Goal: Information Seeking & Learning: Learn about a topic

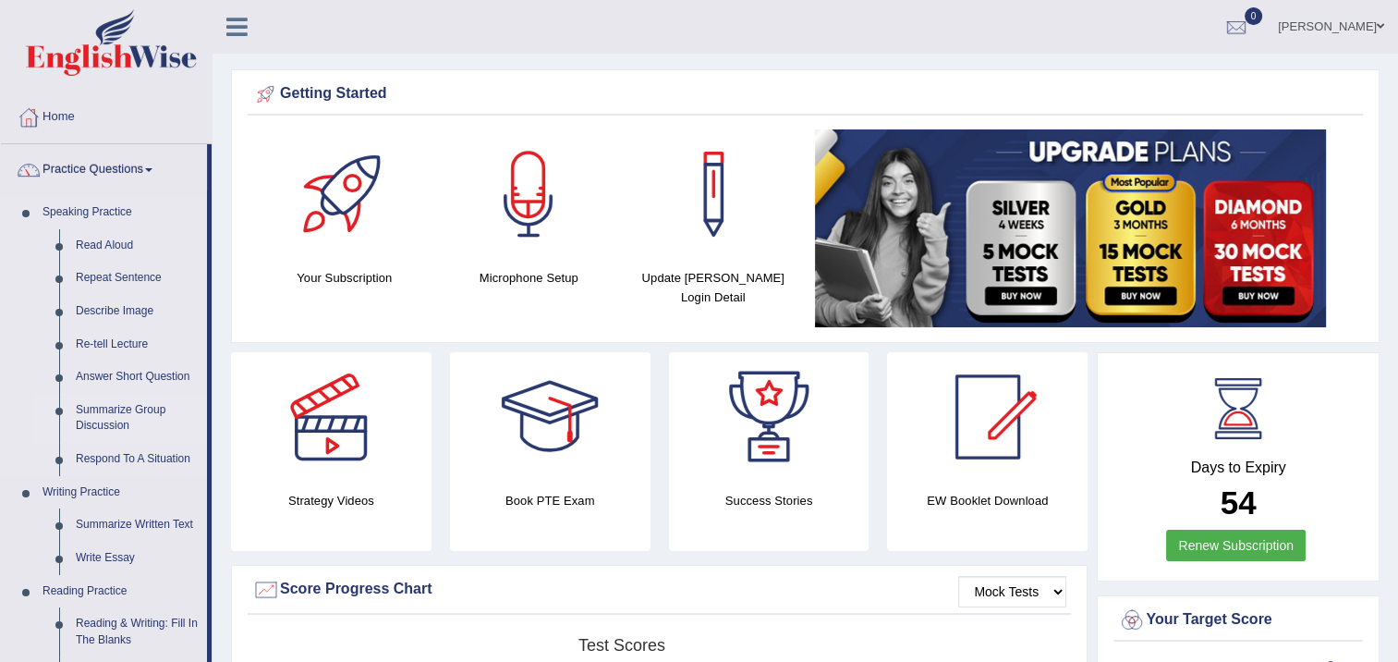
click at [109, 410] on link "Summarize Group Discussion" at bounding box center [137, 418] width 140 height 49
click at [109, 410] on ul "Speaking Practice Read Aloud Repeat Sentence Describe Image Re-tell Lecture Ans…" at bounding box center [104, 625] width 206 height 859
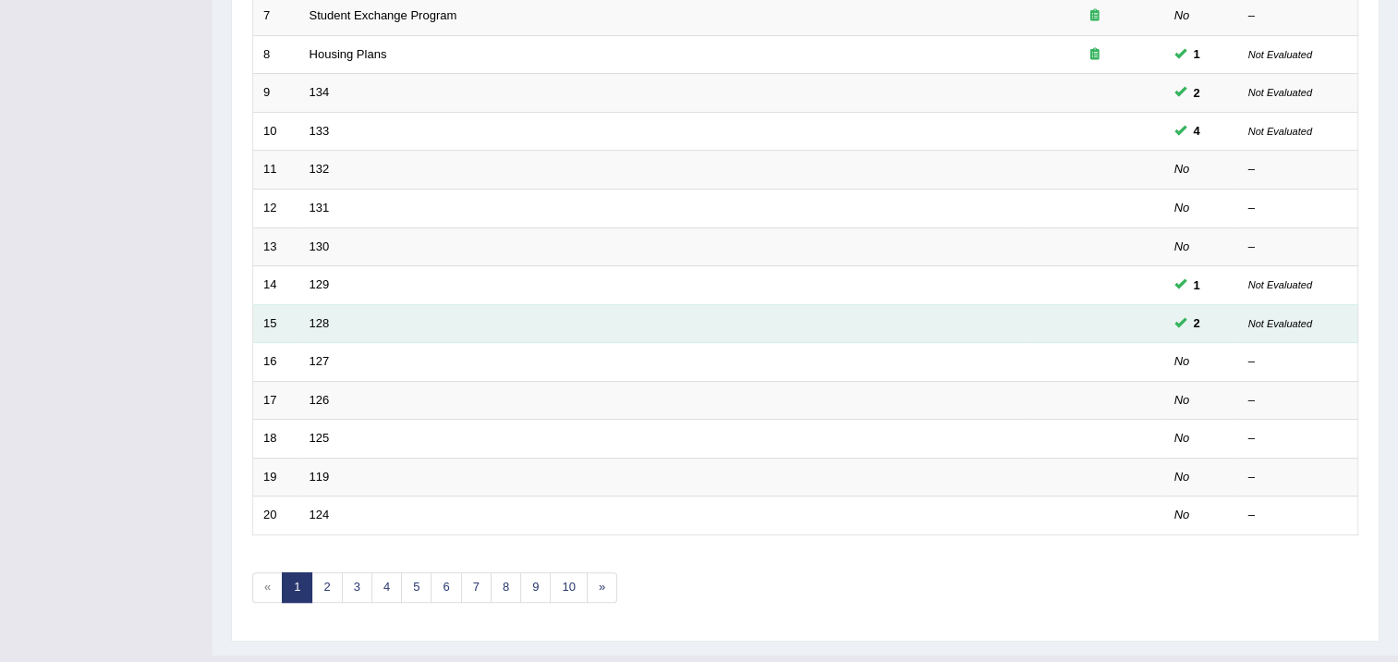
scroll to position [555, 0]
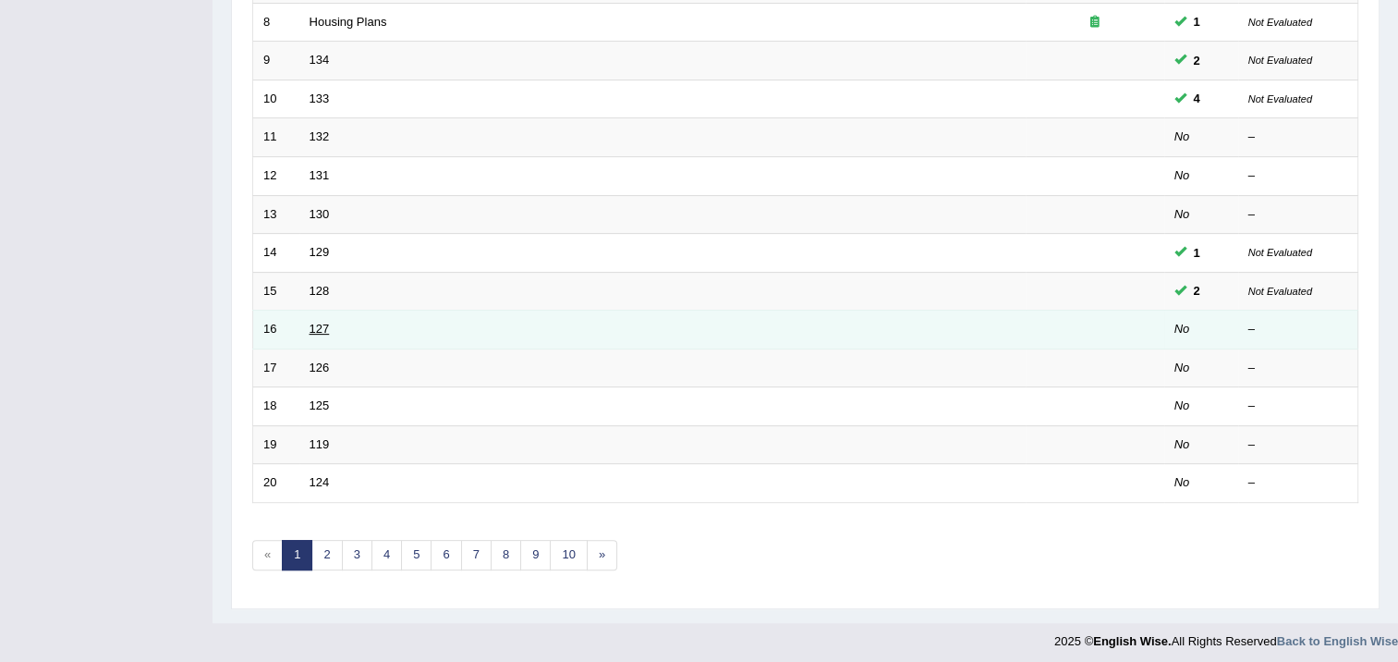
click at [312, 322] on link "127" at bounding box center [320, 329] width 20 height 14
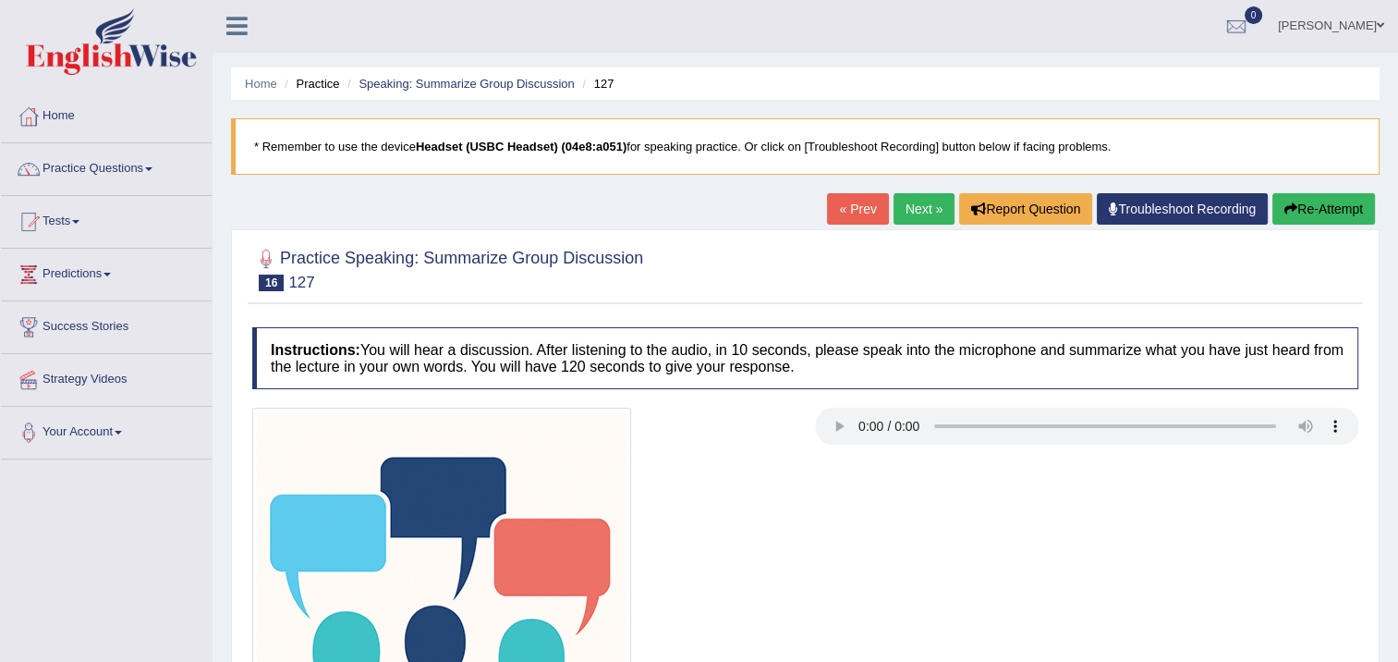
scroll to position [92, 0]
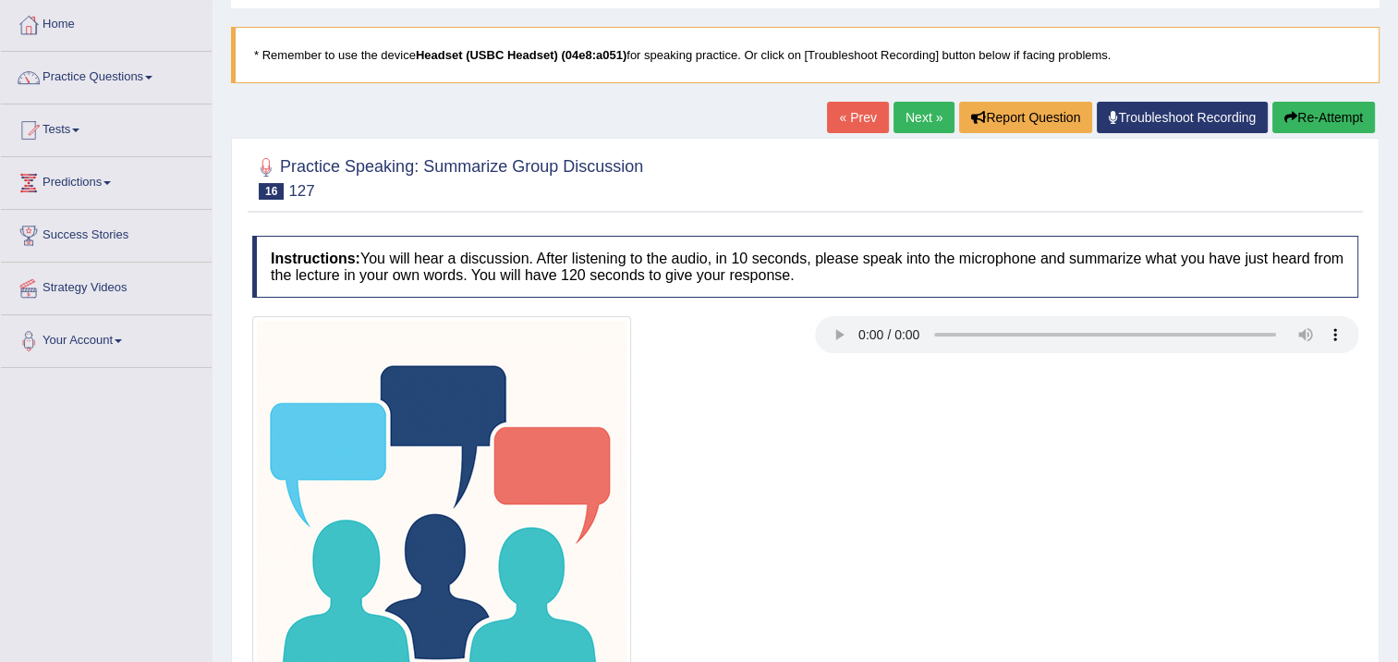
click at [416, 500] on img at bounding box center [441, 505] width 379 height 379
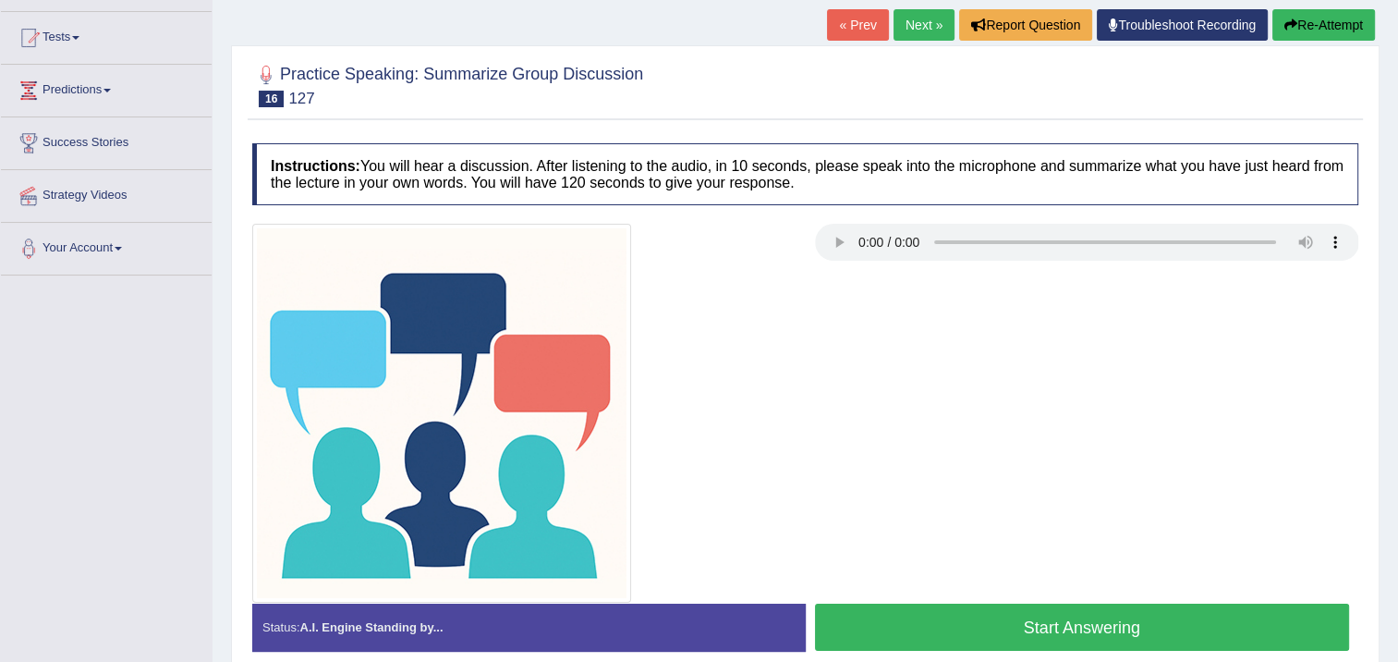
scroll to position [309, 0]
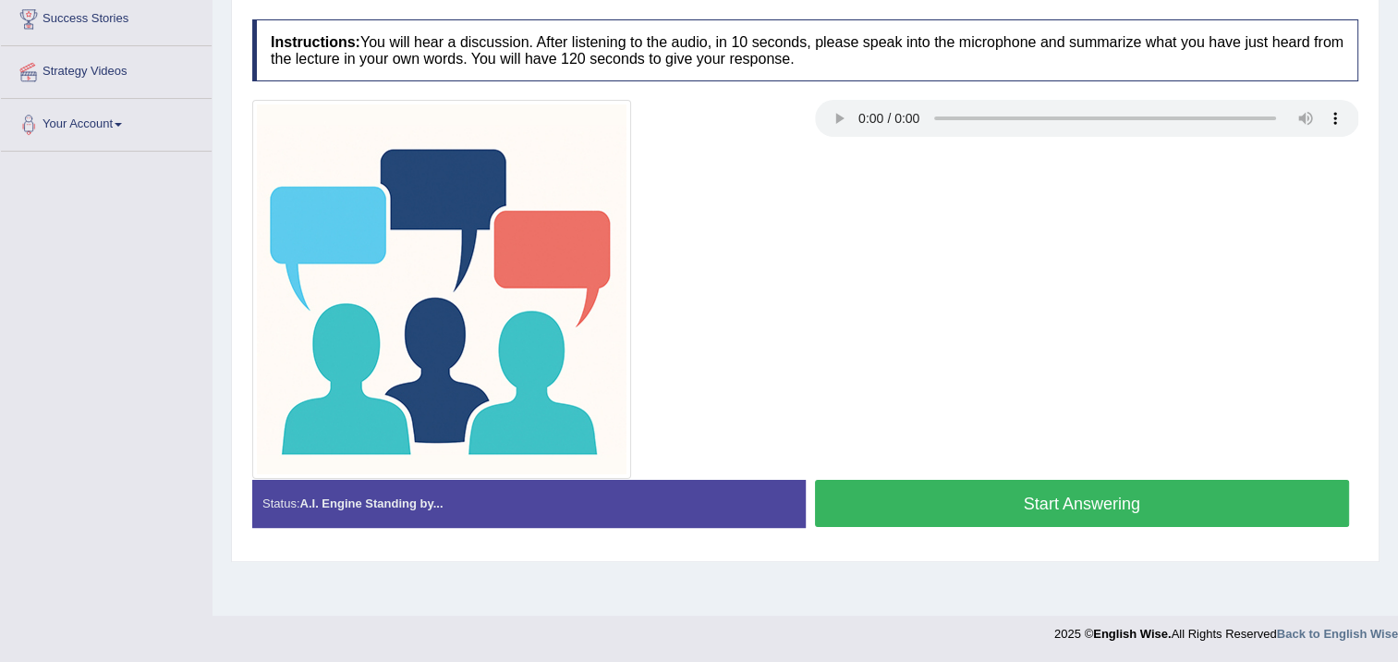
click at [881, 508] on button "Start Answering" at bounding box center [1082, 503] width 535 height 47
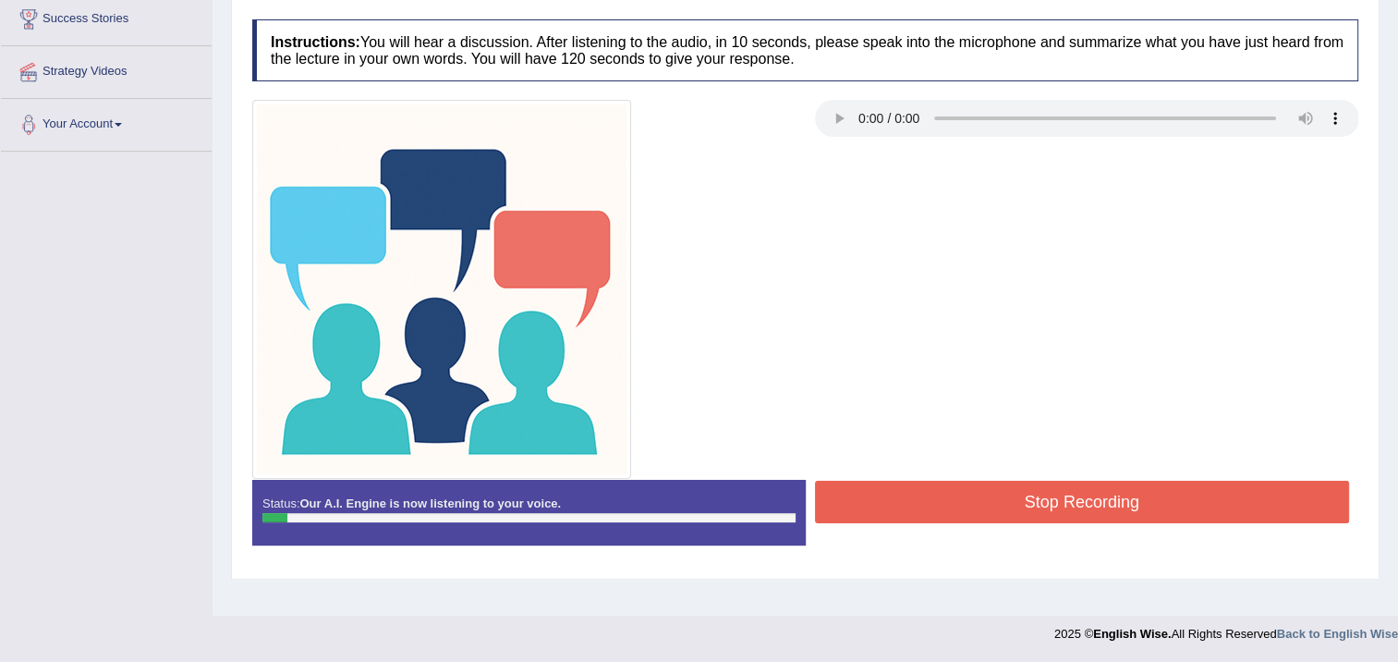
click at [868, 494] on button "Stop Recording" at bounding box center [1082, 502] width 535 height 43
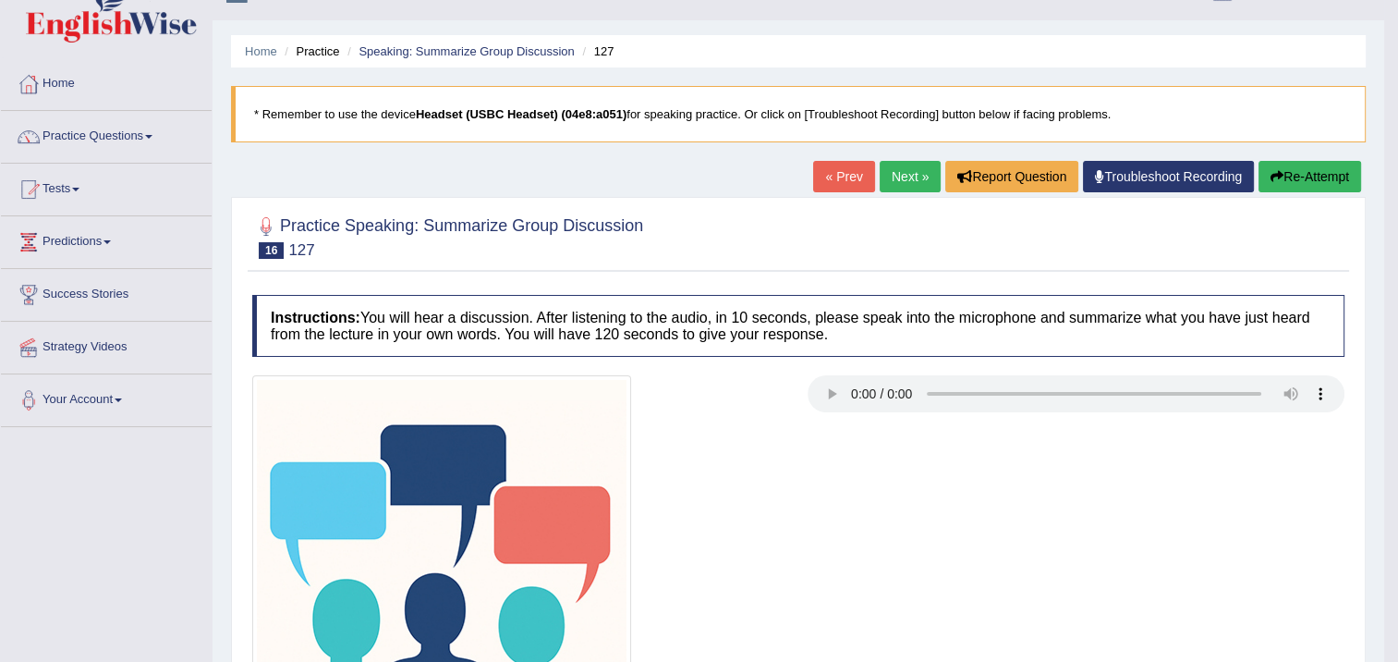
scroll to position [31, 0]
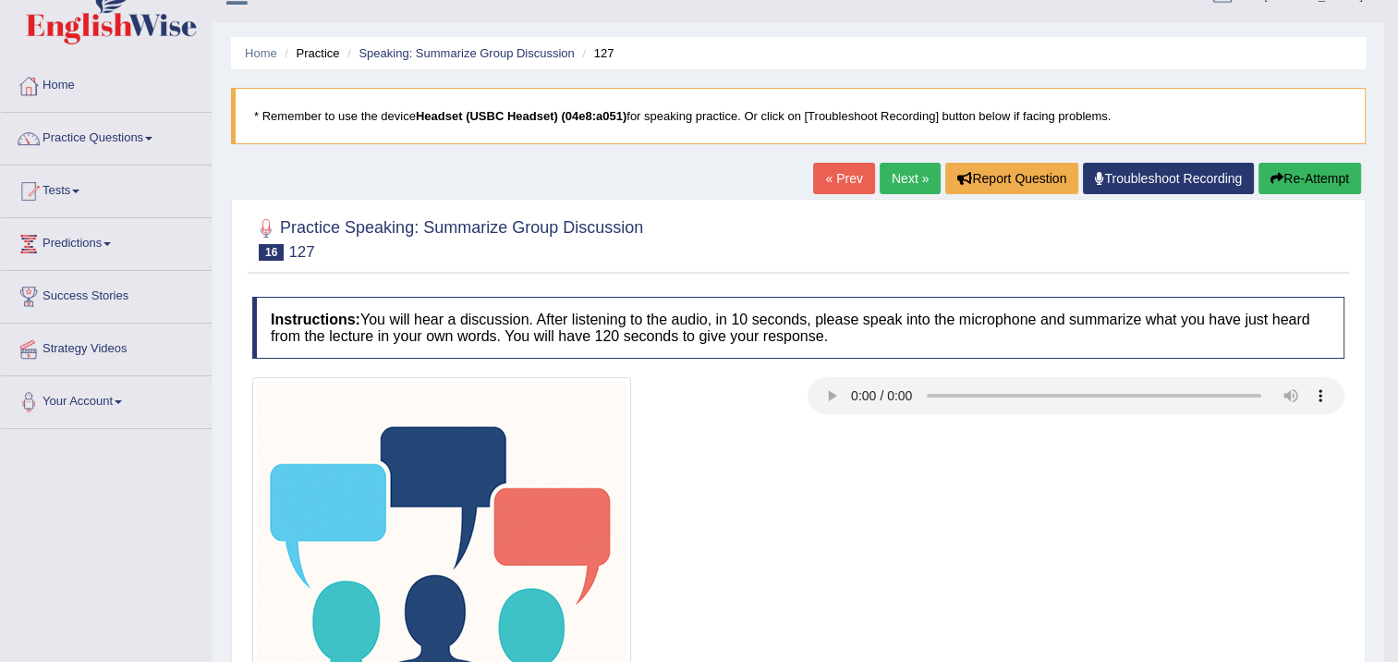
click at [1293, 186] on button "Re-Attempt" at bounding box center [1310, 178] width 103 height 31
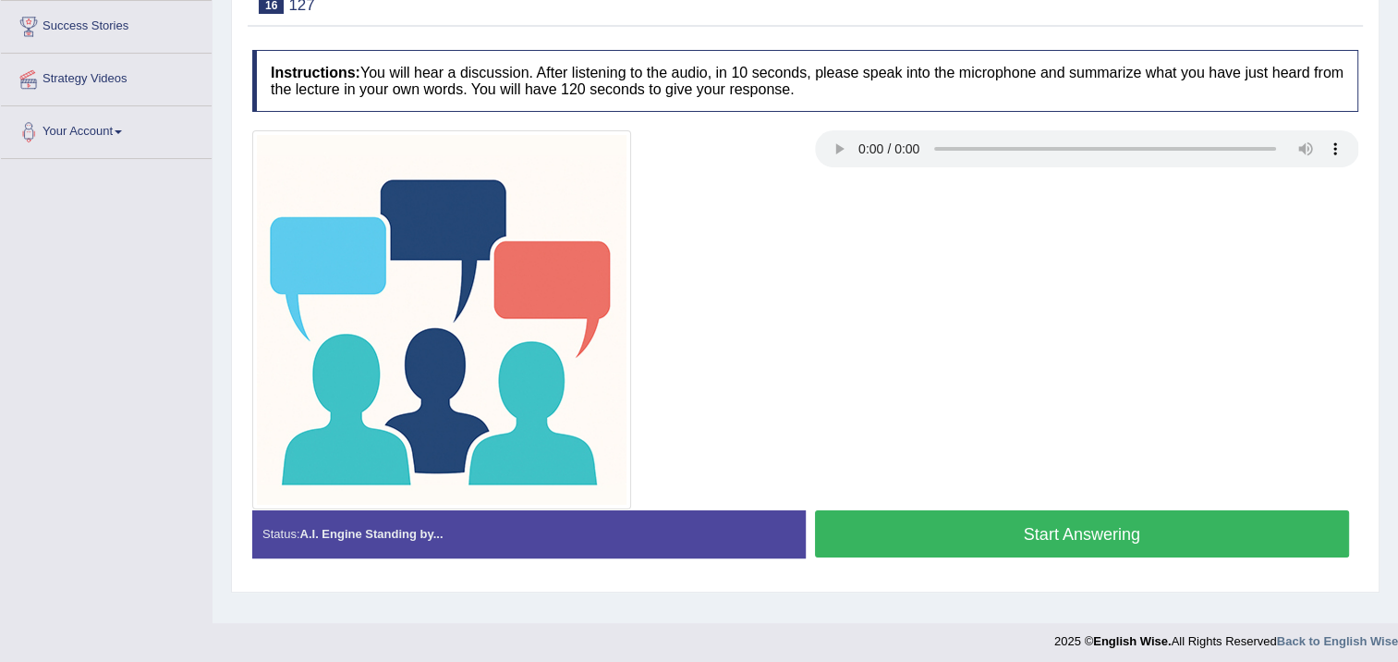
scroll to position [309, 0]
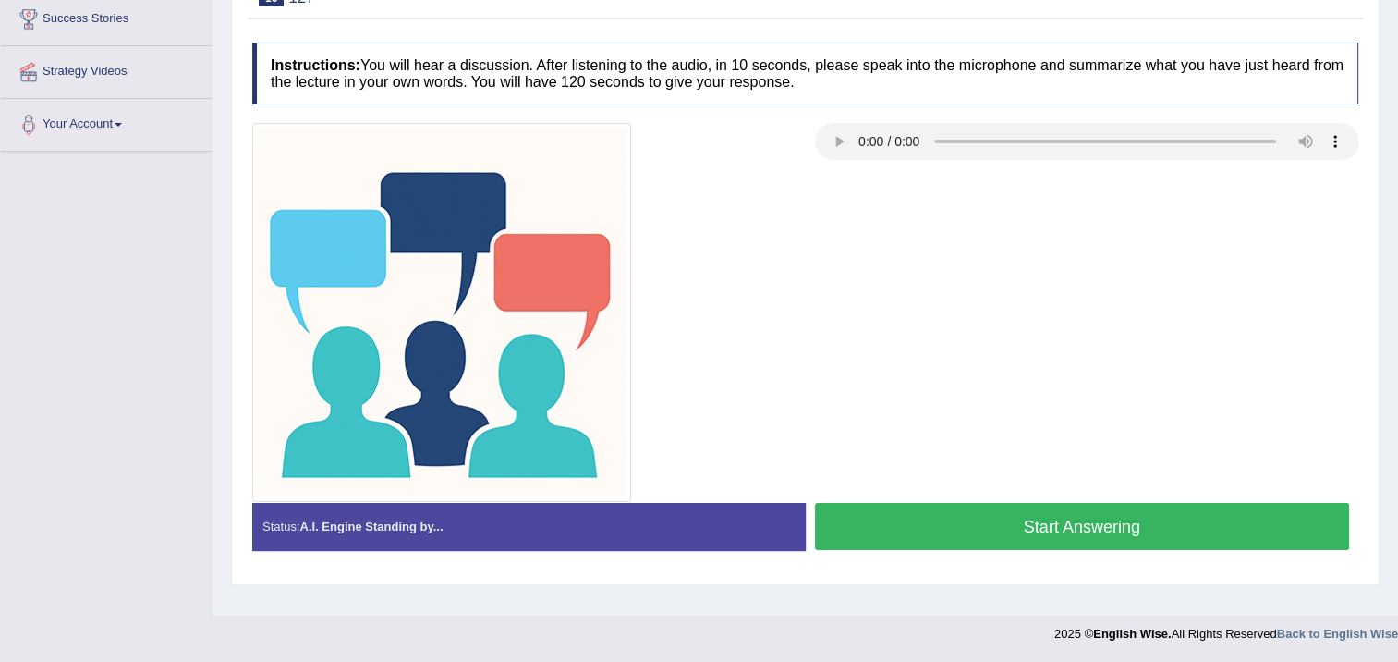
click at [856, 506] on button "Start Answering" at bounding box center [1082, 526] width 535 height 47
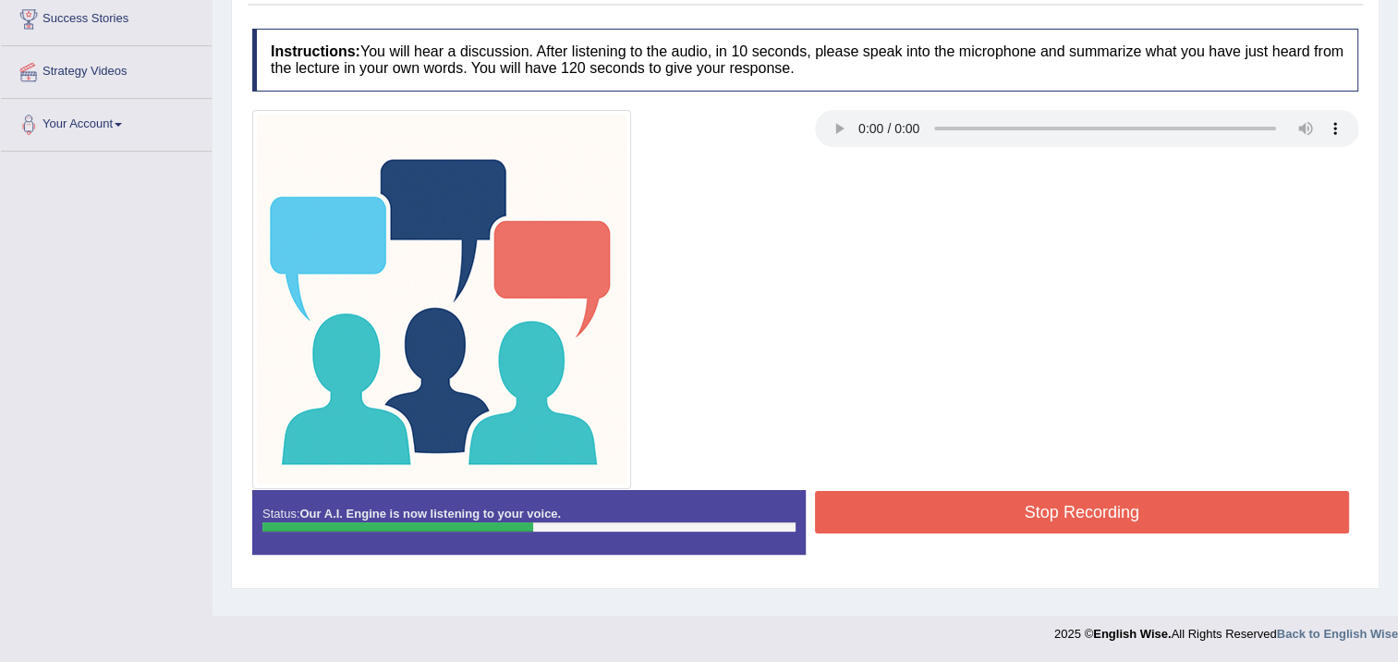
click at [895, 510] on button "Stop Recording" at bounding box center [1082, 512] width 535 height 43
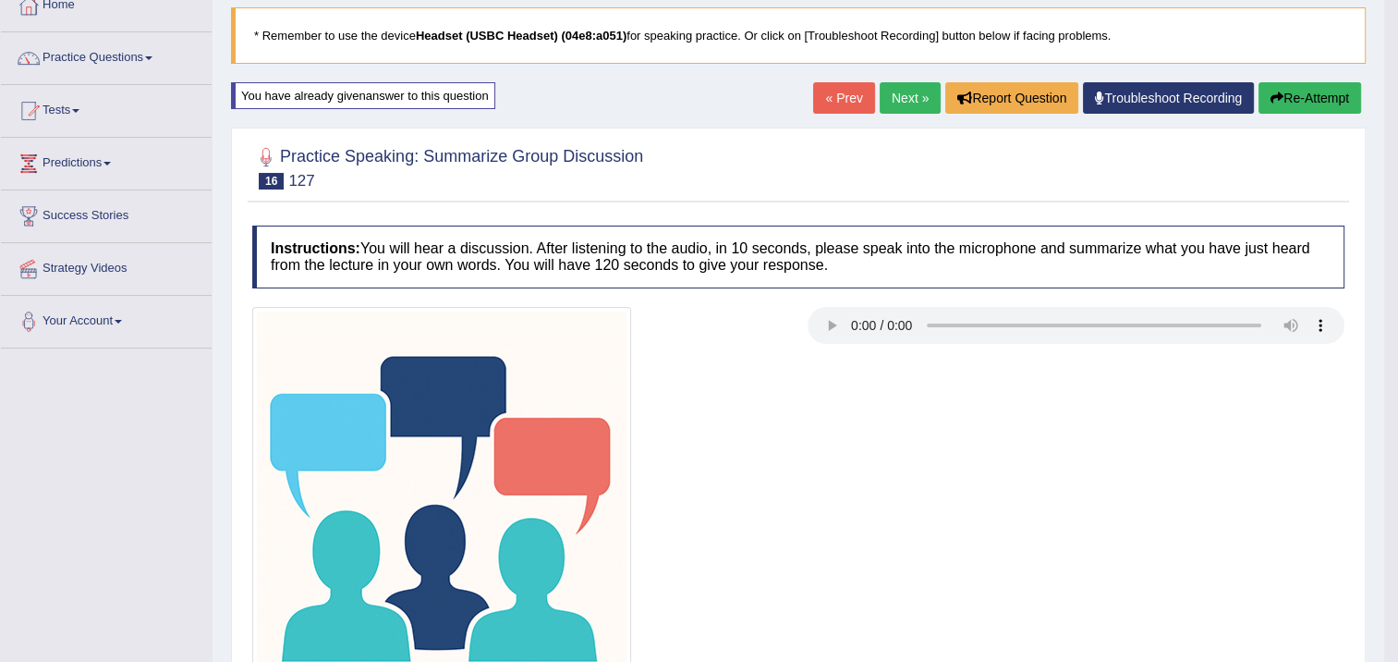
scroll to position [31, 0]
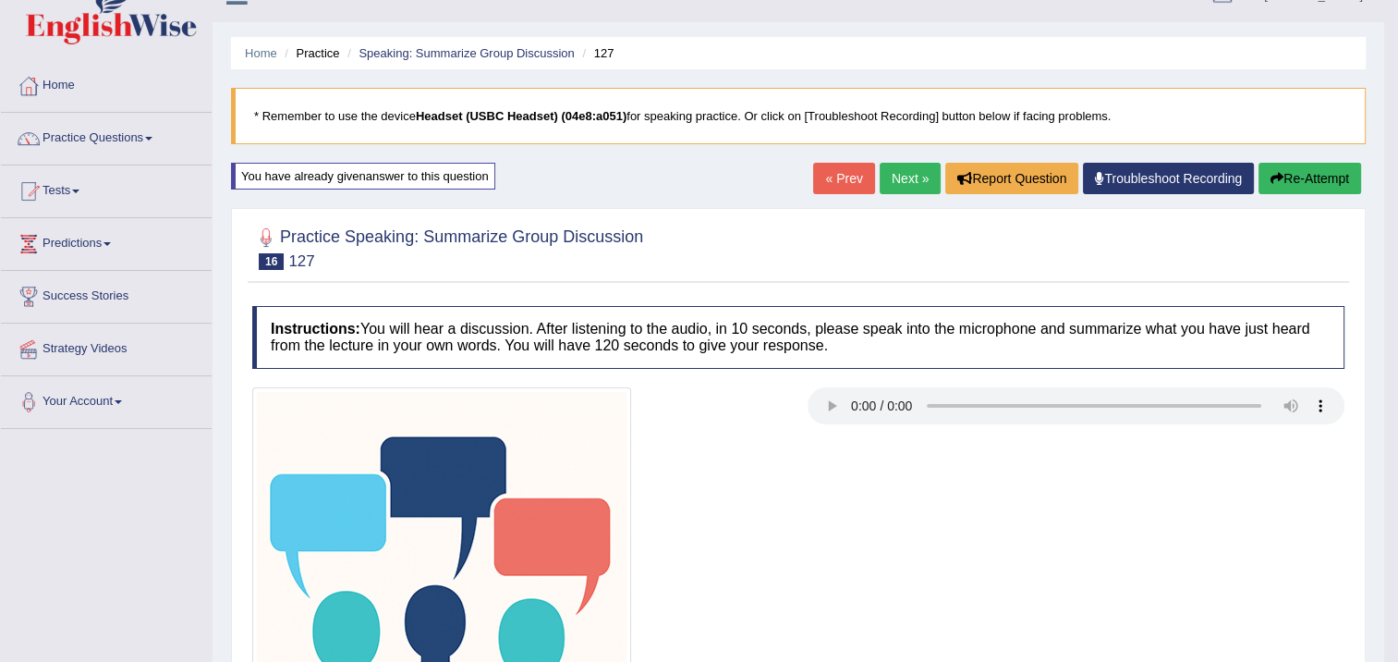
click at [1308, 174] on button "Re-Attempt" at bounding box center [1310, 178] width 103 height 31
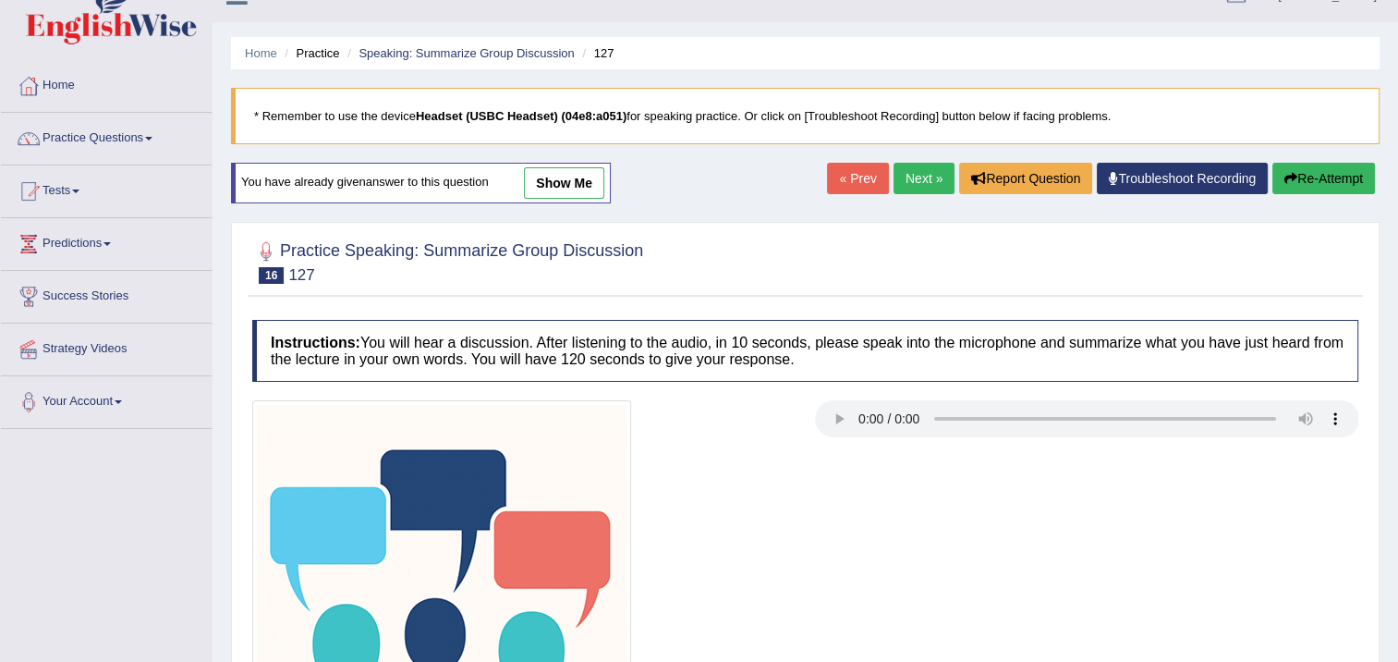
click at [1306, 170] on button "Re-Attempt" at bounding box center [1324, 178] width 103 height 31
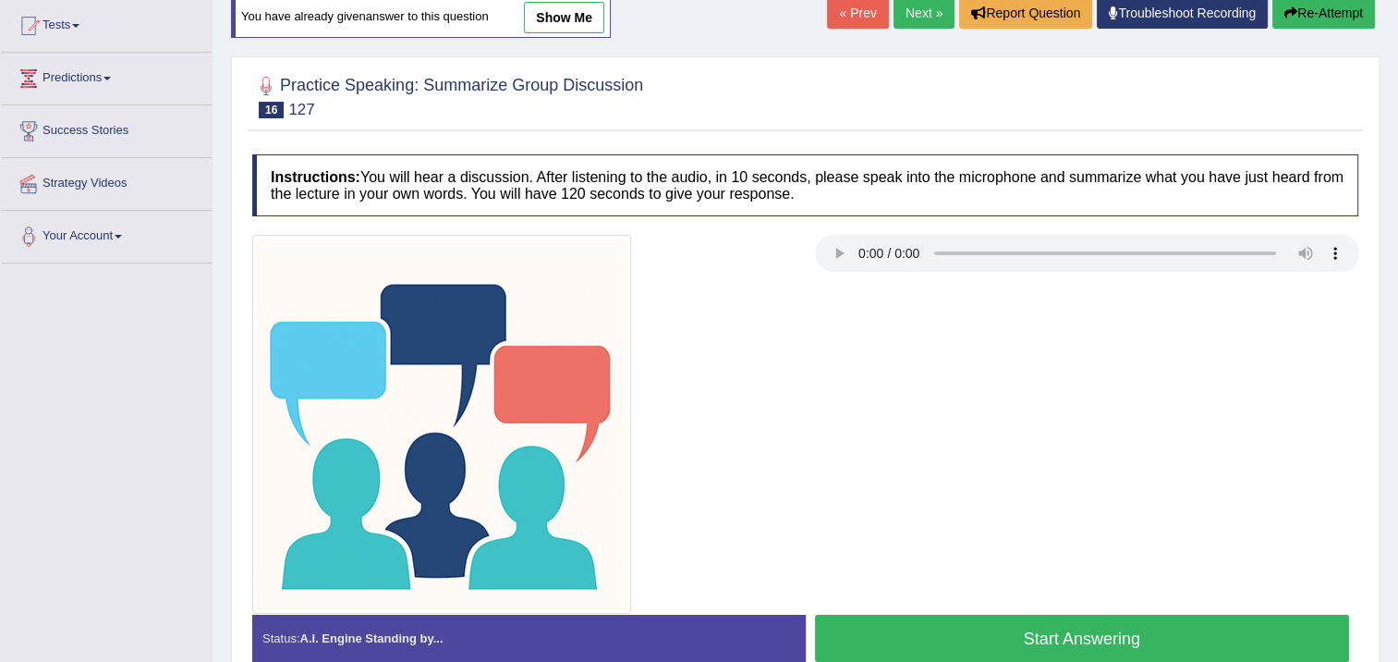
scroll to position [309, 0]
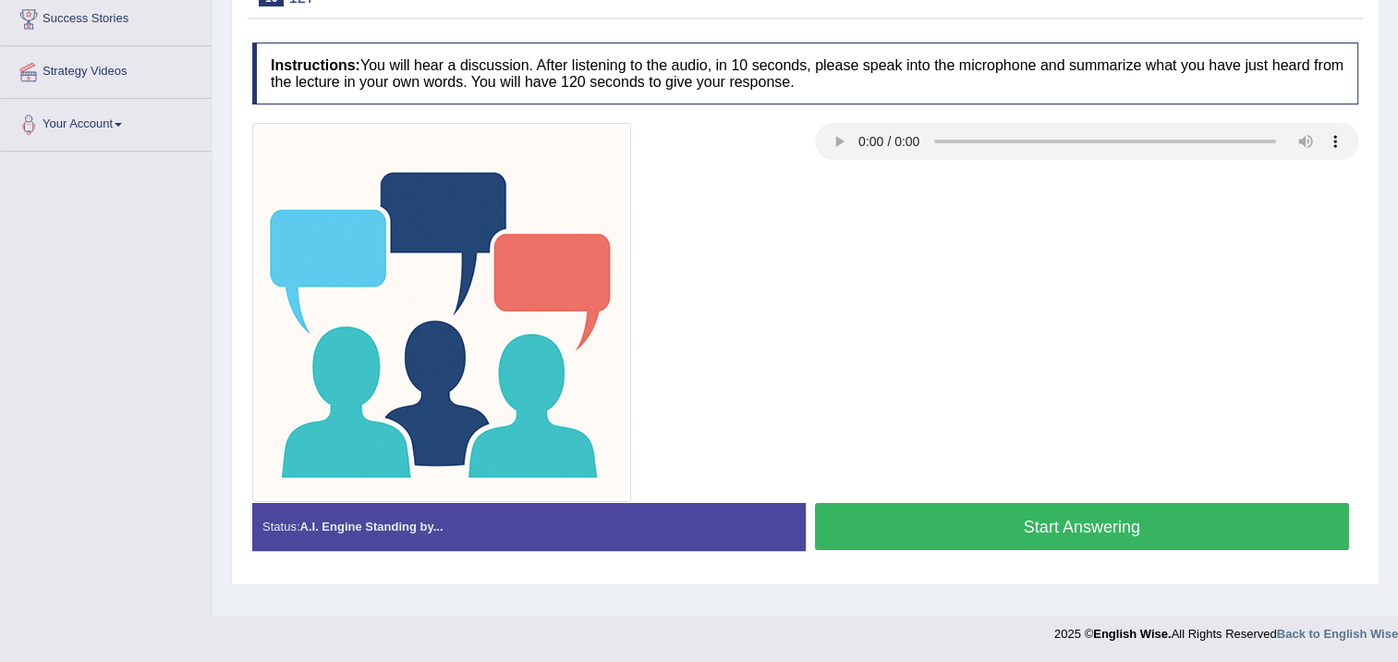
click at [929, 521] on button "Start Answering" at bounding box center [1082, 526] width 535 height 47
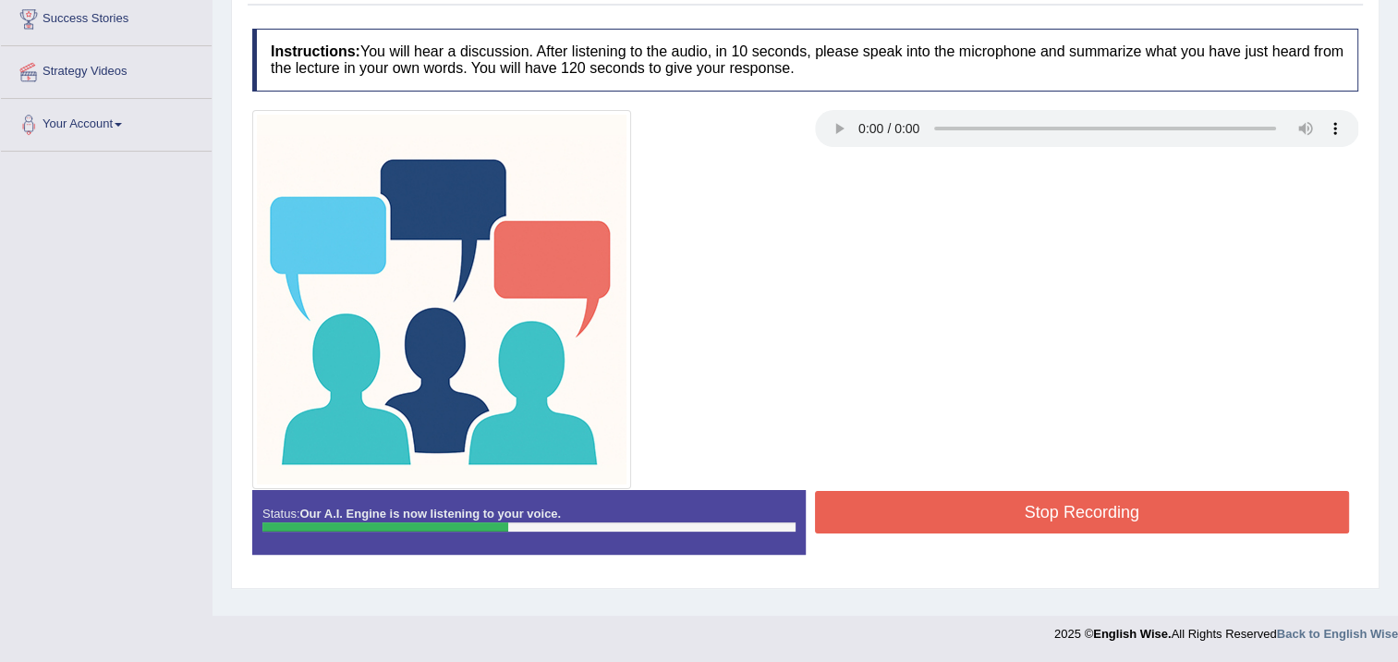
click at [973, 495] on button "Stop Recording" at bounding box center [1082, 512] width 535 height 43
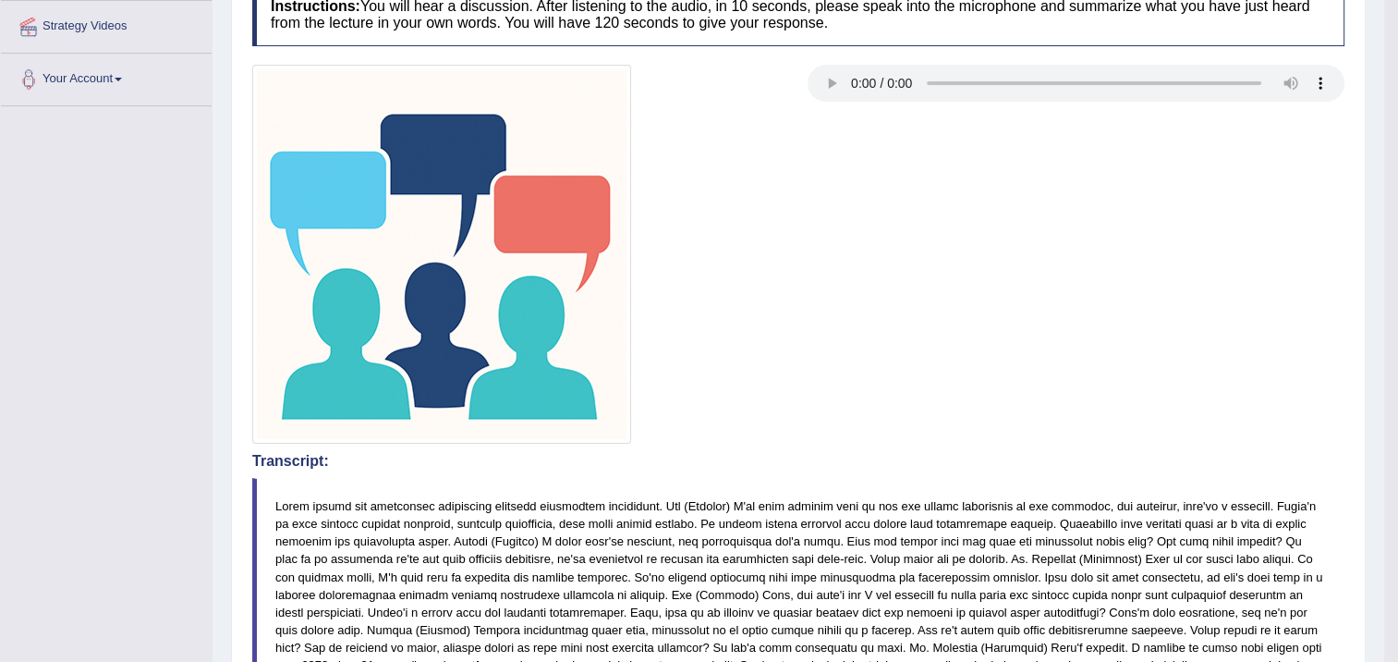
scroll to position [124, 0]
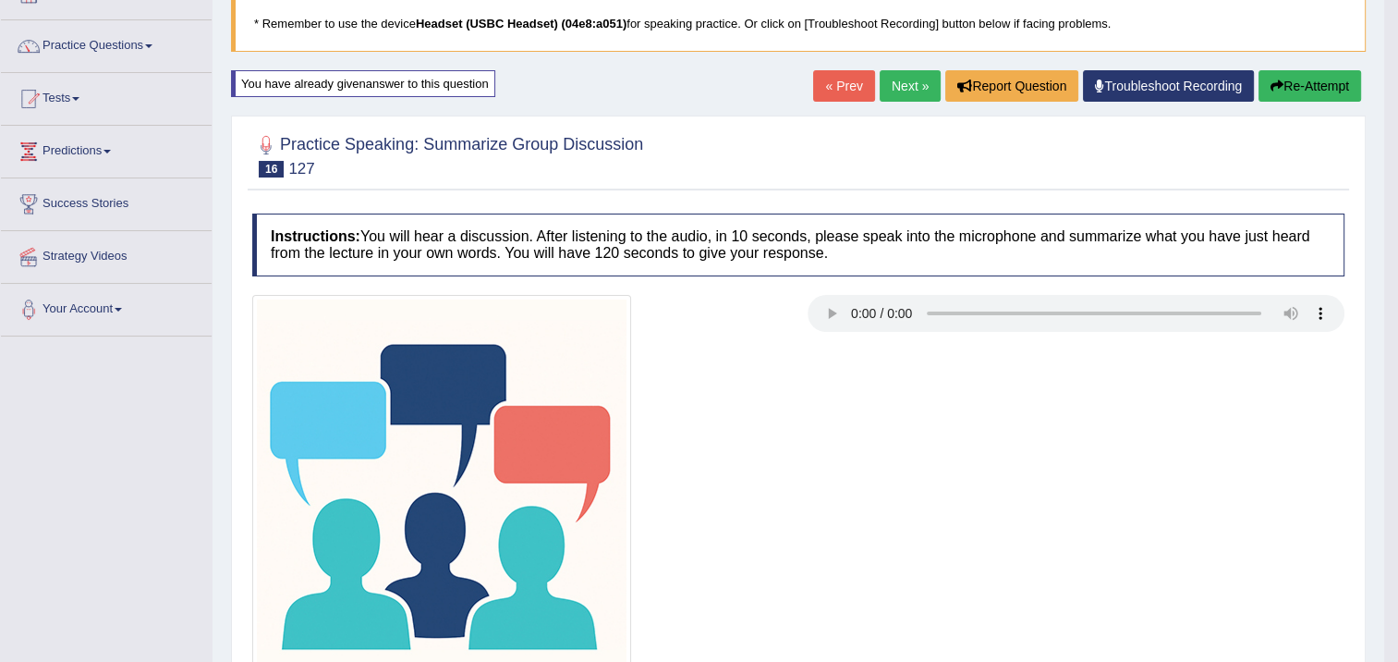
click at [914, 92] on link "Next »" at bounding box center [910, 85] width 61 height 31
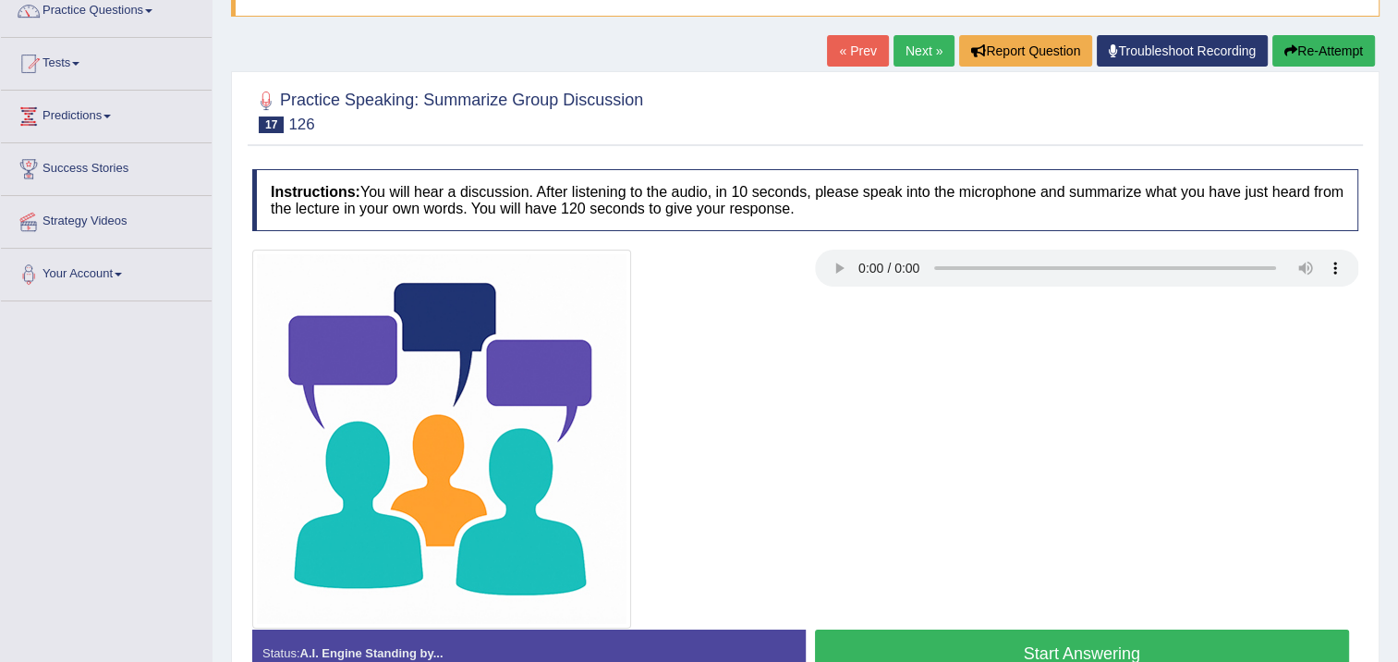
scroll to position [185, 0]
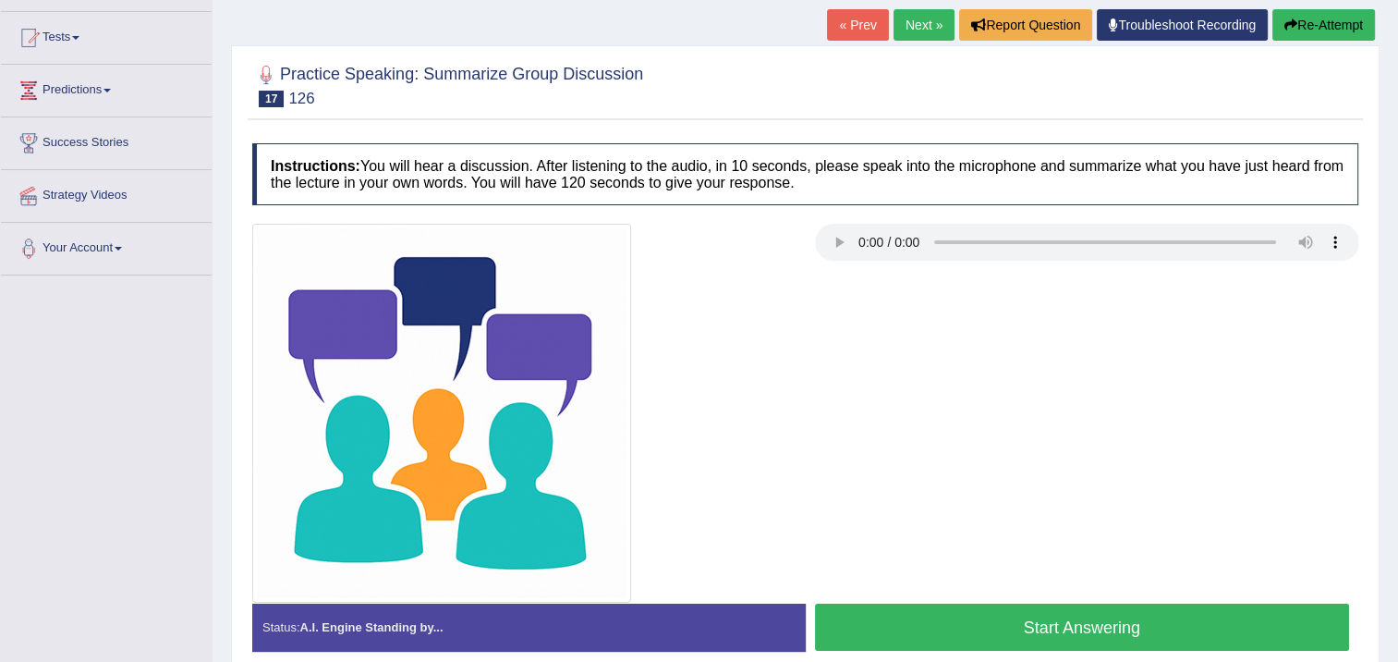
click at [968, 615] on button "Start Answering" at bounding box center [1082, 627] width 535 height 47
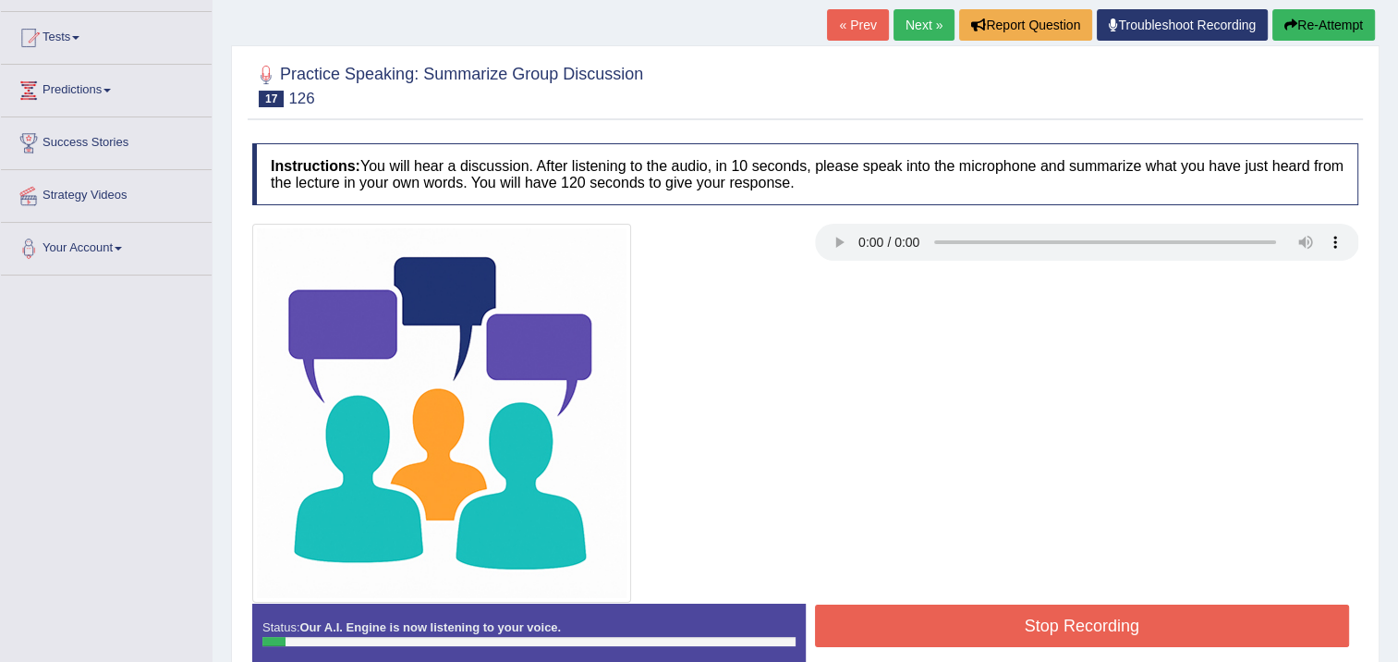
click at [1338, 26] on button "Re-Attempt" at bounding box center [1324, 24] width 103 height 31
click at [1334, 23] on button "Re-Attempt" at bounding box center [1324, 24] width 103 height 31
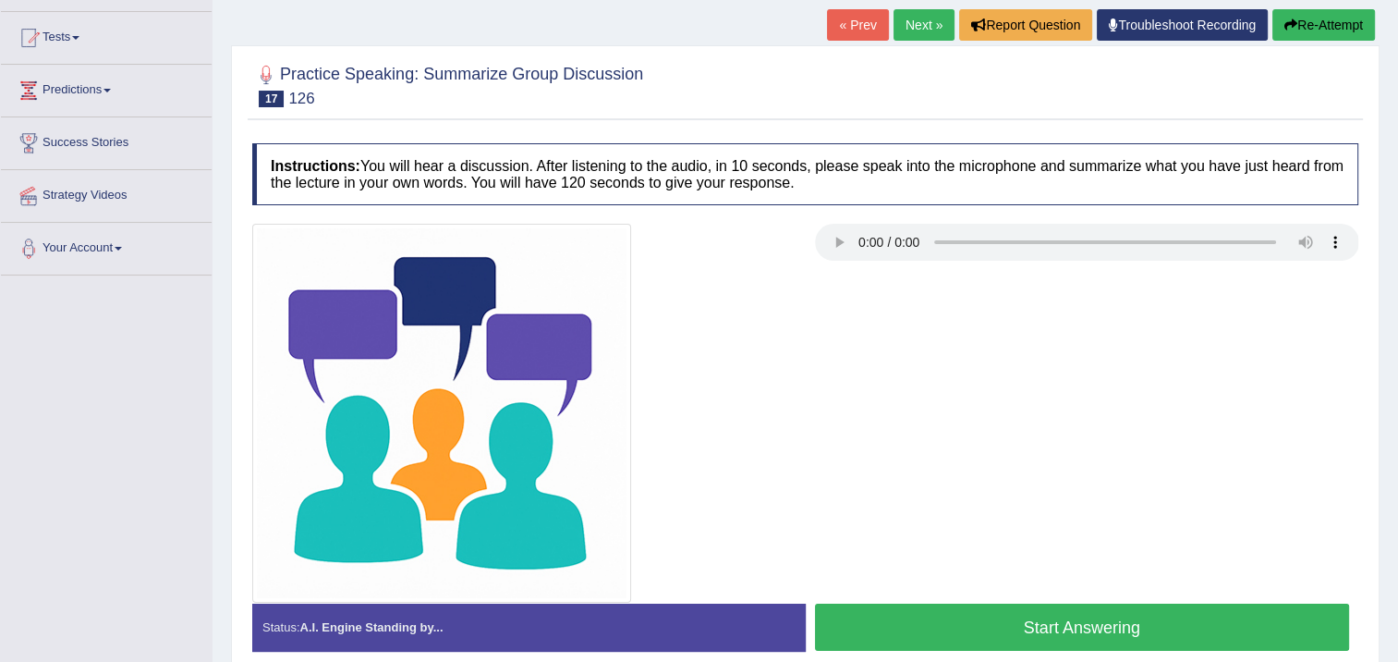
click at [1053, 617] on button "Start Answering" at bounding box center [1082, 627] width 535 height 47
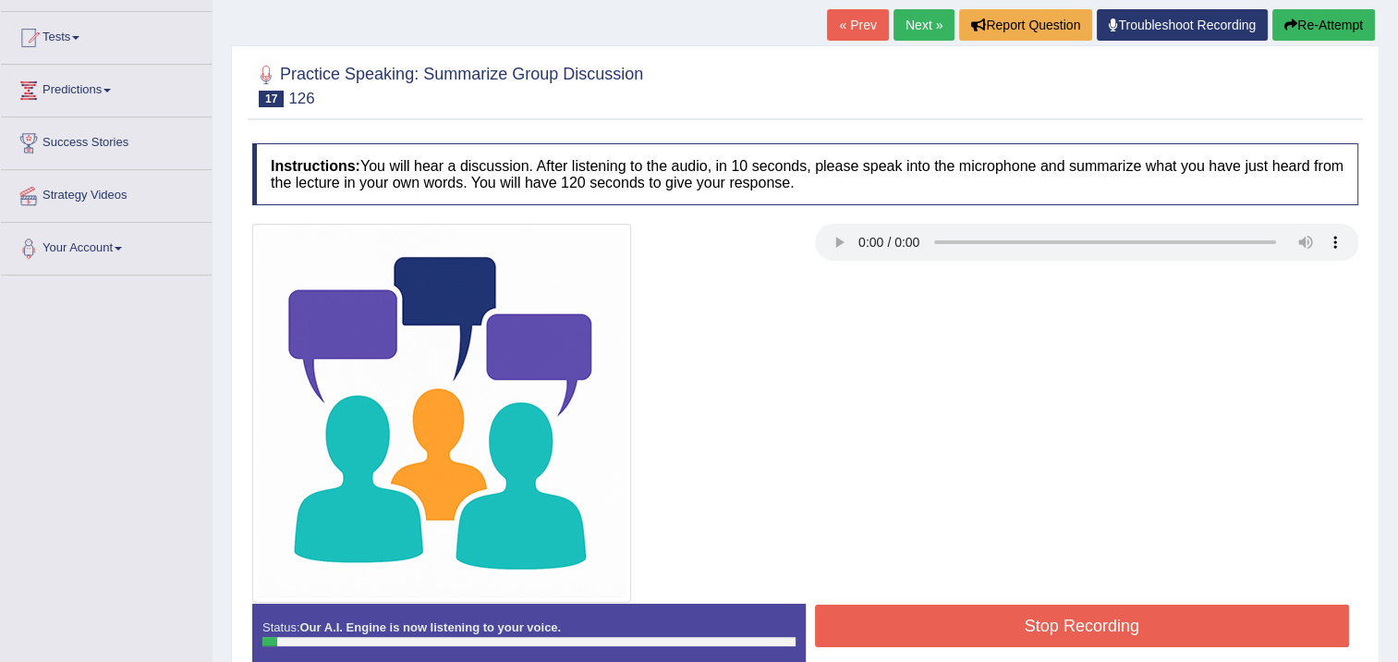
click at [1319, 30] on button "Re-Attempt" at bounding box center [1324, 24] width 103 height 31
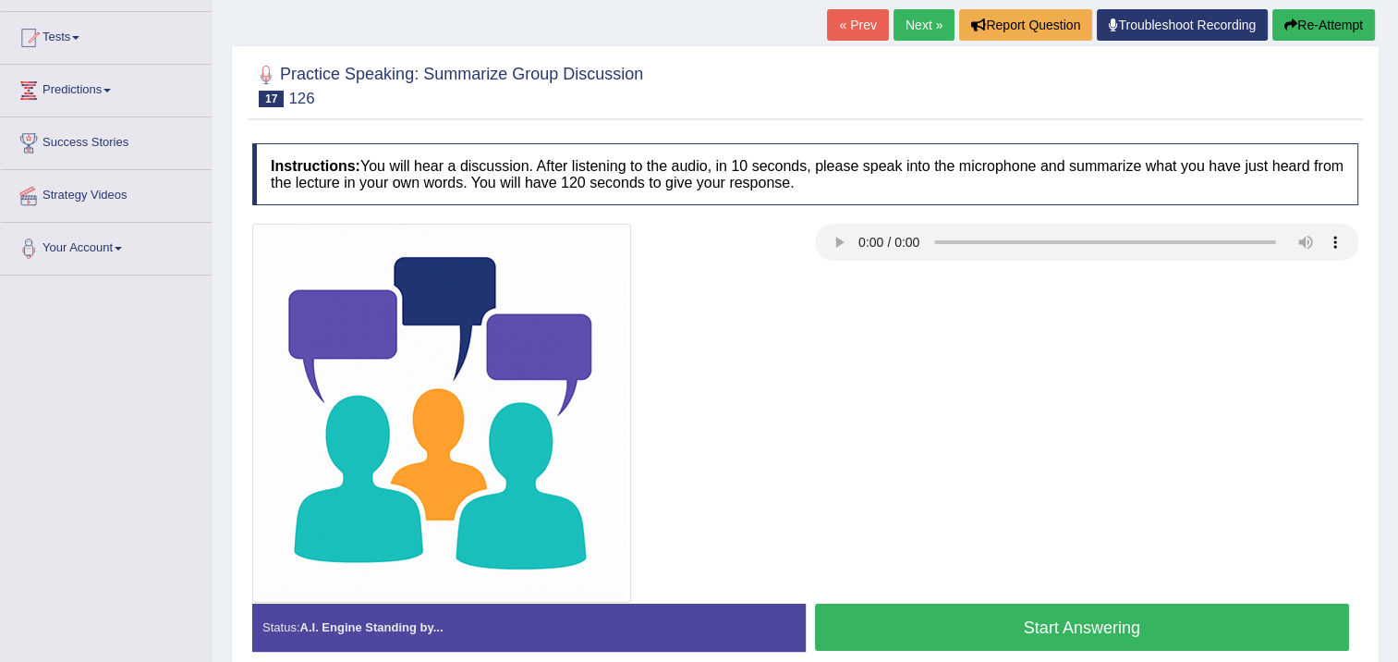
click at [1113, 612] on button "Start Answering" at bounding box center [1082, 627] width 535 height 47
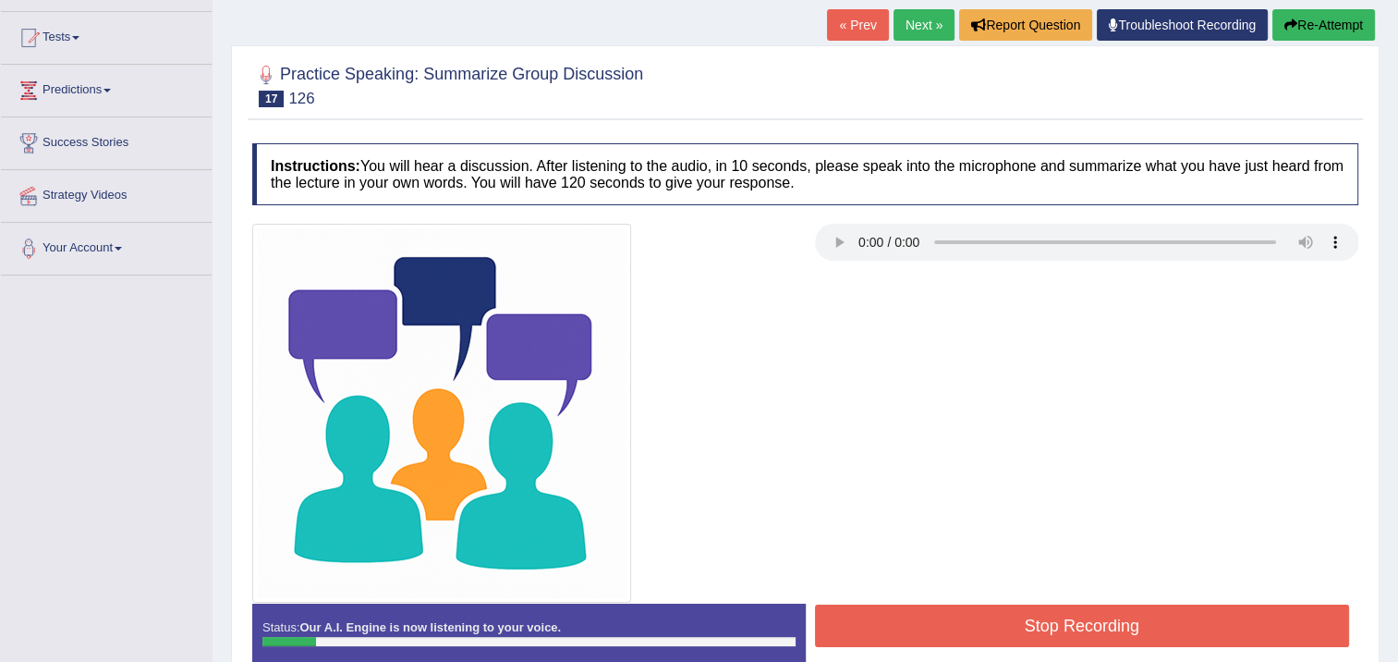
click at [1050, 634] on button "Stop Recording" at bounding box center [1082, 625] width 535 height 43
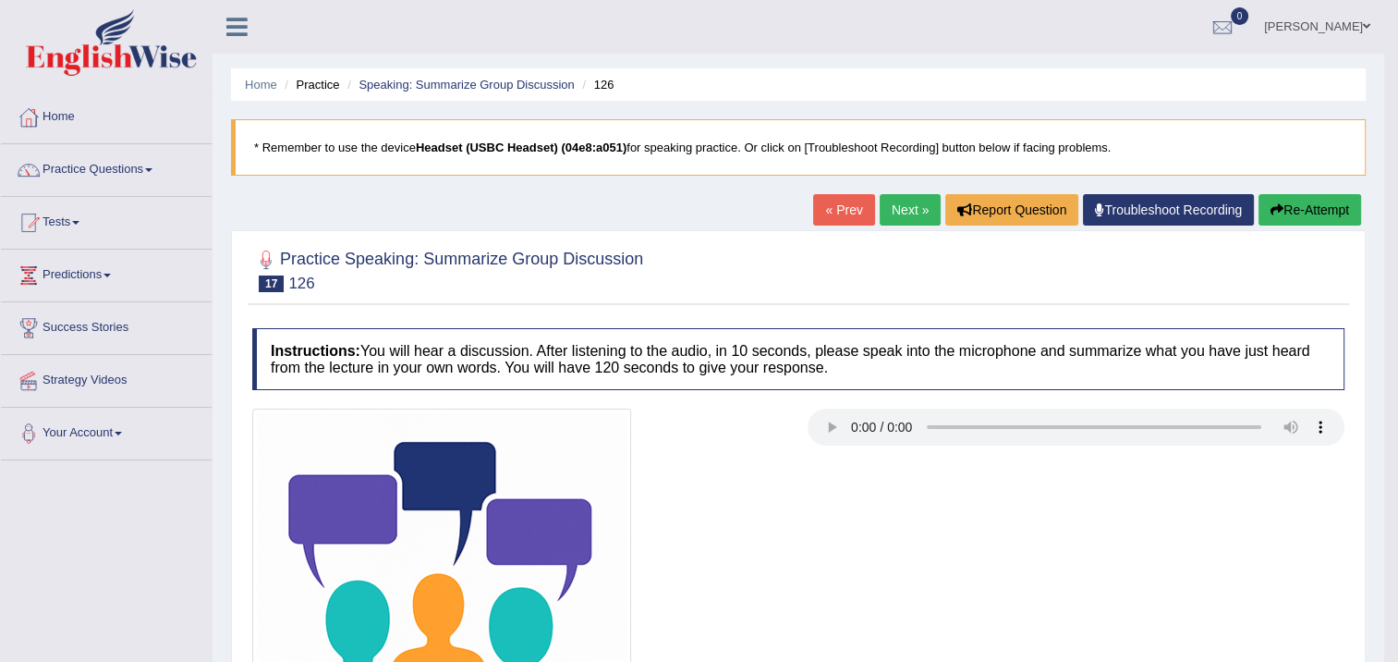
click at [1313, 203] on button "Re-Attempt" at bounding box center [1310, 209] width 103 height 31
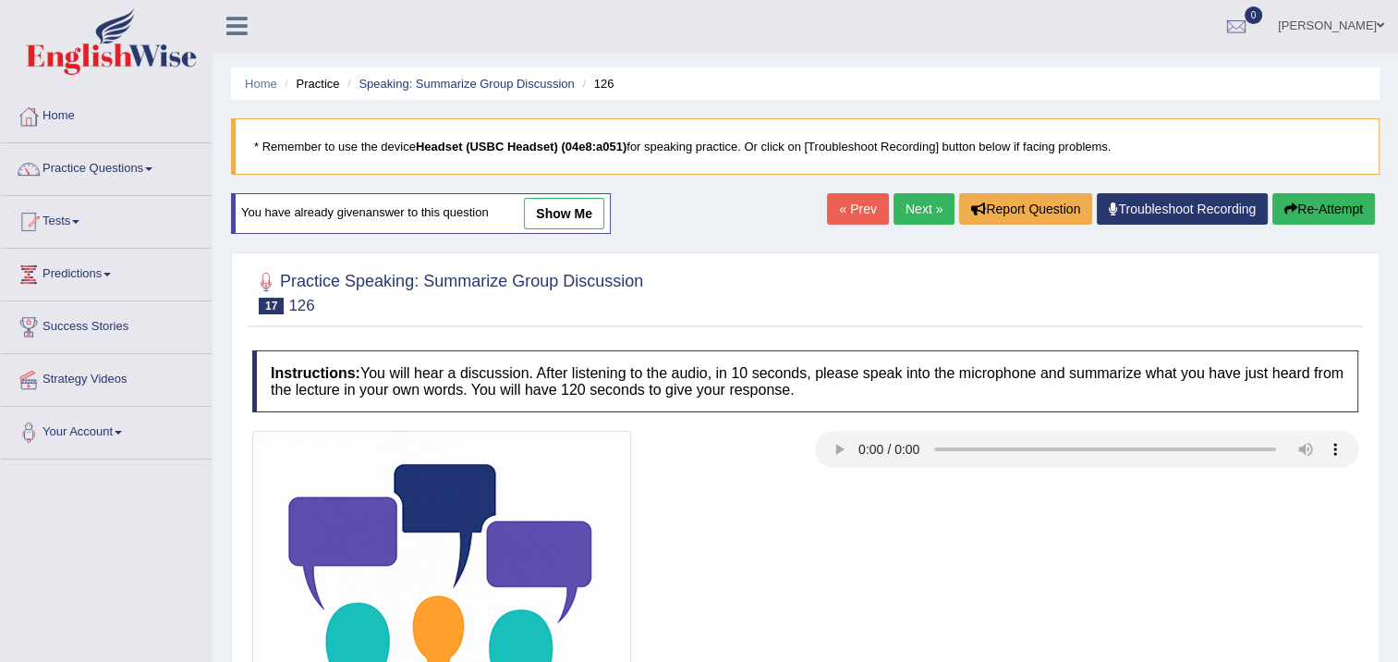
scroll to position [309, 0]
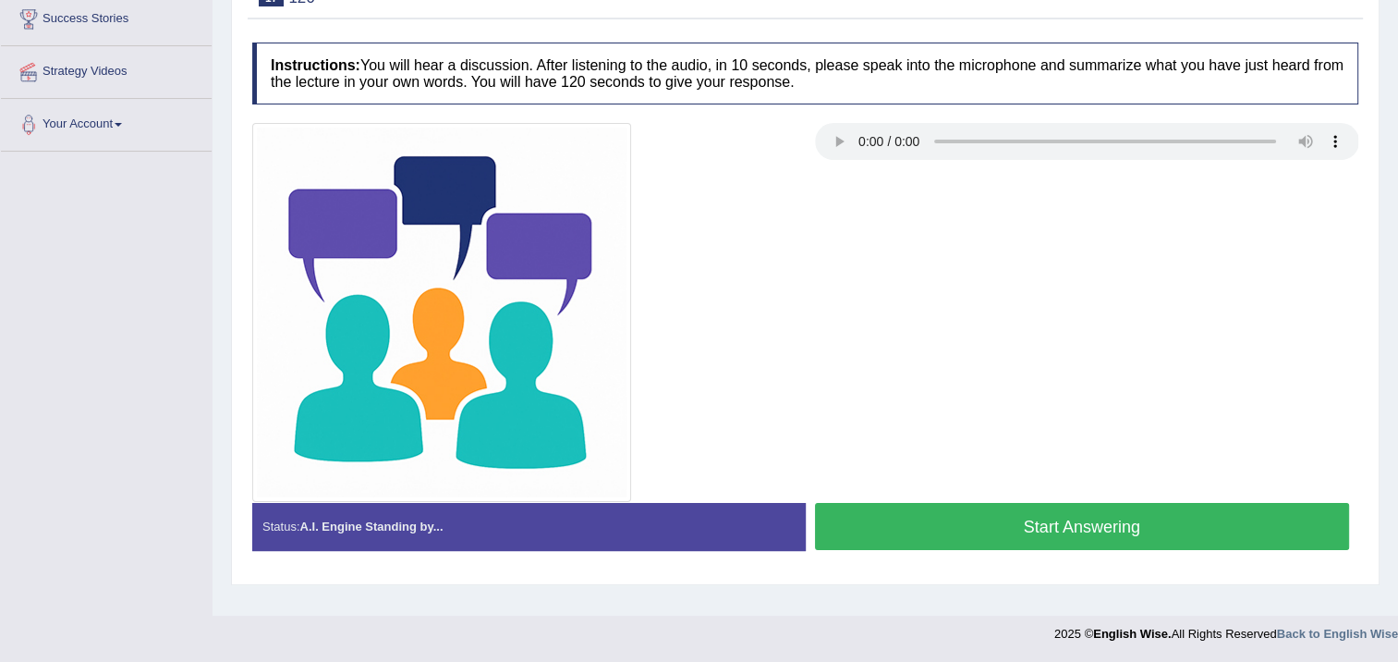
click at [1057, 518] on button "Start Answering" at bounding box center [1082, 526] width 535 height 47
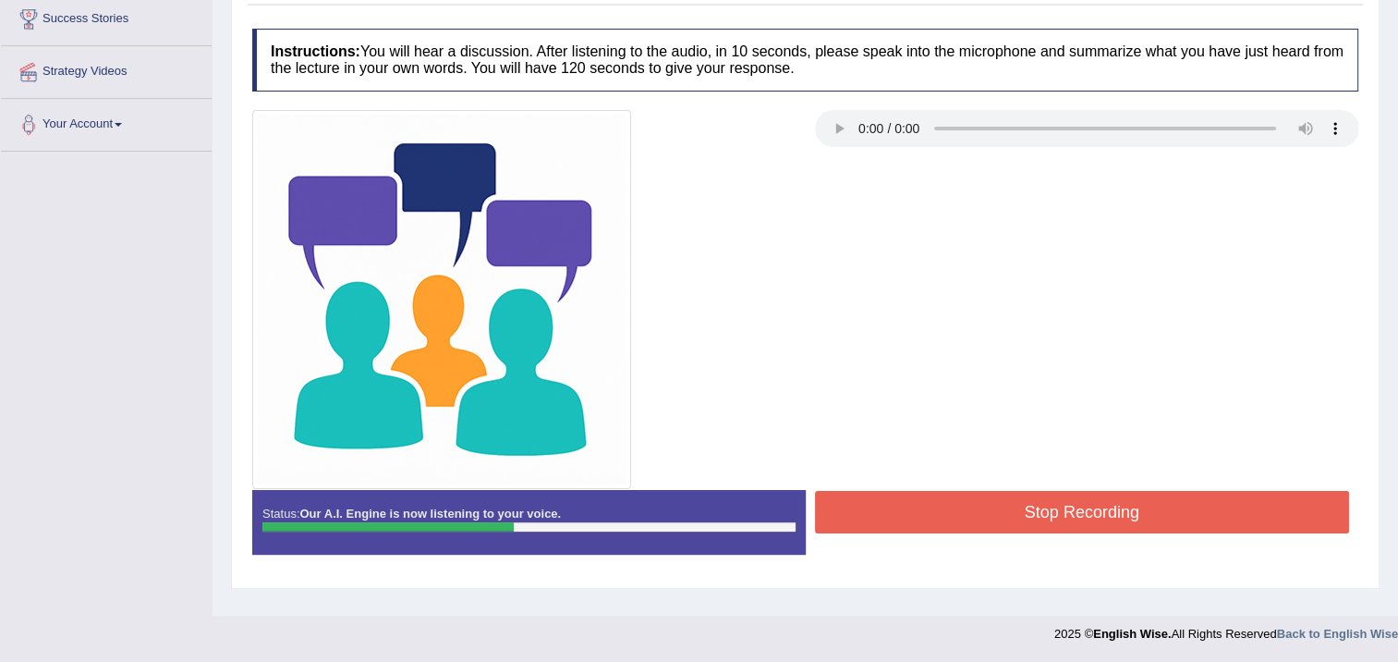
click at [1058, 505] on button "Stop Recording" at bounding box center [1082, 512] width 535 height 43
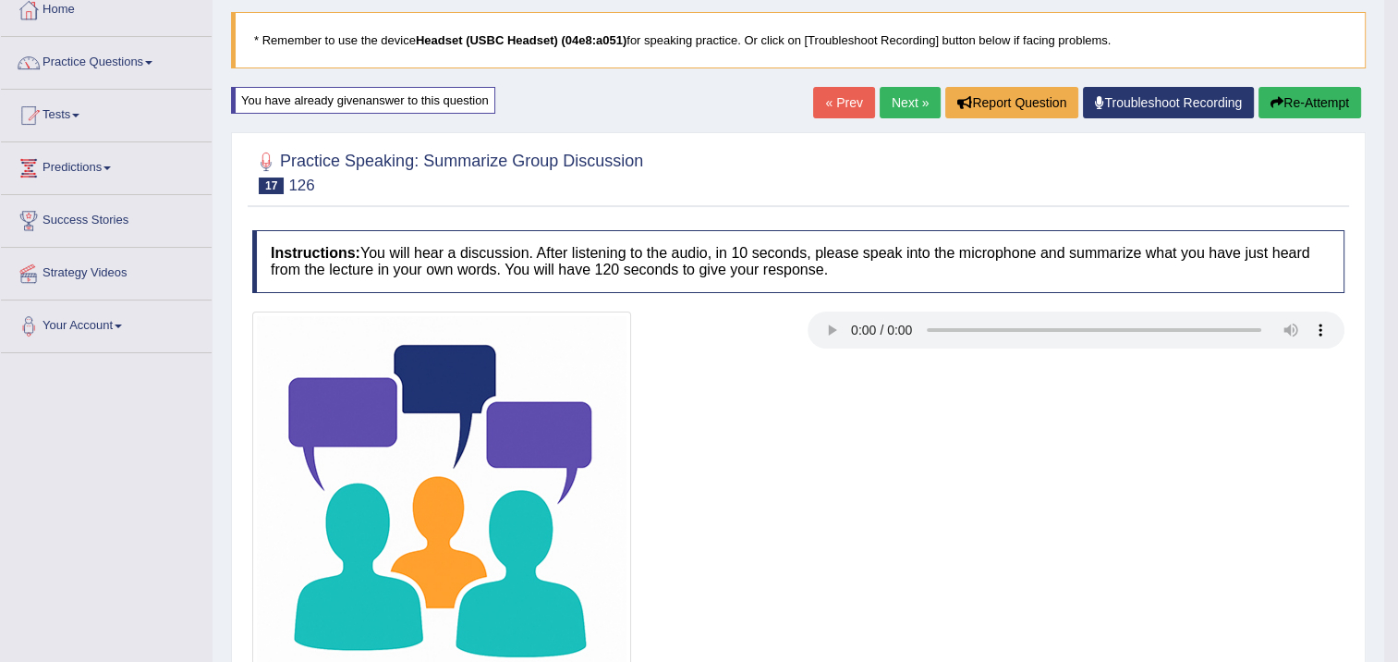
scroll to position [0, 0]
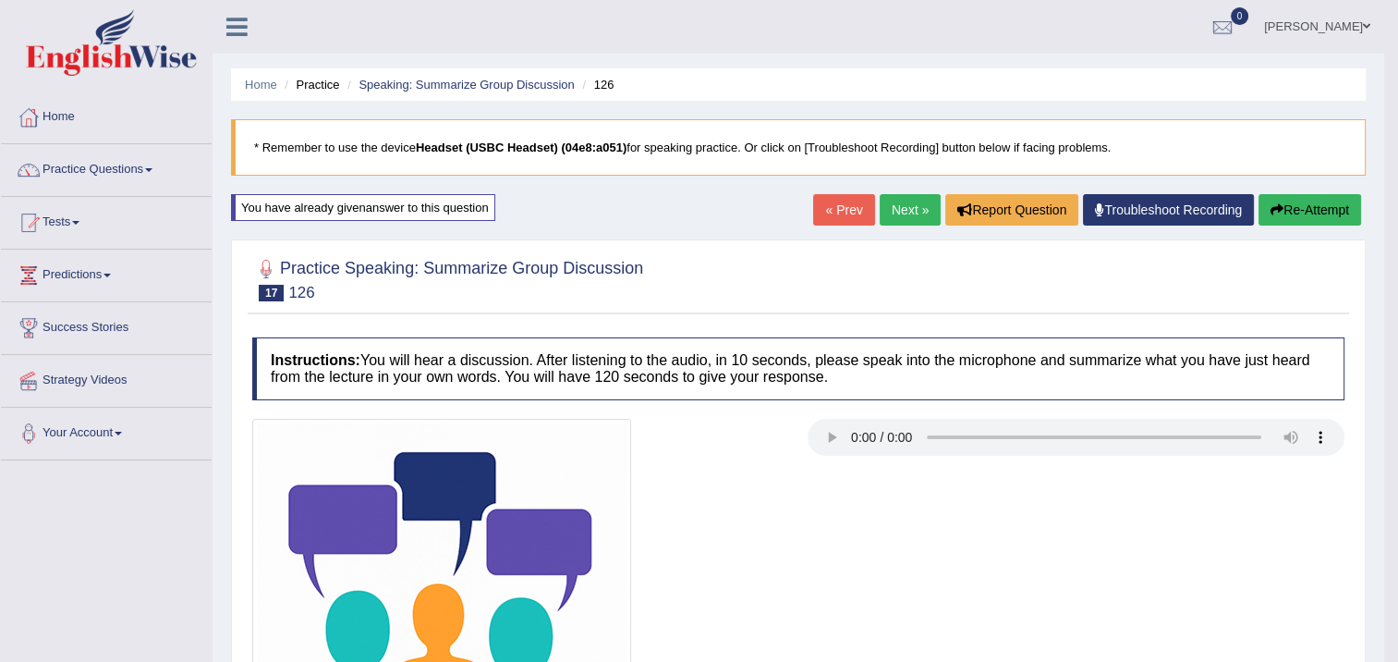
click at [1268, 201] on button "Re-Attempt" at bounding box center [1310, 209] width 103 height 31
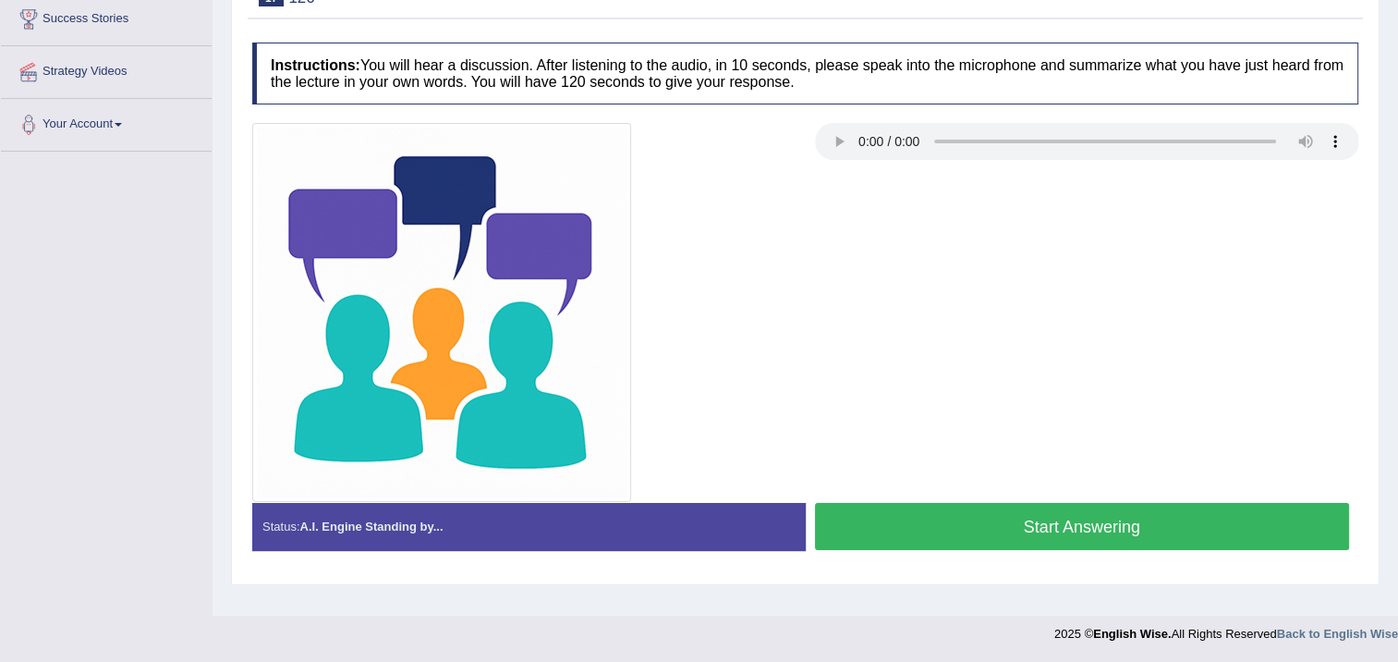
click at [1087, 522] on button "Start Answering" at bounding box center [1082, 526] width 535 height 47
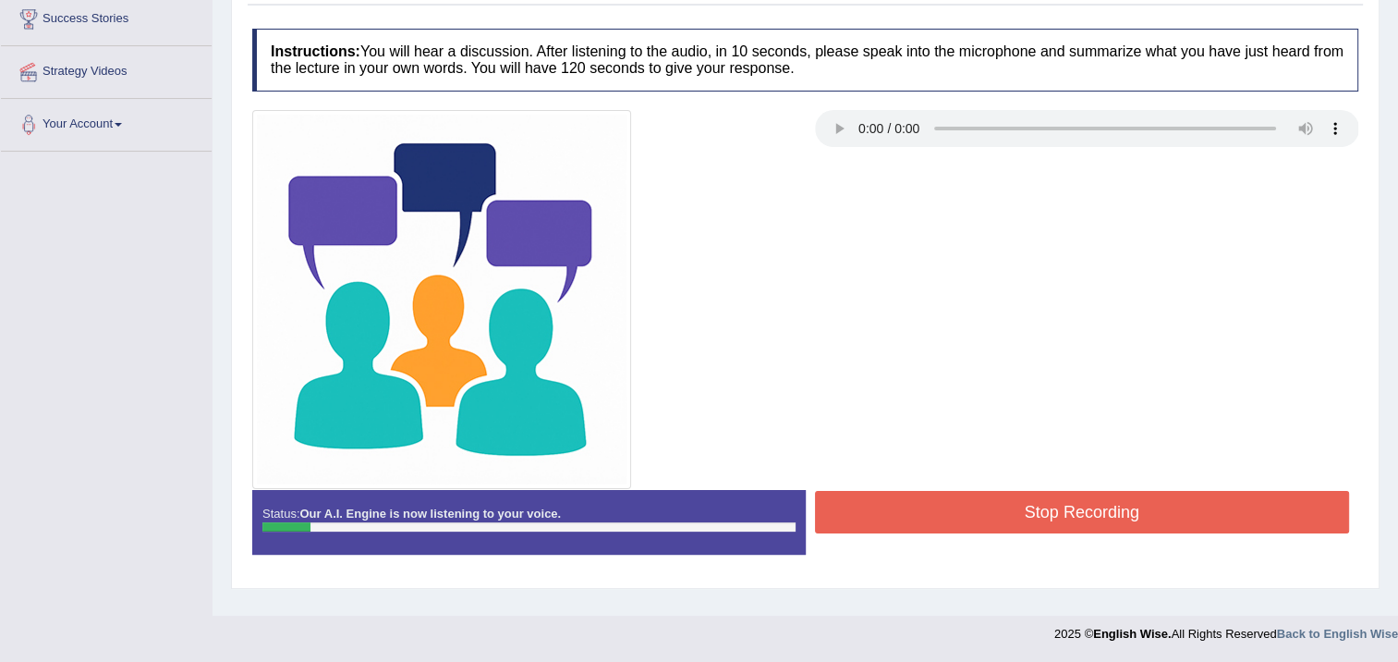
click at [1035, 505] on button "Stop Recording" at bounding box center [1082, 512] width 535 height 43
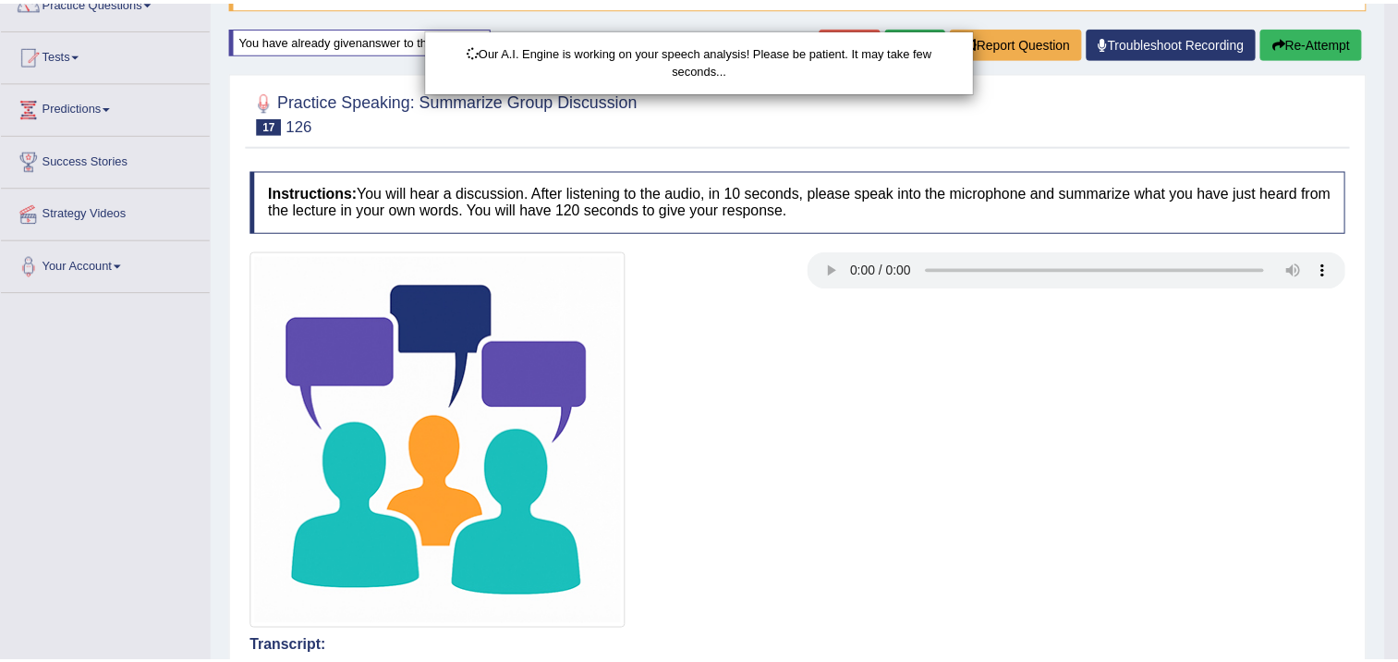
scroll to position [124, 0]
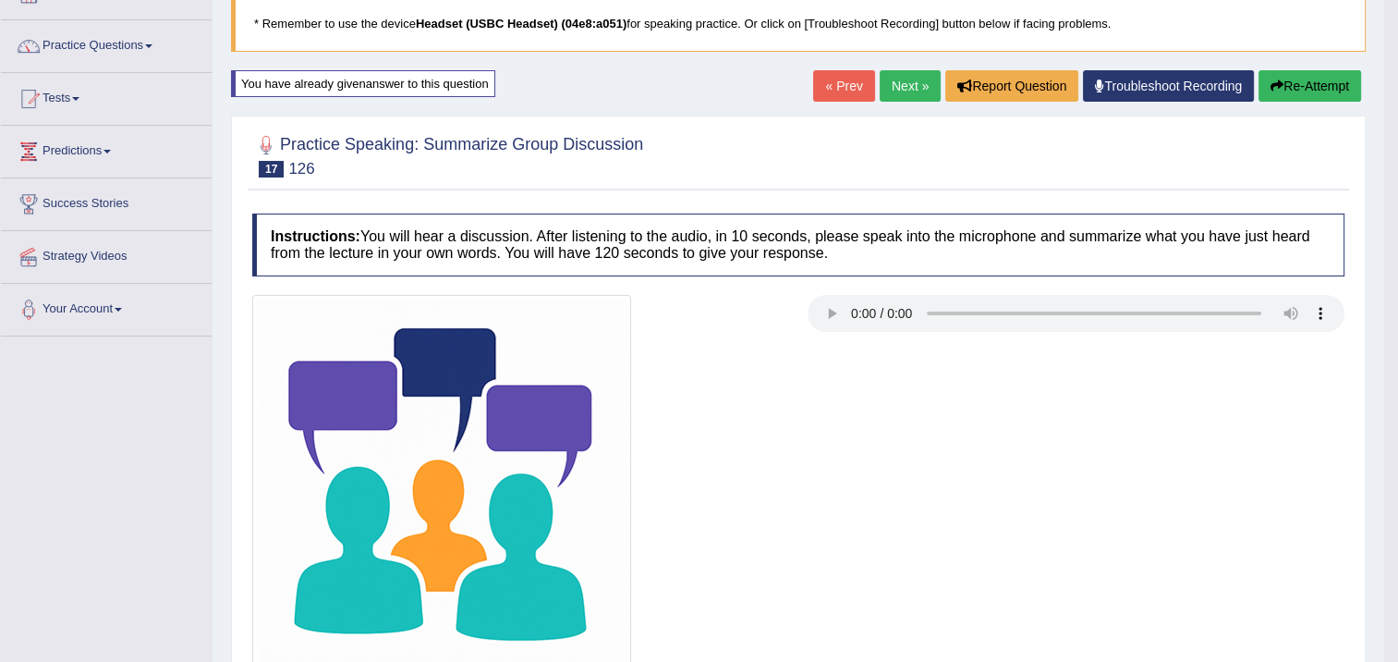
click at [1287, 94] on button "Re-Attempt" at bounding box center [1310, 85] width 103 height 31
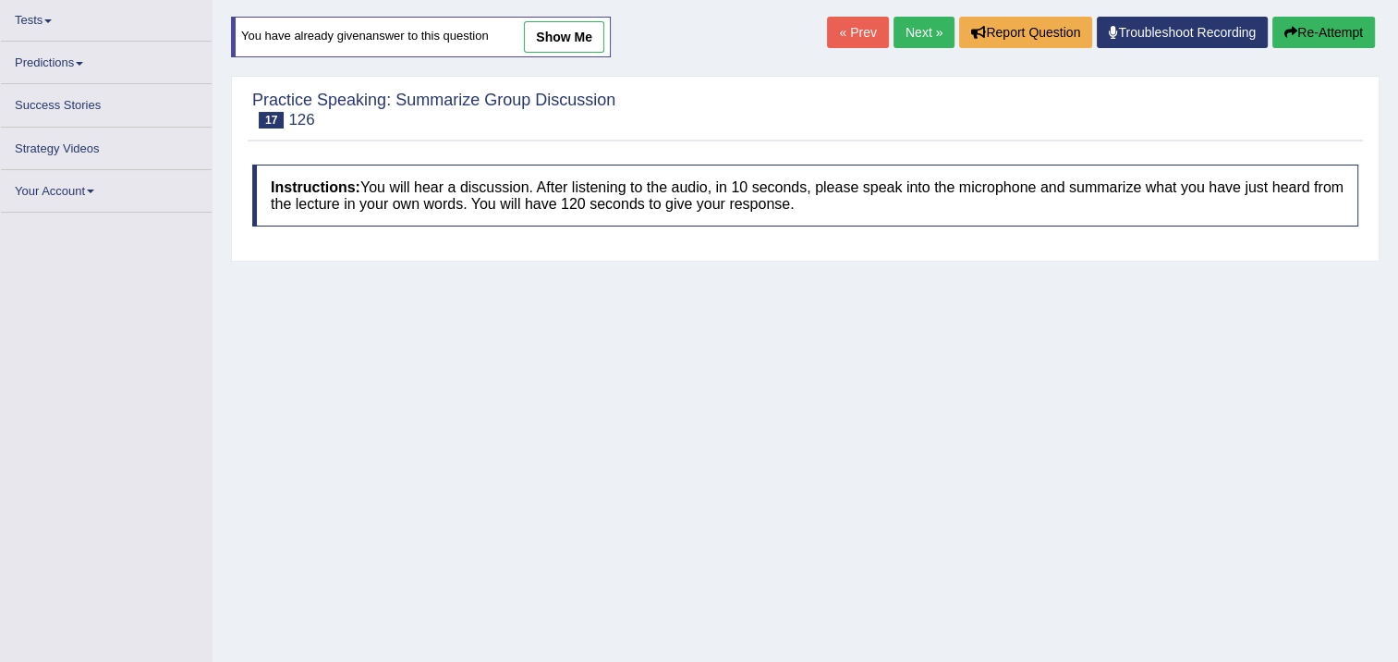
scroll to position [309, 0]
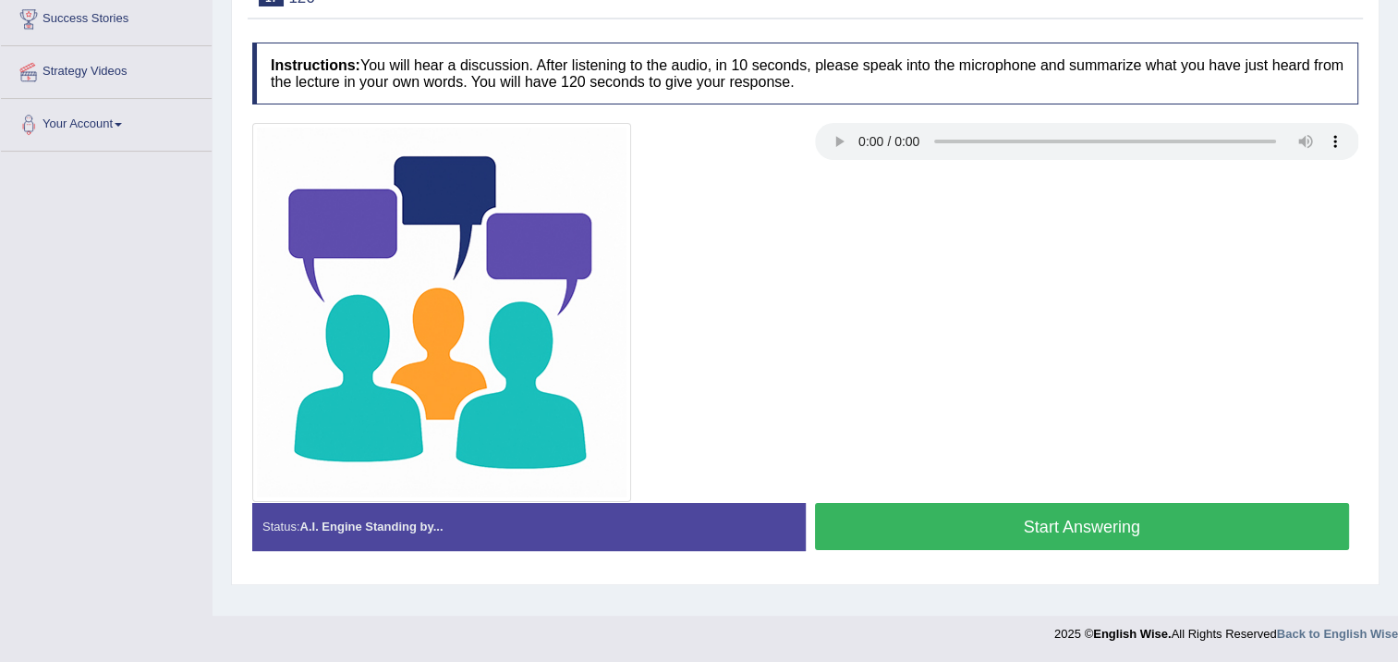
click at [972, 520] on button "Start Answering" at bounding box center [1082, 526] width 535 height 47
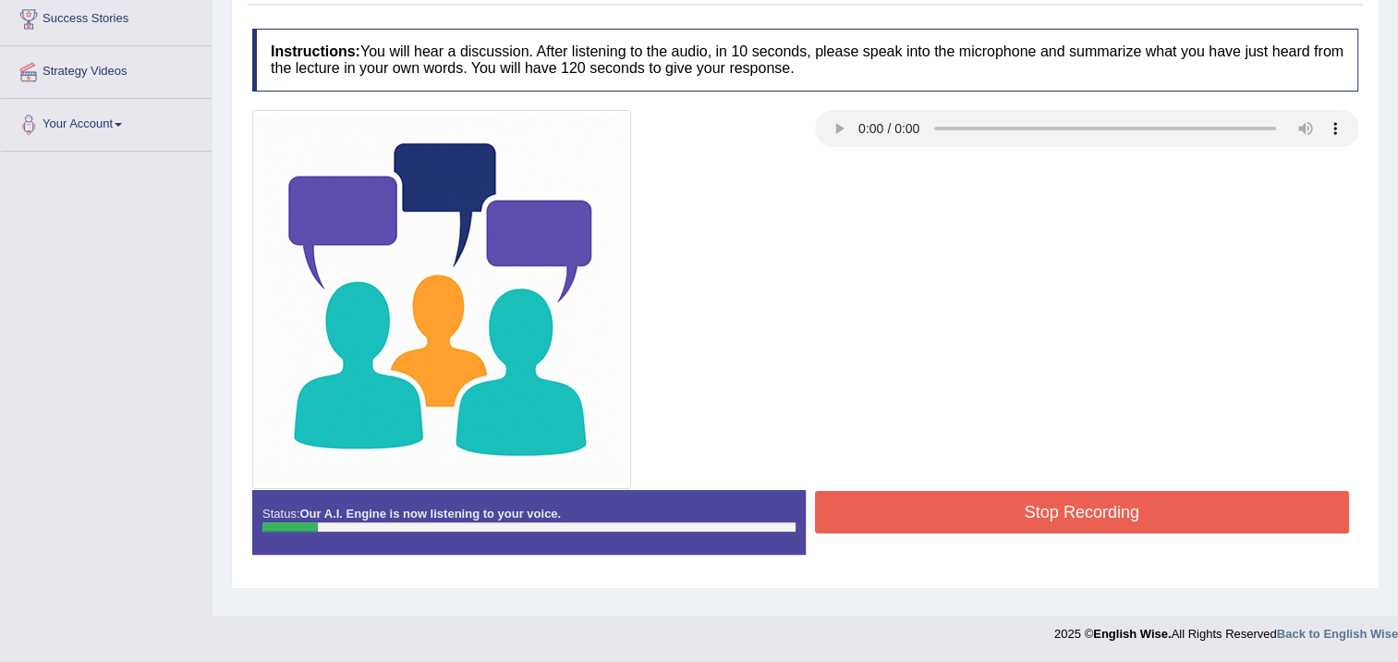
click at [927, 510] on button "Stop Recording" at bounding box center [1082, 512] width 535 height 43
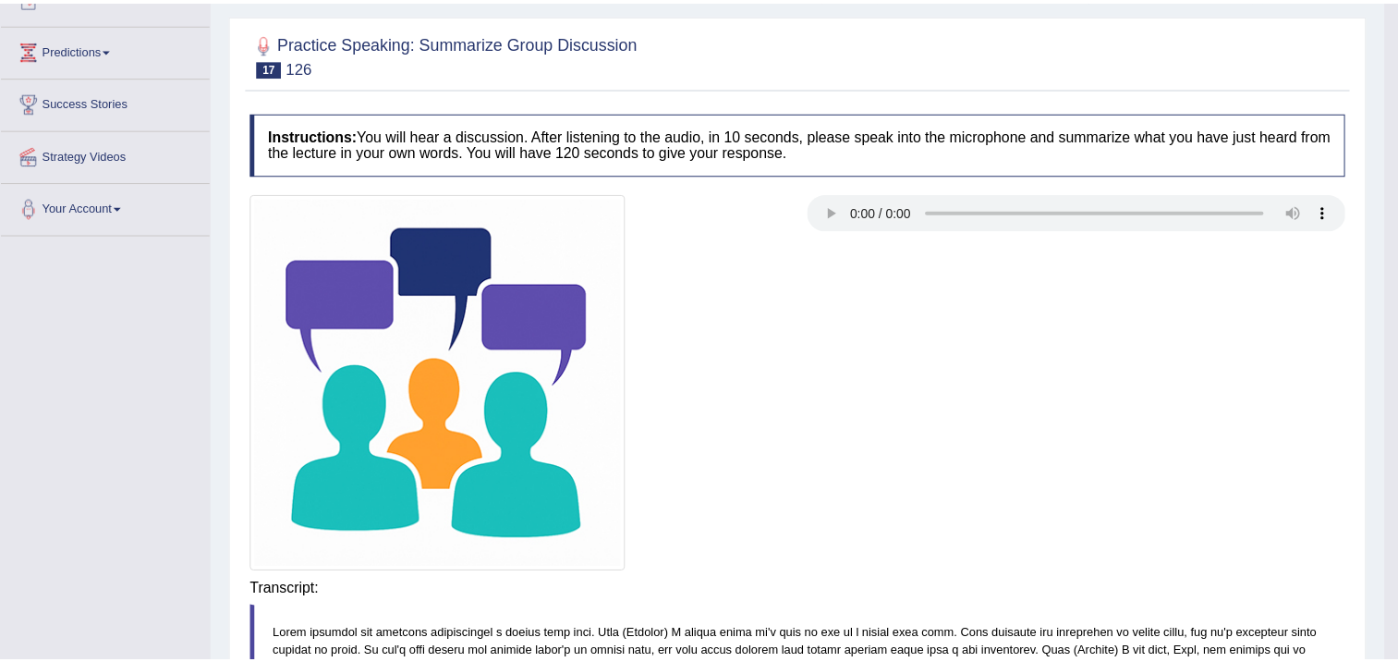
scroll to position [124, 0]
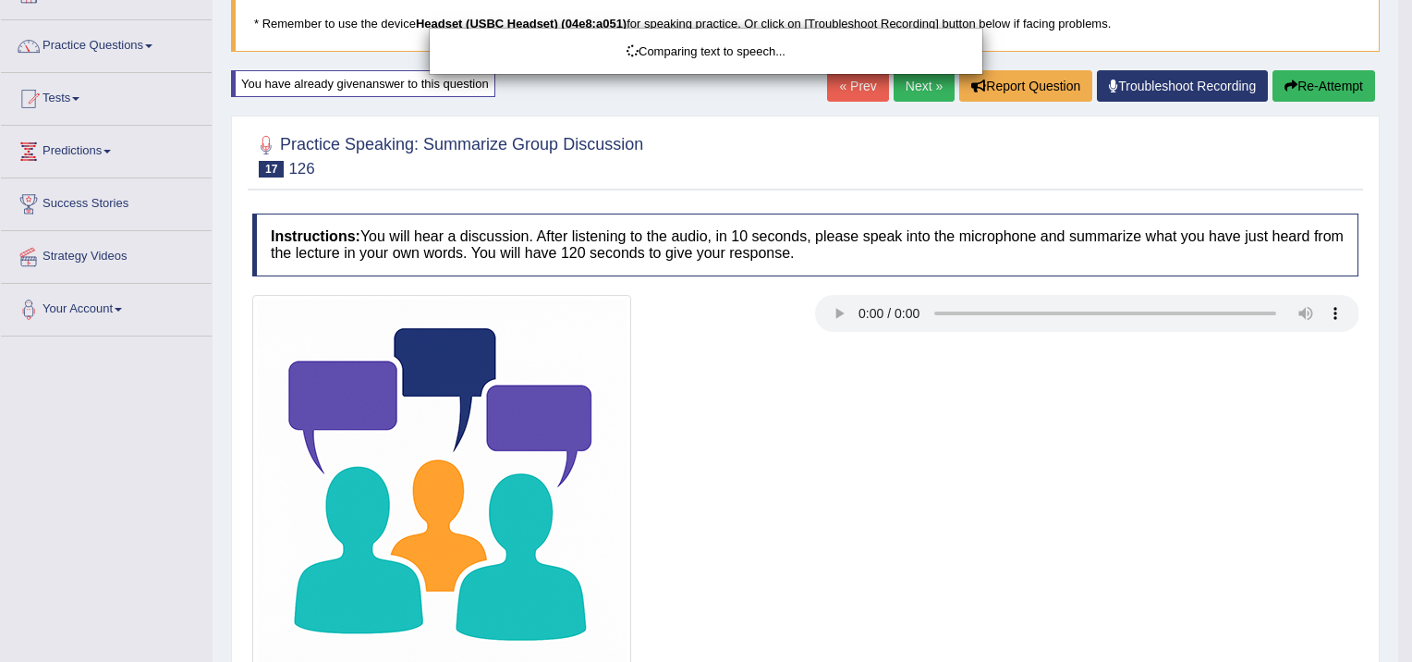
click at [1309, 77] on body "Toggle navigation Home Practice Questions Speaking Practice Read Aloud Repeat S…" at bounding box center [706, 207] width 1412 height 662
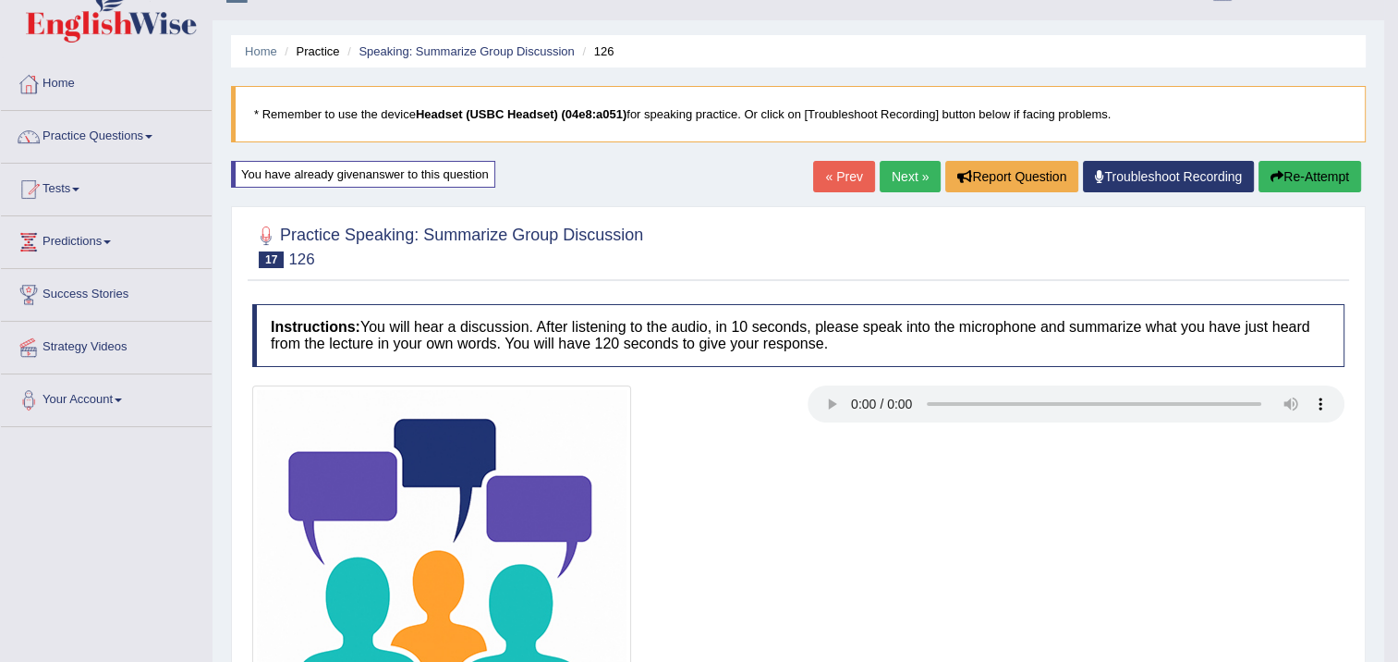
scroll to position [31, 0]
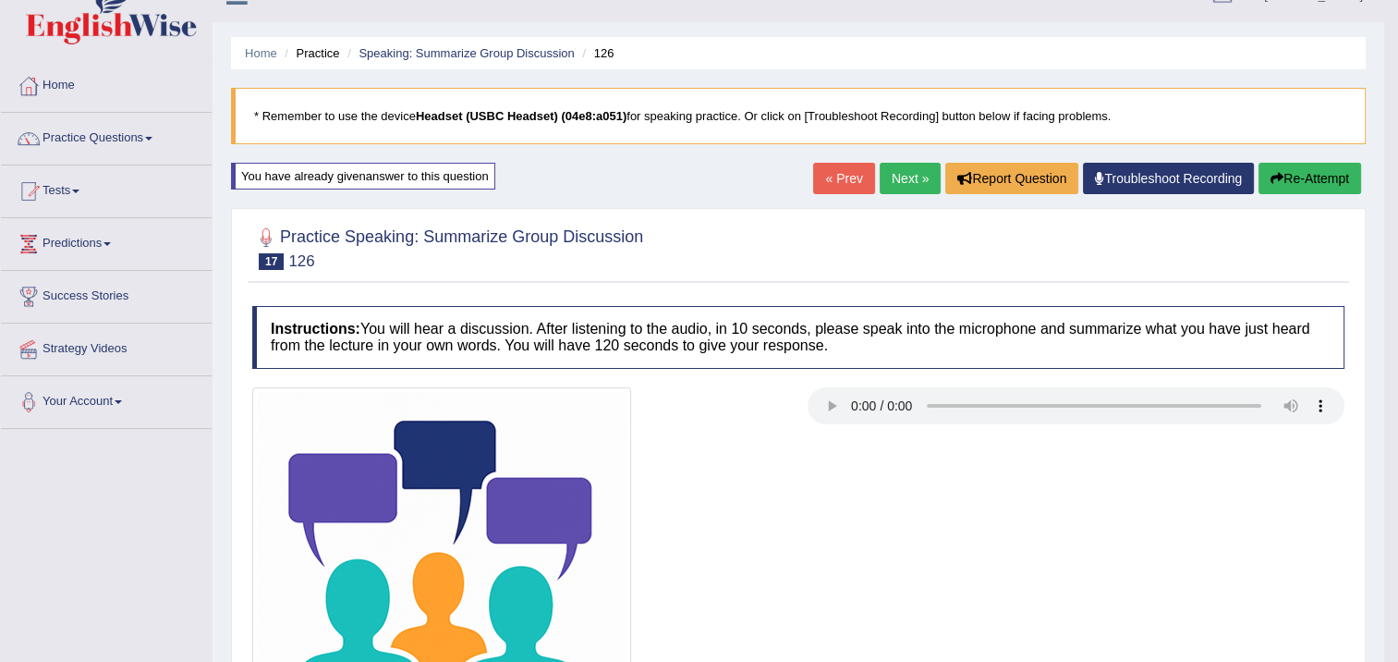
click at [1291, 181] on button "Re-Attempt" at bounding box center [1310, 178] width 103 height 31
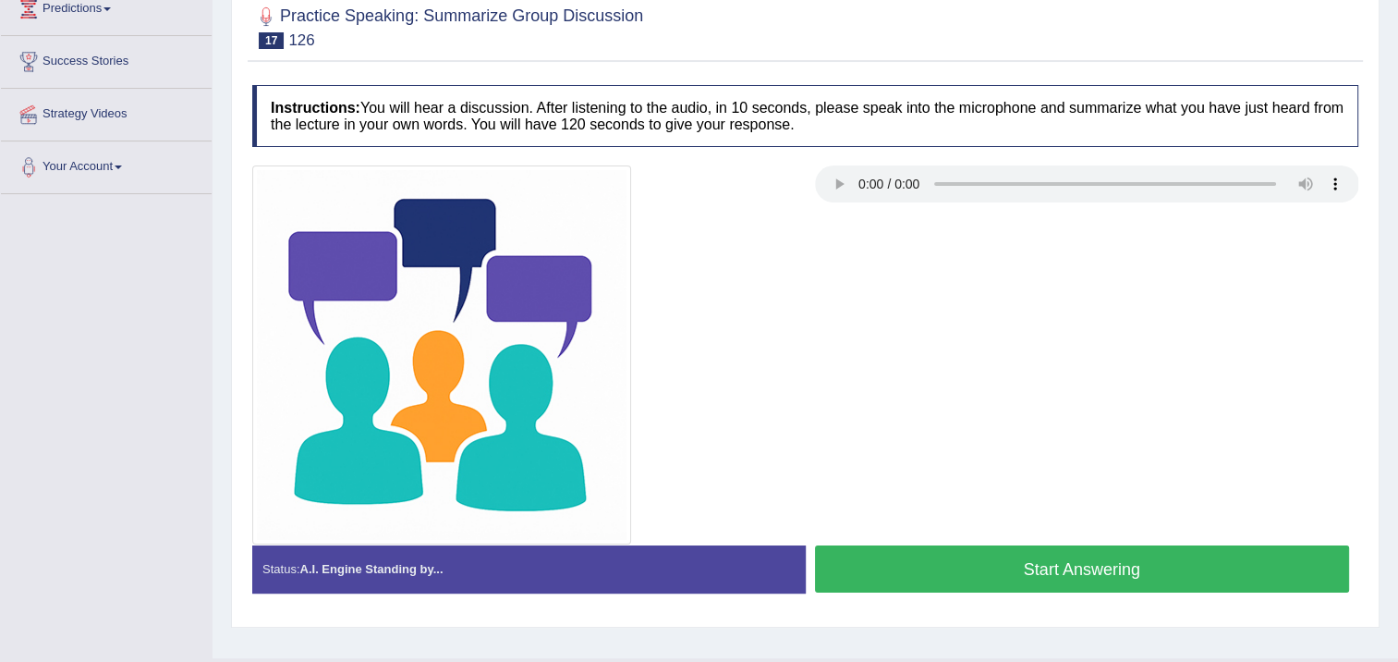
scroll to position [309, 0]
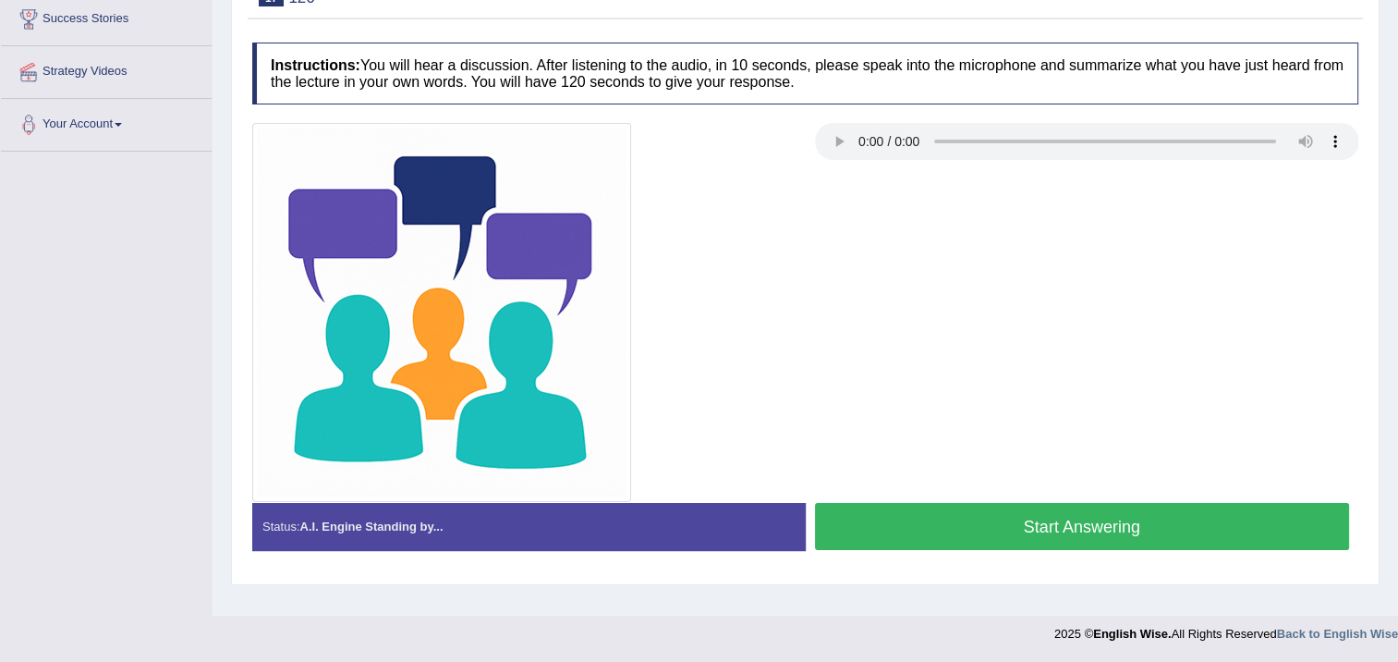
click at [969, 523] on button "Start Answering" at bounding box center [1082, 526] width 535 height 47
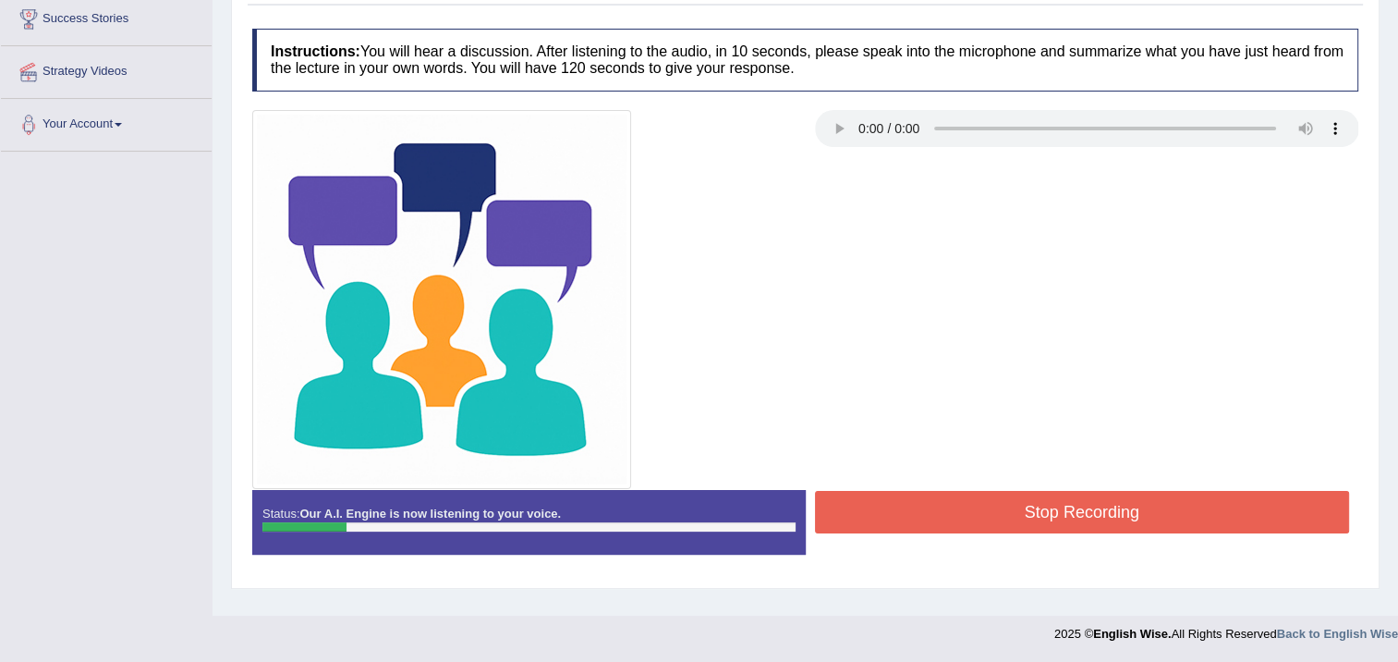
drag, startPoint x: 967, startPoint y: 521, endPoint x: 1013, endPoint y: 455, distance: 81.0
click at [970, 517] on button "Stop Recording" at bounding box center [1082, 512] width 535 height 43
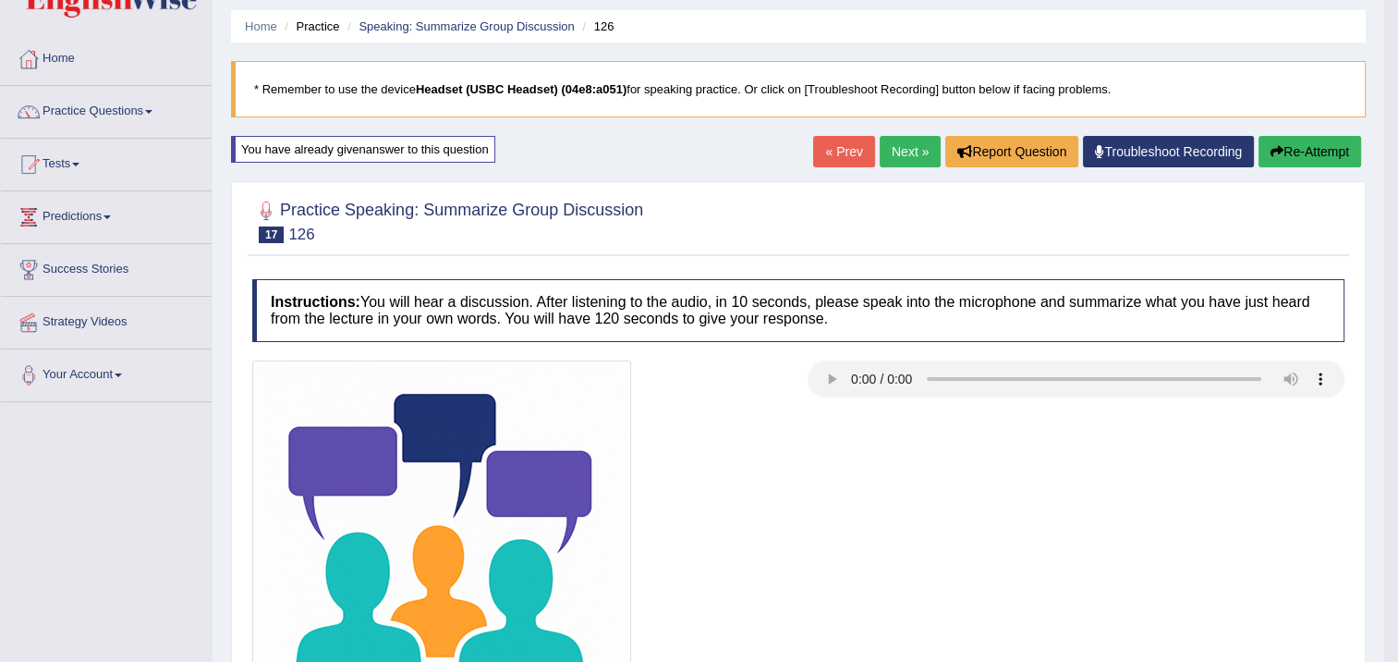
scroll to position [0, 0]
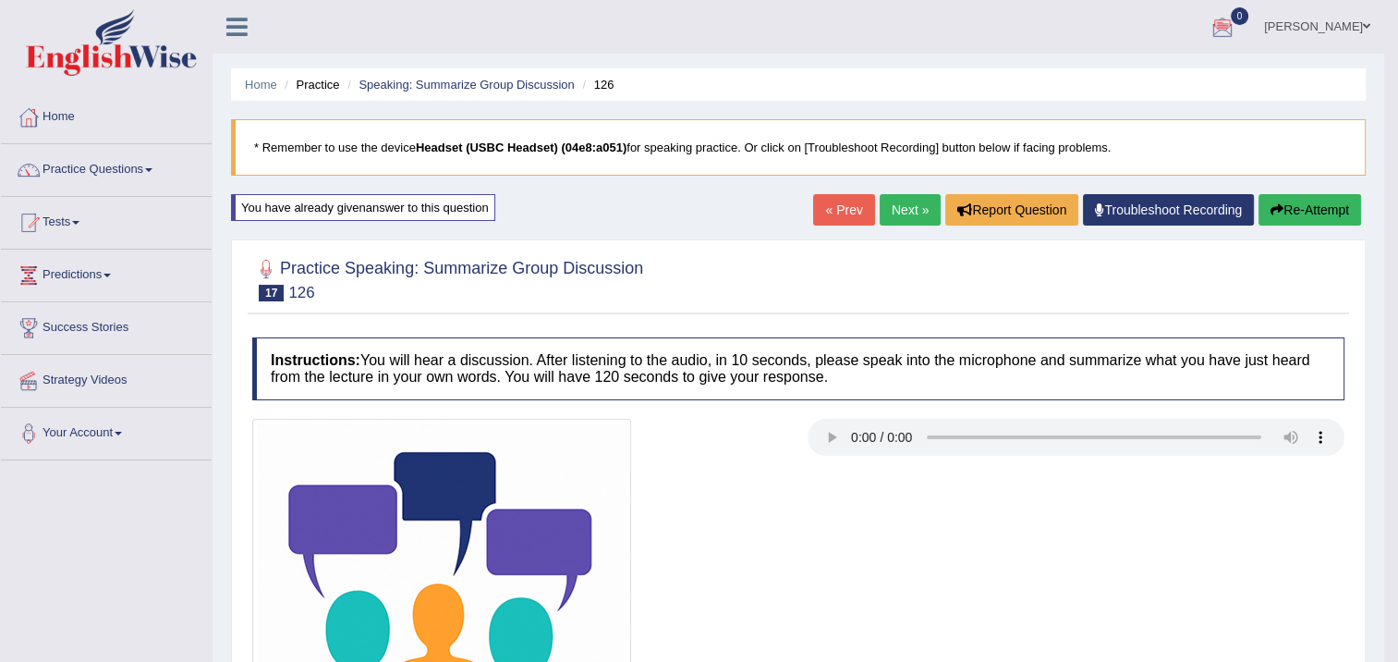
click at [1305, 203] on button "Re-Attempt" at bounding box center [1310, 209] width 103 height 31
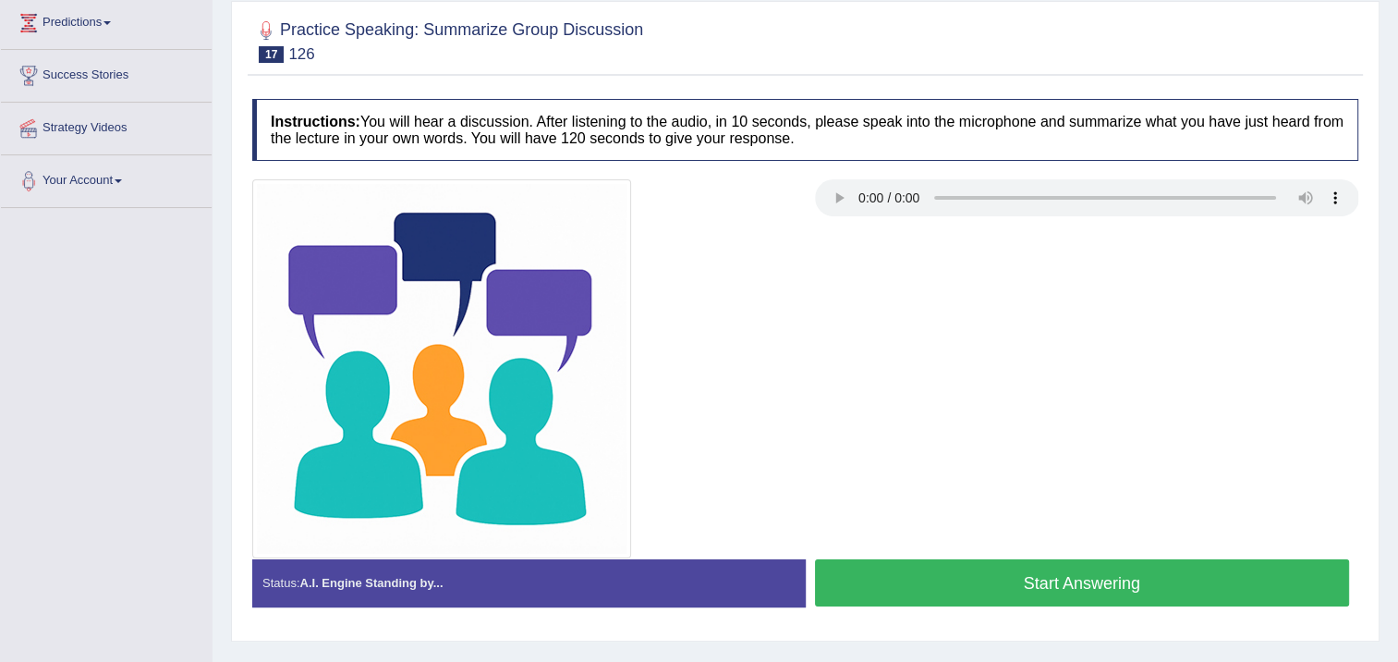
scroll to position [309, 0]
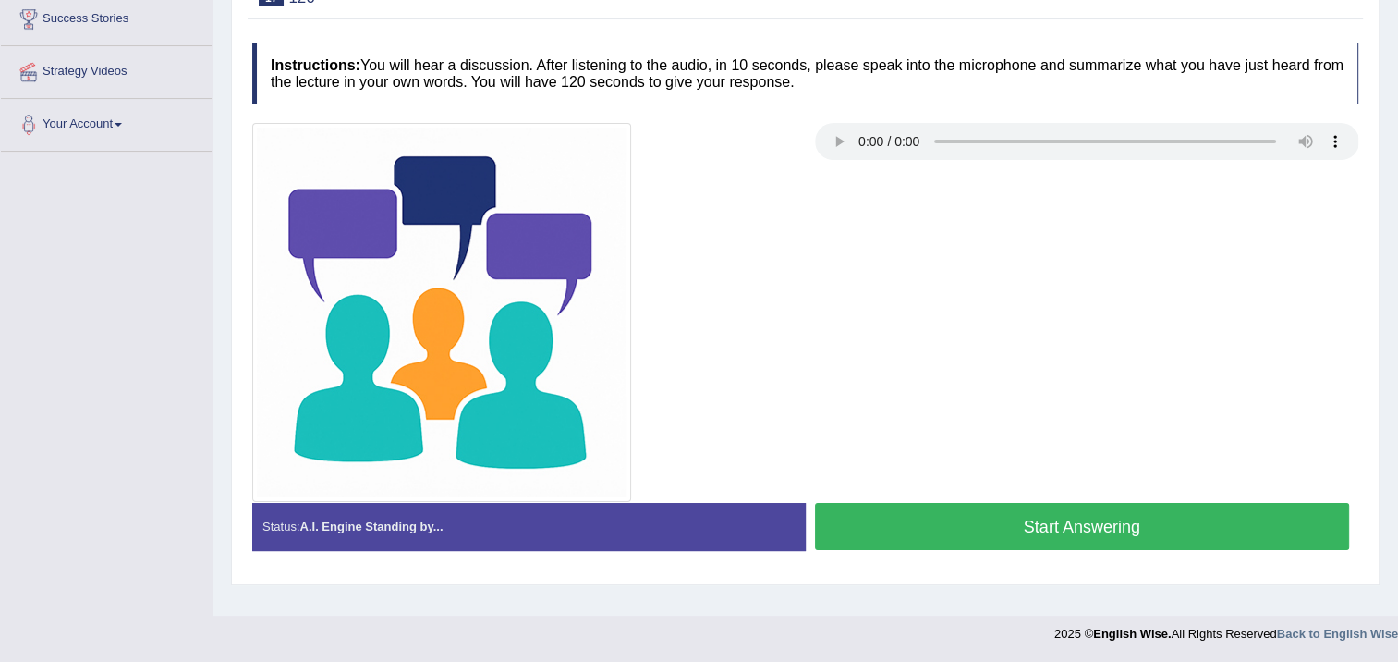
click at [1235, 526] on button "Start Answering" at bounding box center [1082, 526] width 535 height 47
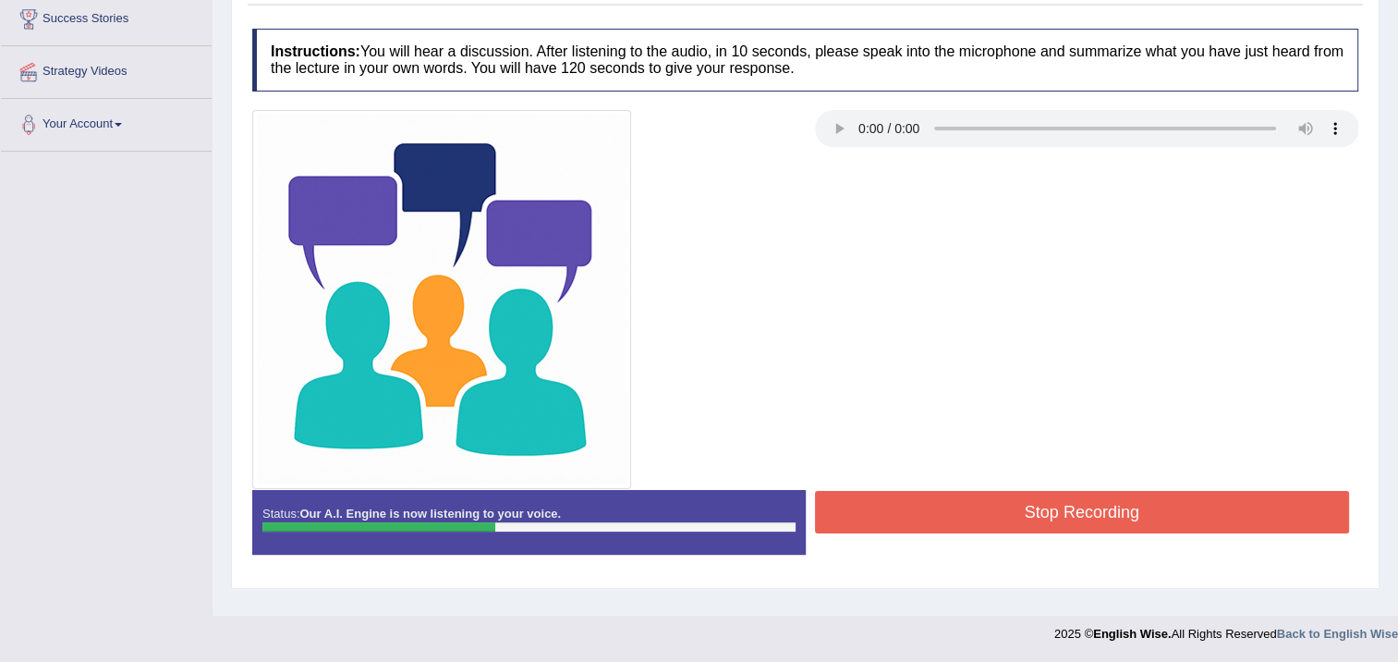
click at [1247, 506] on button "Stop Recording" at bounding box center [1082, 512] width 535 height 43
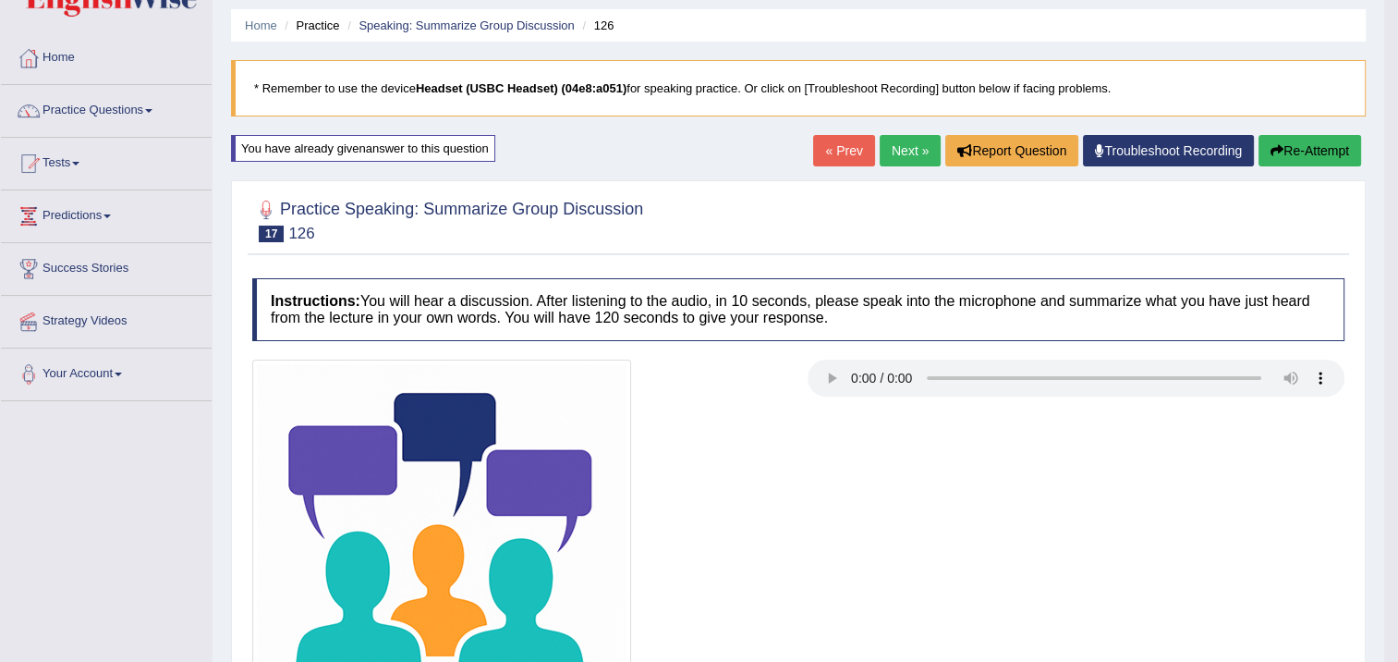
scroll to position [0, 0]
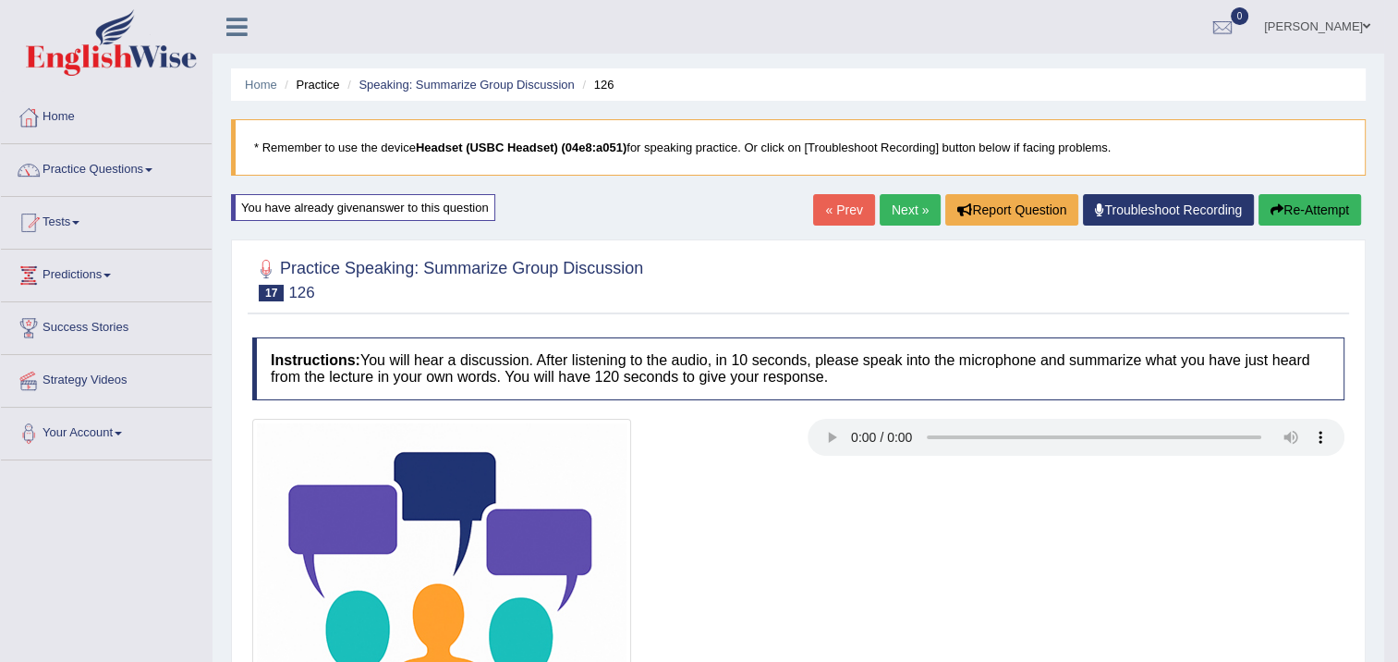
click at [898, 207] on link "Next »" at bounding box center [910, 209] width 61 height 31
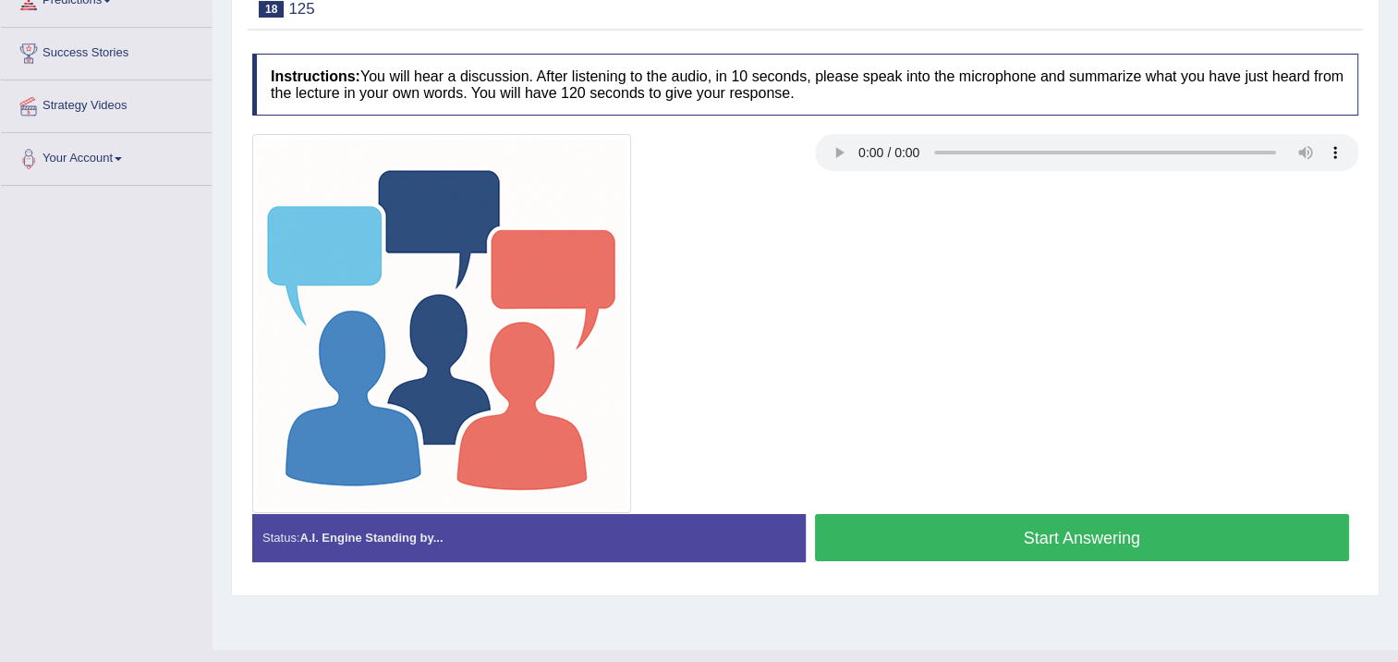
scroll to position [277, 0]
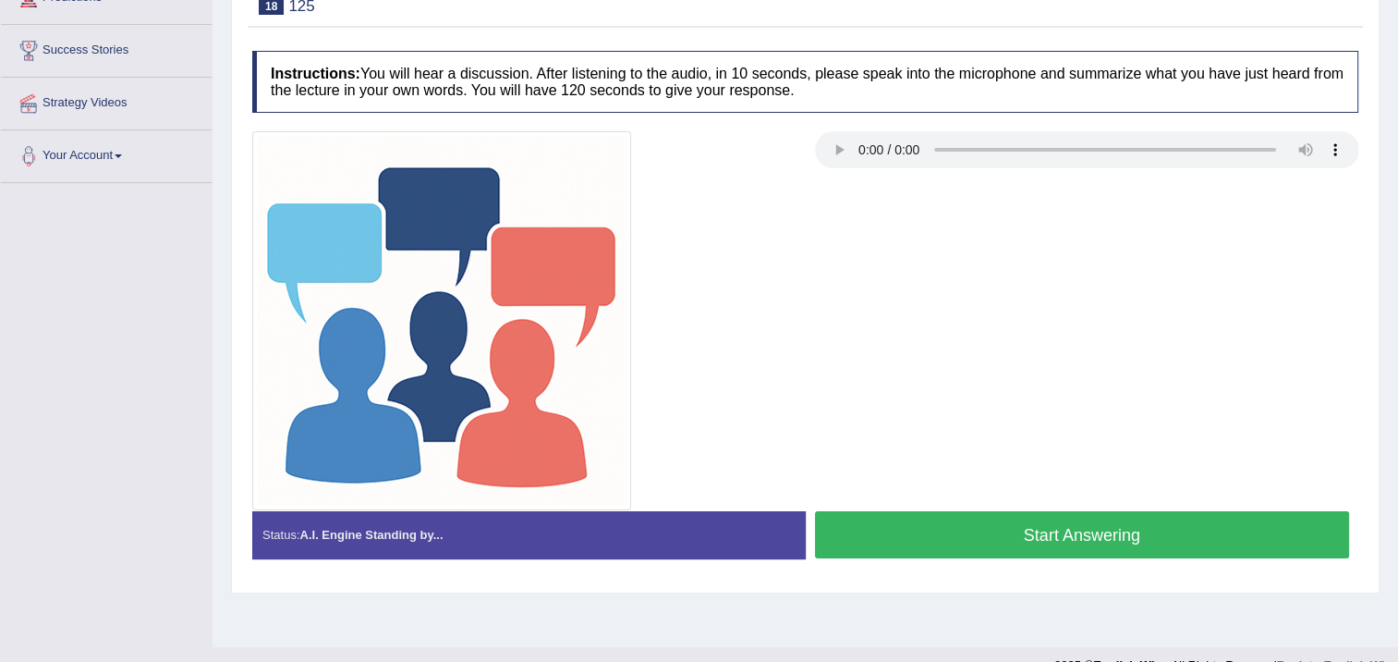
click at [896, 521] on button "Start Answering" at bounding box center [1082, 534] width 535 height 47
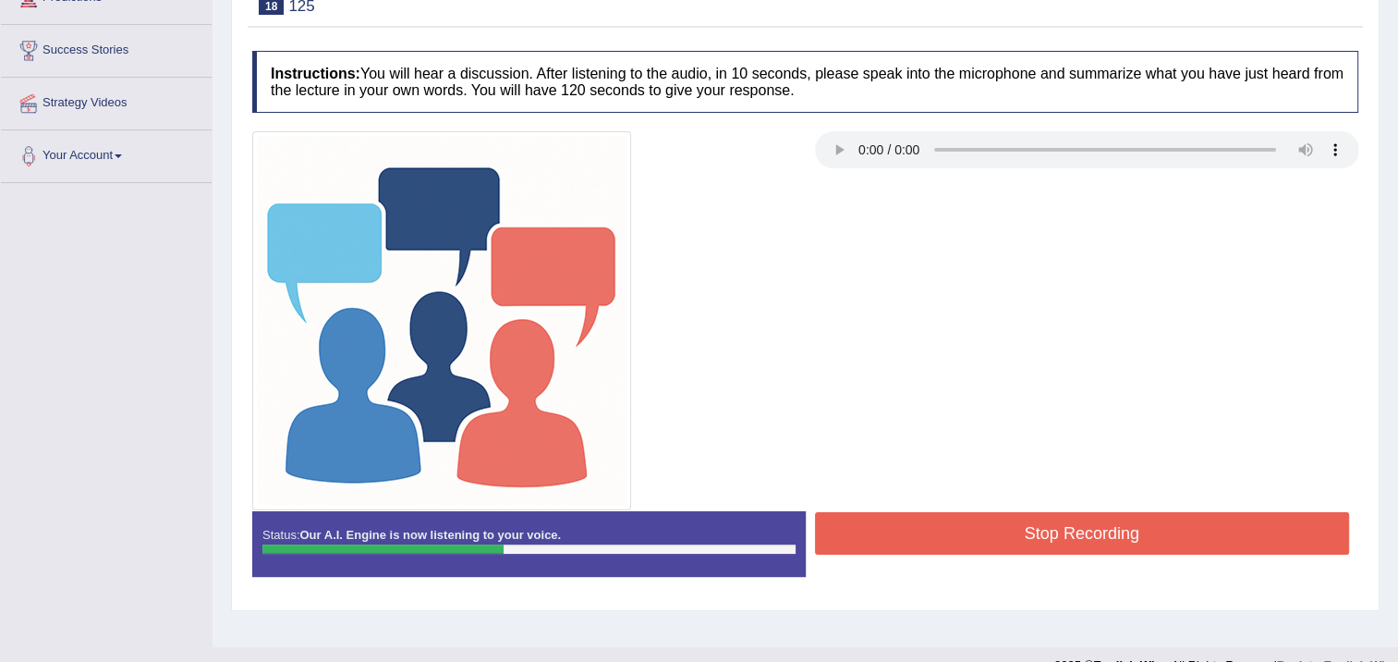
click at [906, 516] on button "Stop Recording" at bounding box center [1082, 533] width 535 height 43
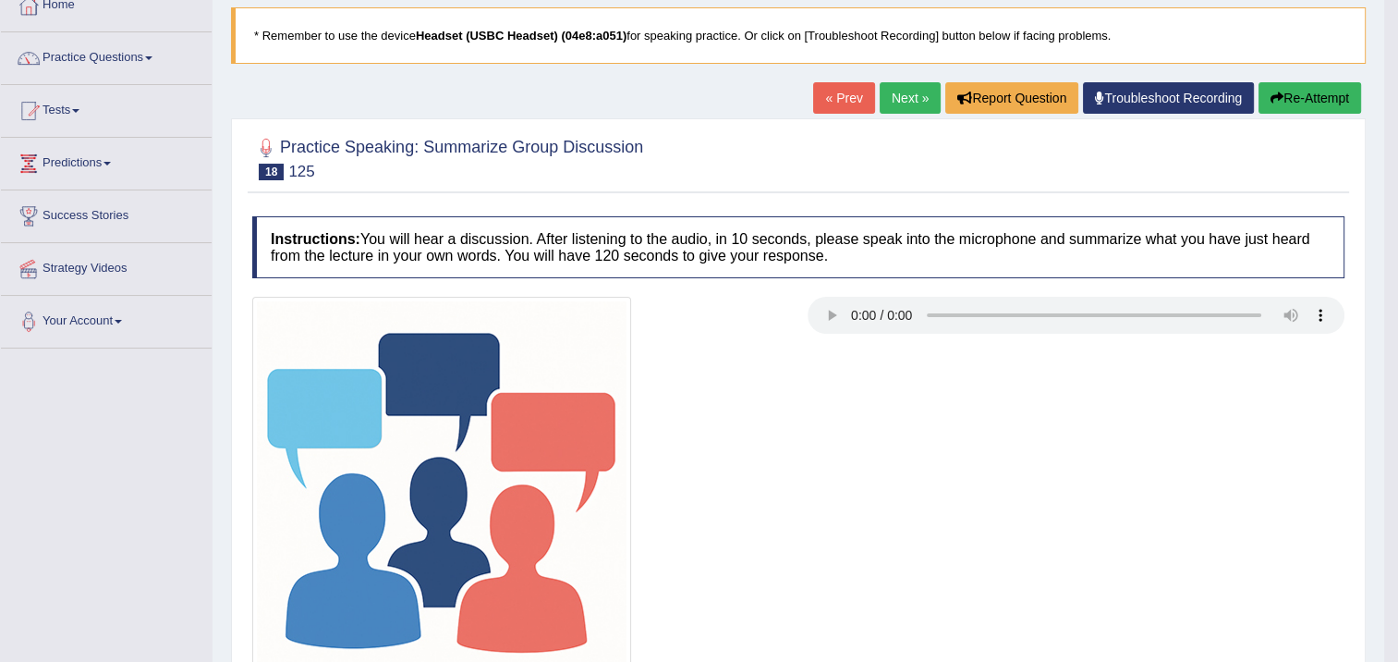
scroll to position [0, 0]
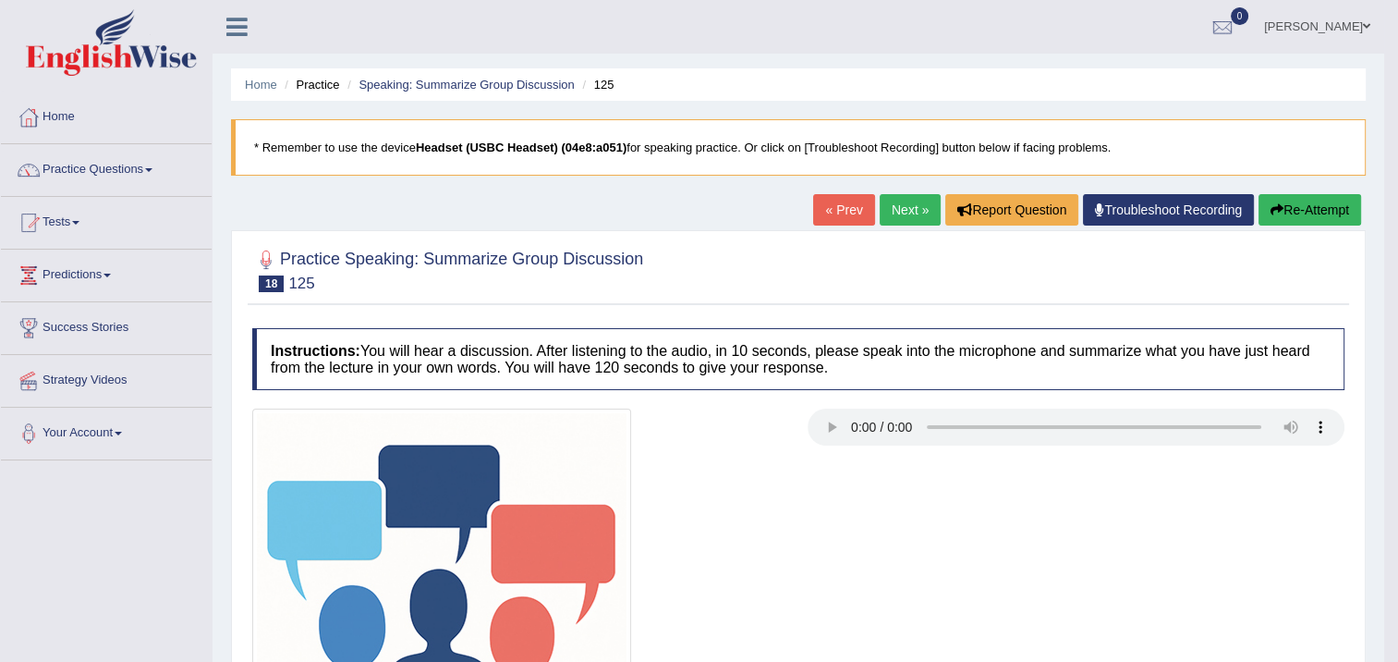
click at [1301, 203] on button "Re-Attempt" at bounding box center [1310, 209] width 103 height 31
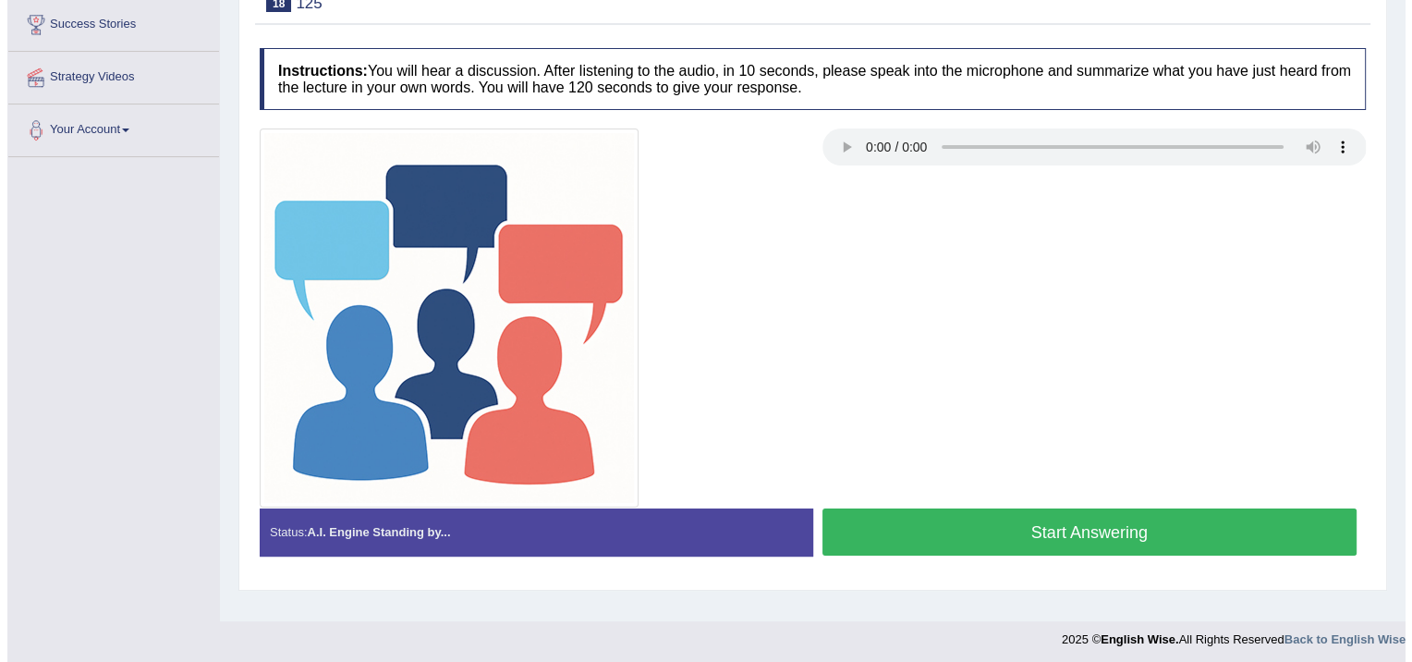
scroll to position [309, 0]
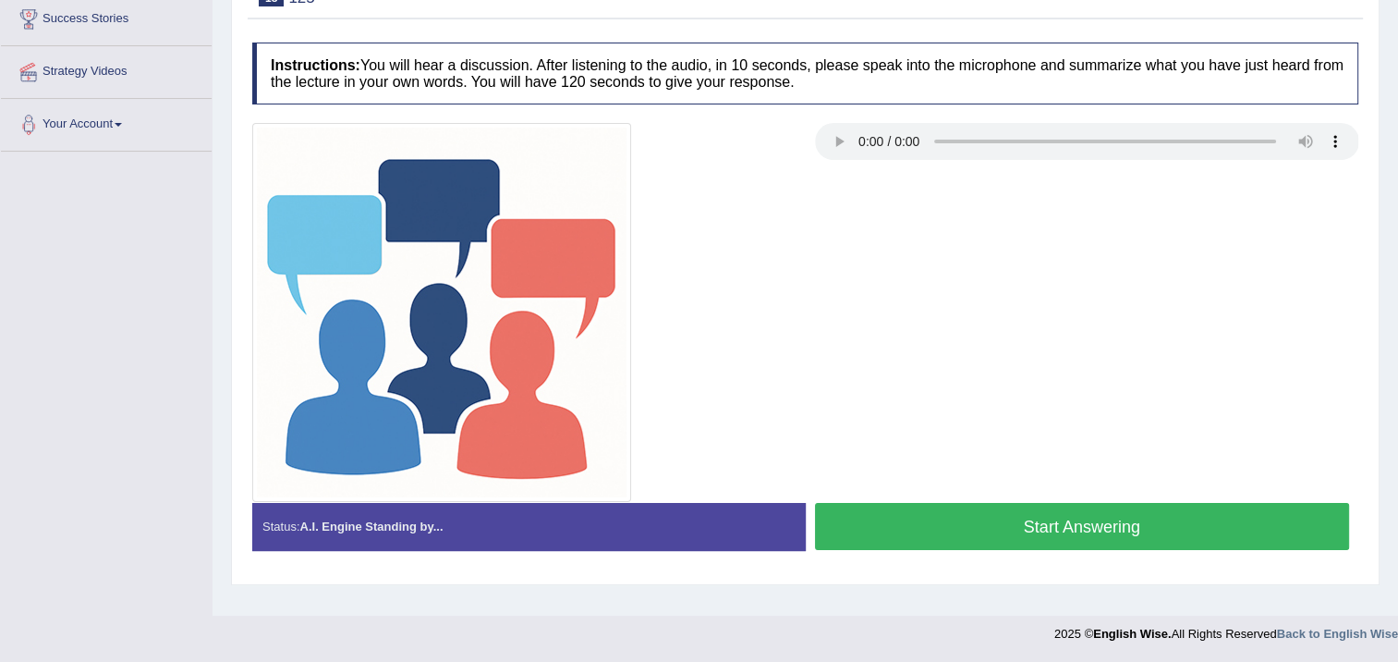
click at [969, 527] on button "Start Answering" at bounding box center [1082, 526] width 535 height 47
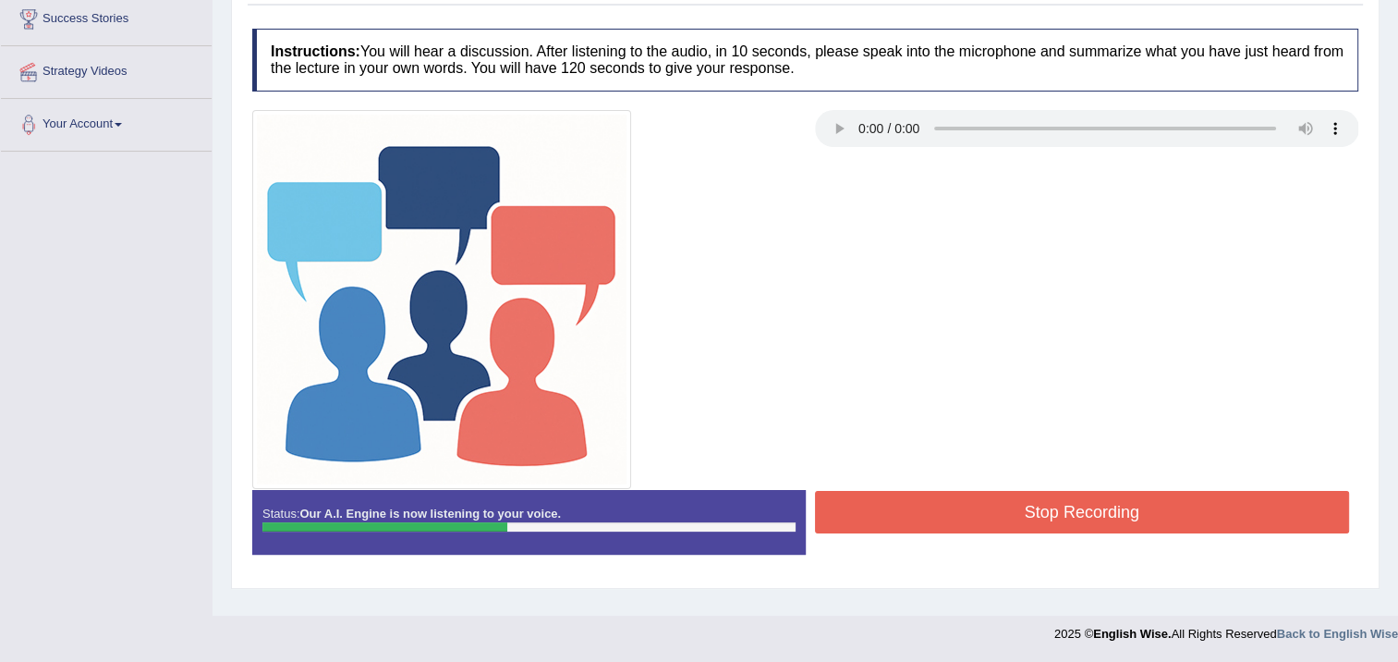
click at [952, 504] on button "Stop Recording" at bounding box center [1082, 512] width 535 height 43
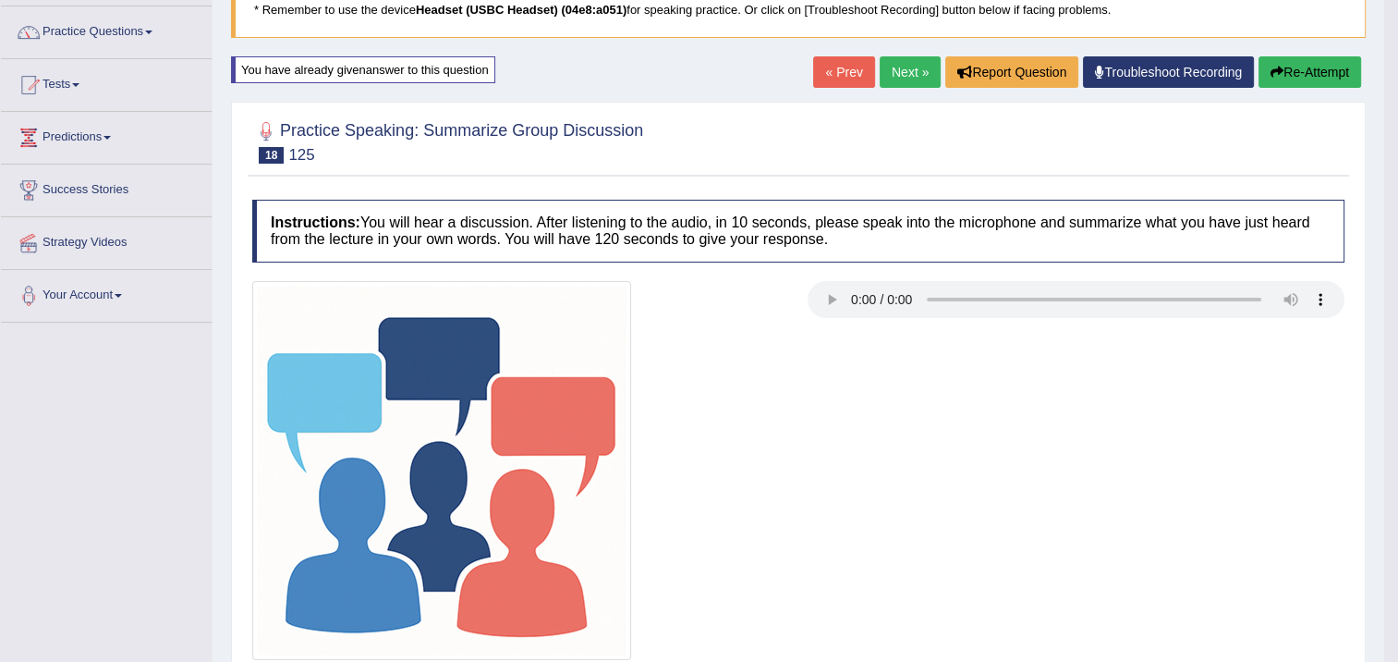
scroll to position [0, 0]
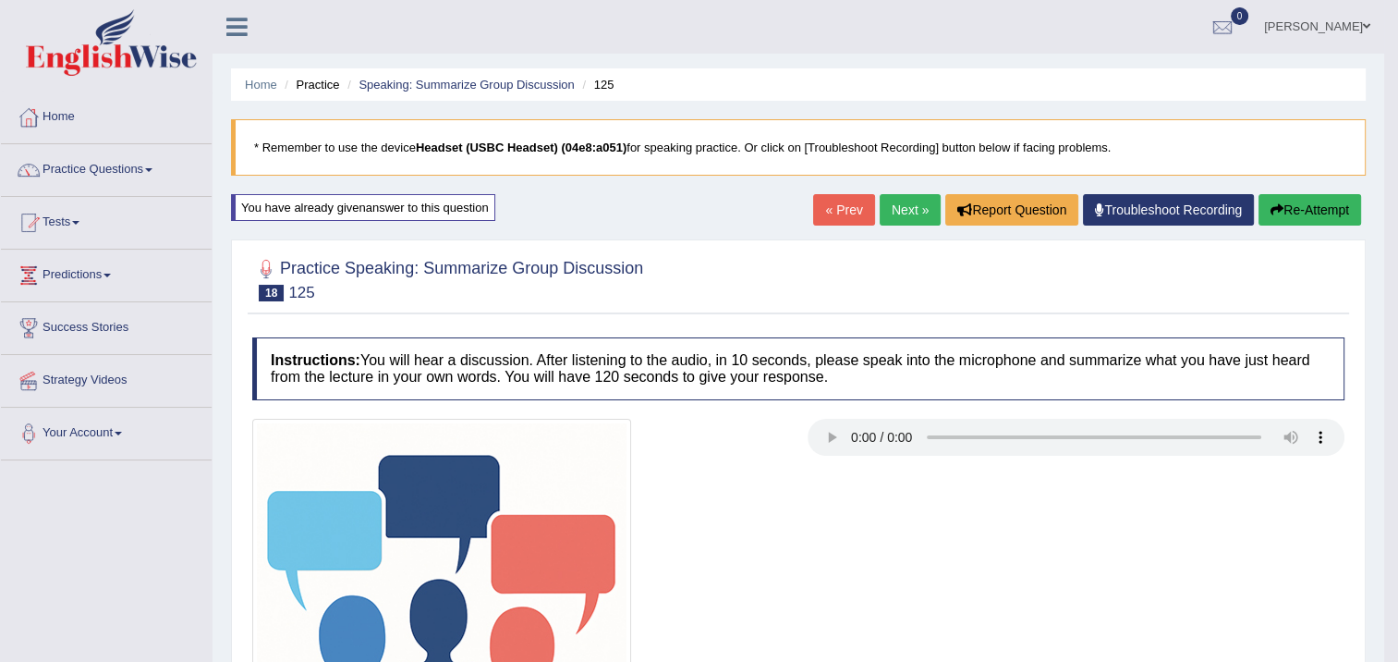
click at [909, 207] on link "Next »" at bounding box center [910, 209] width 61 height 31
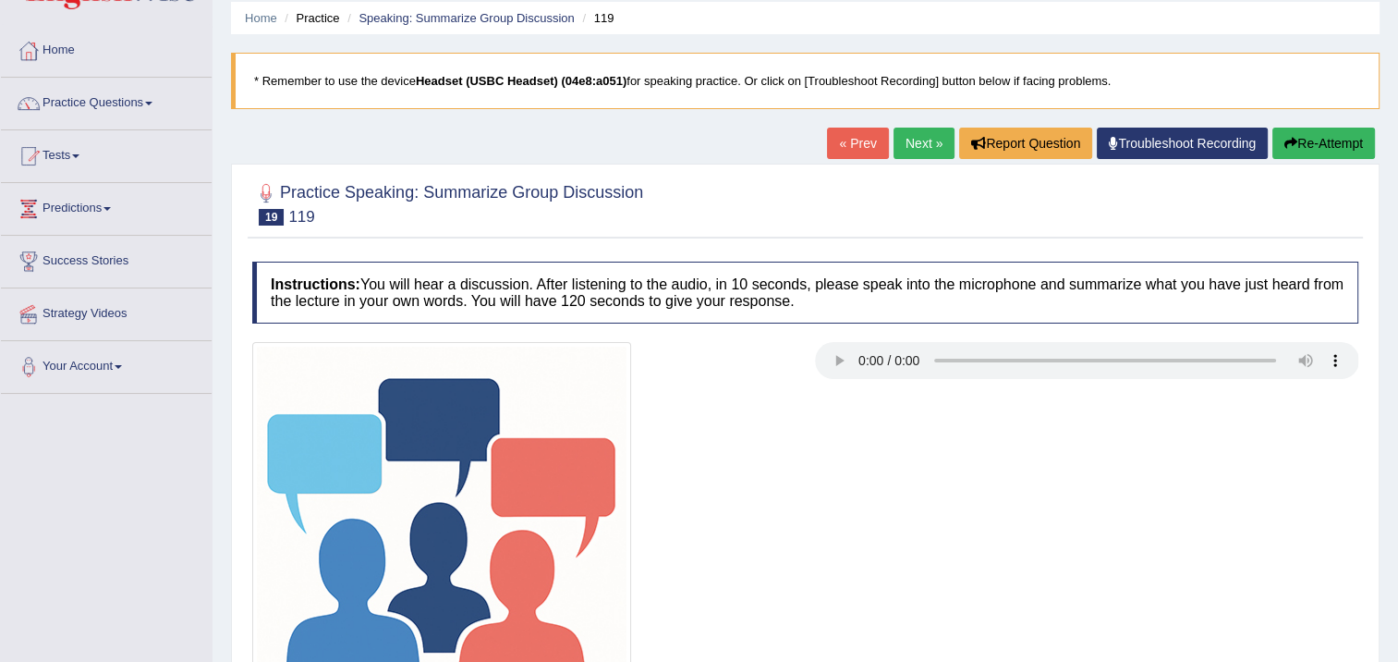
scroll to position [309, 0]
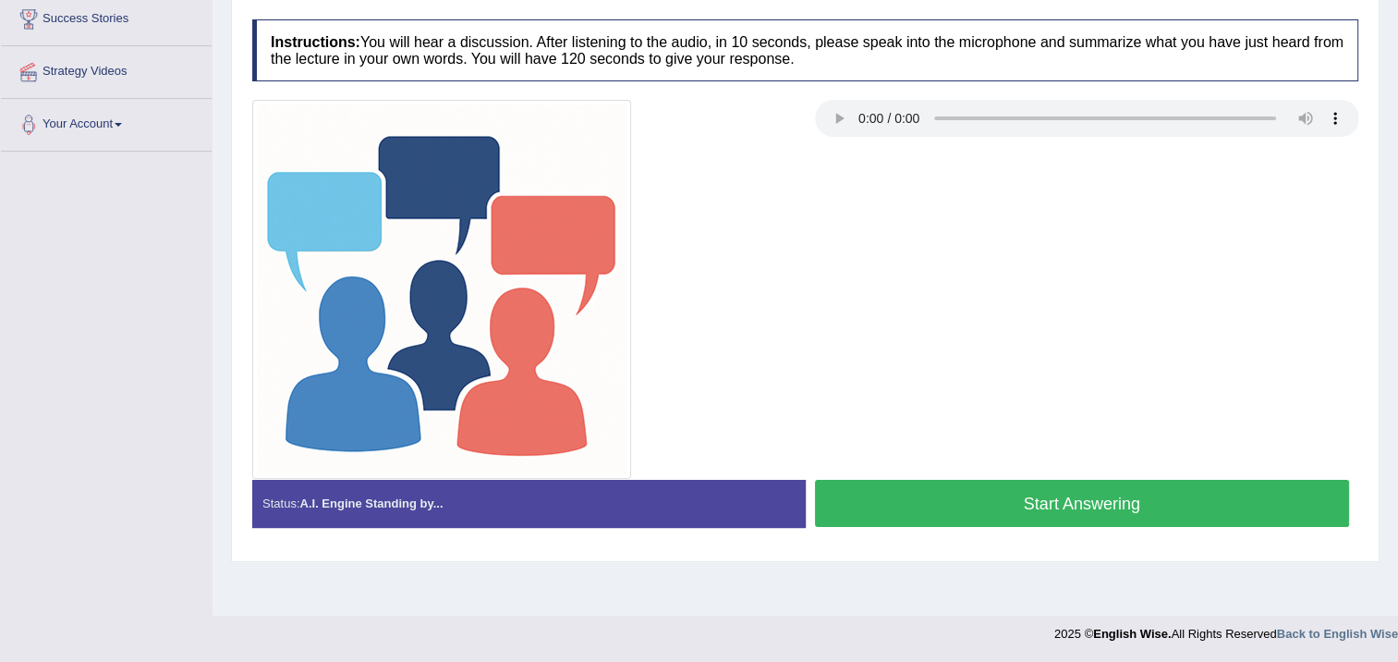
click at [869, 506] on button "Start Answering" at bounding box center [1082, 503] width 535 height 47
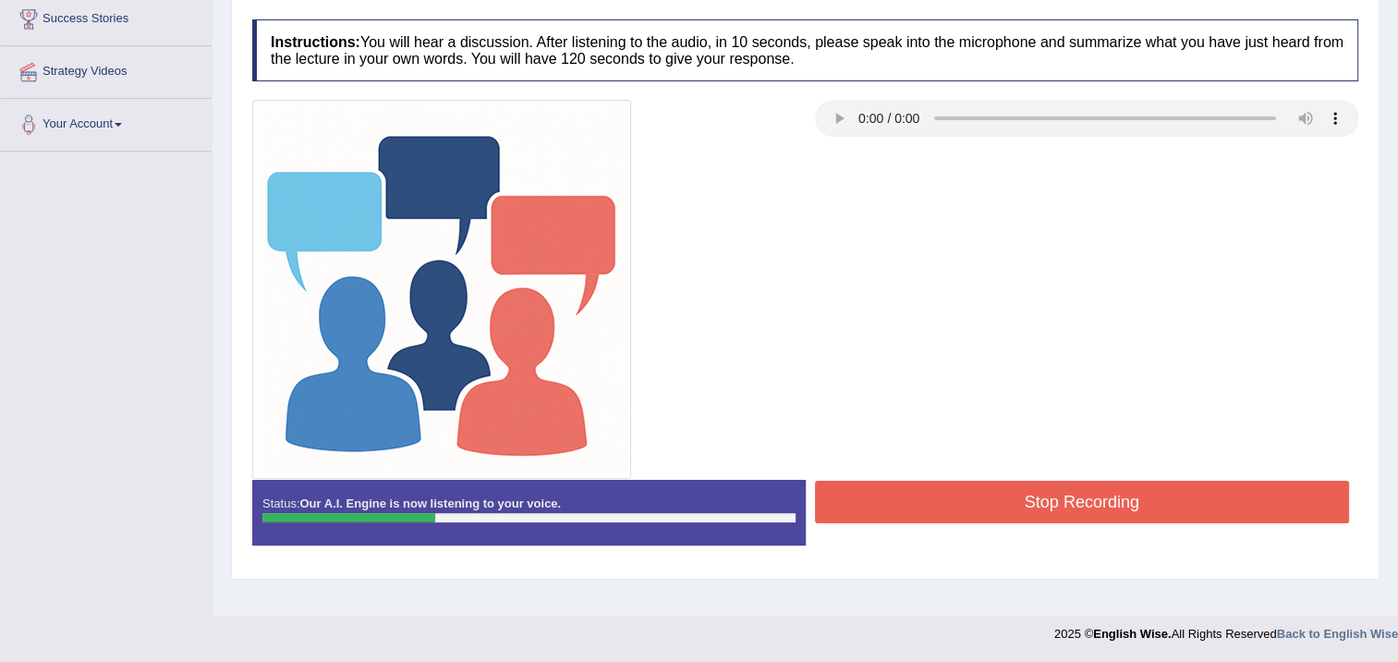
click at [854, 506] on button "Stop Recording" at bounding box center [1082, 502] width 535 height 43
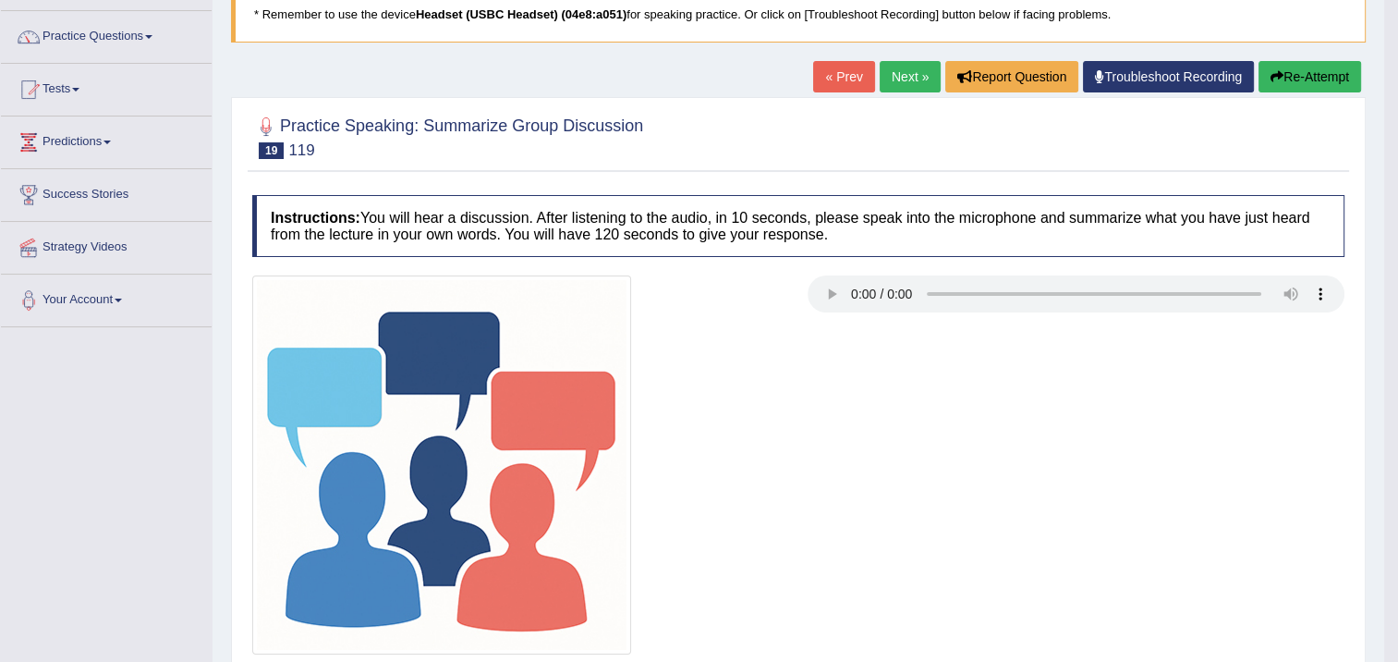
scroll to position [0, 0]
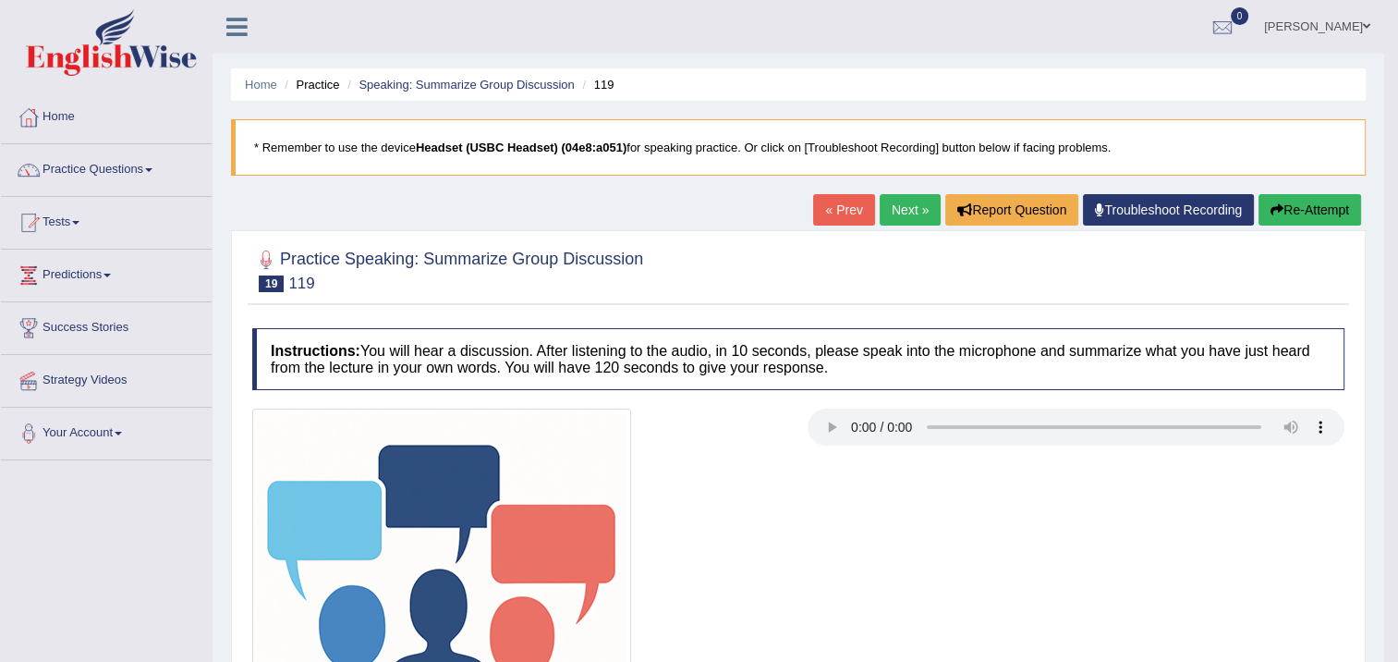
click at [1311, 199] on button "Re-Attempt" at bounding box center [1310, 209] width 103 height 31
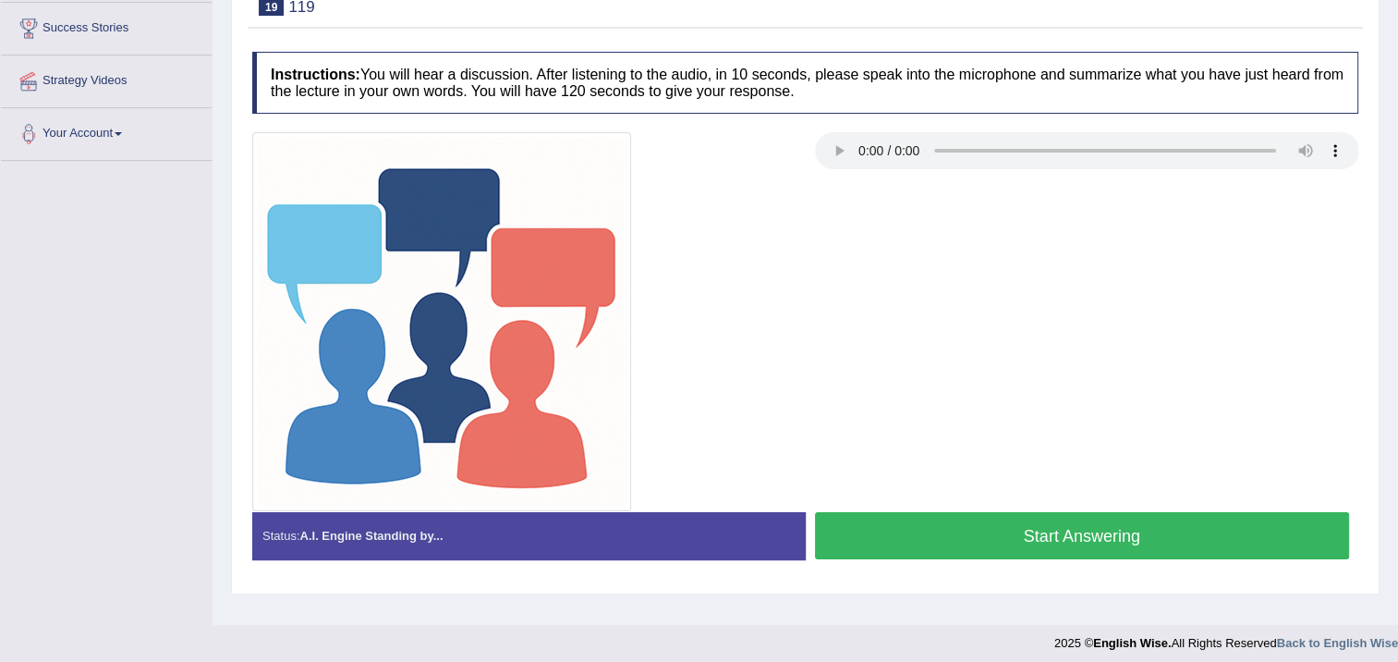
scroll to position [309, 0]
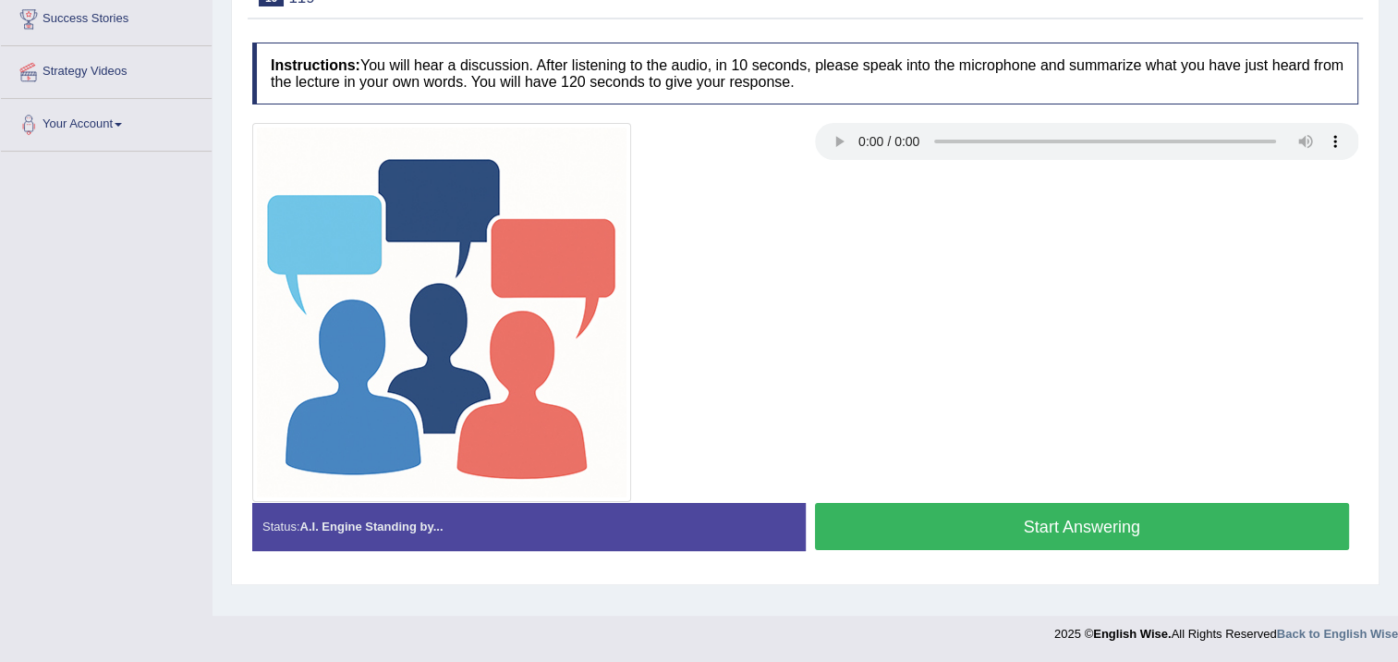
click at [1124, 507] on button "Start Answering" at bounding box center [1082, 526] width 535 height 47
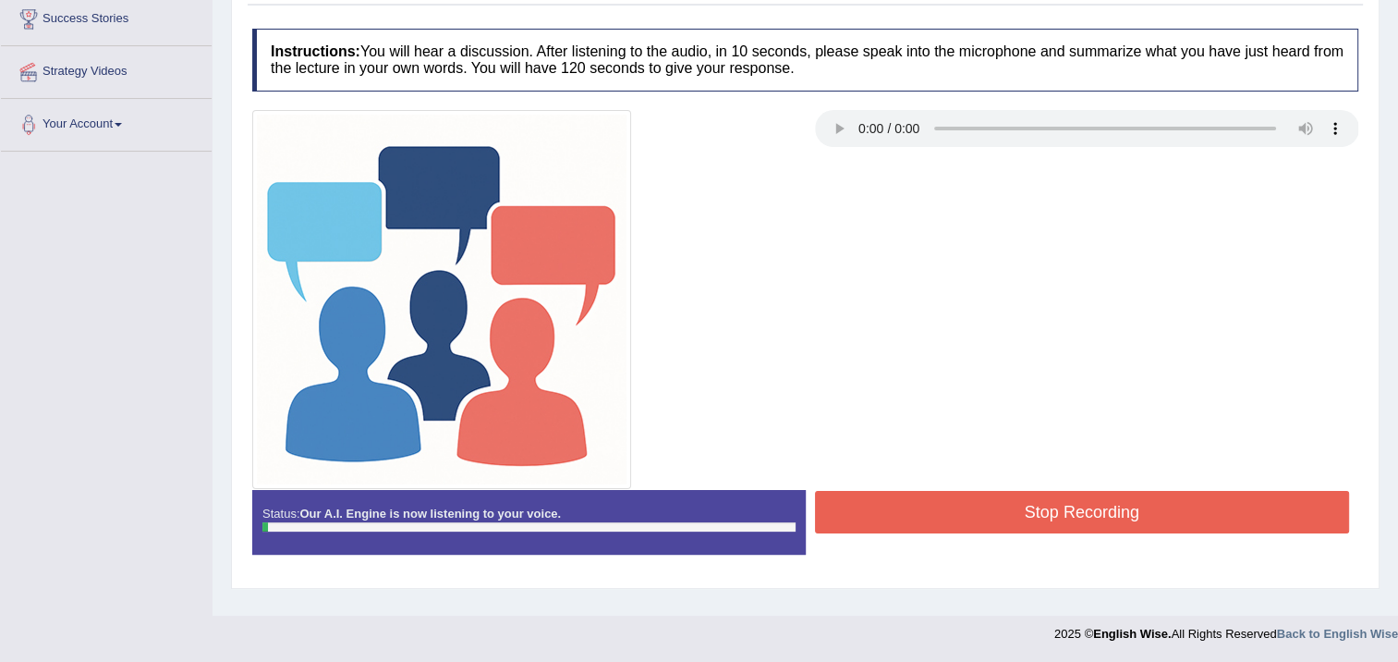
click at [1115, 509] on button "Stop Recording" at bounding box center [1082, 512] width 535 height 43
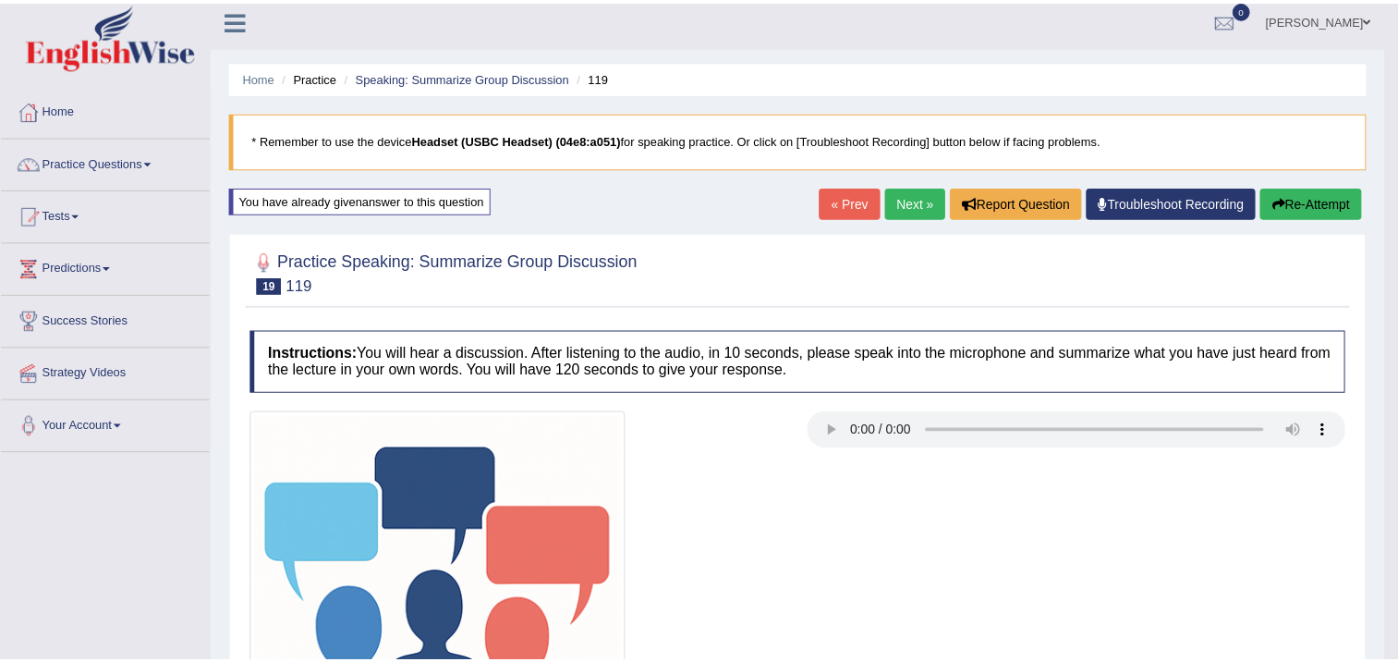
scroll to position [0, 0]
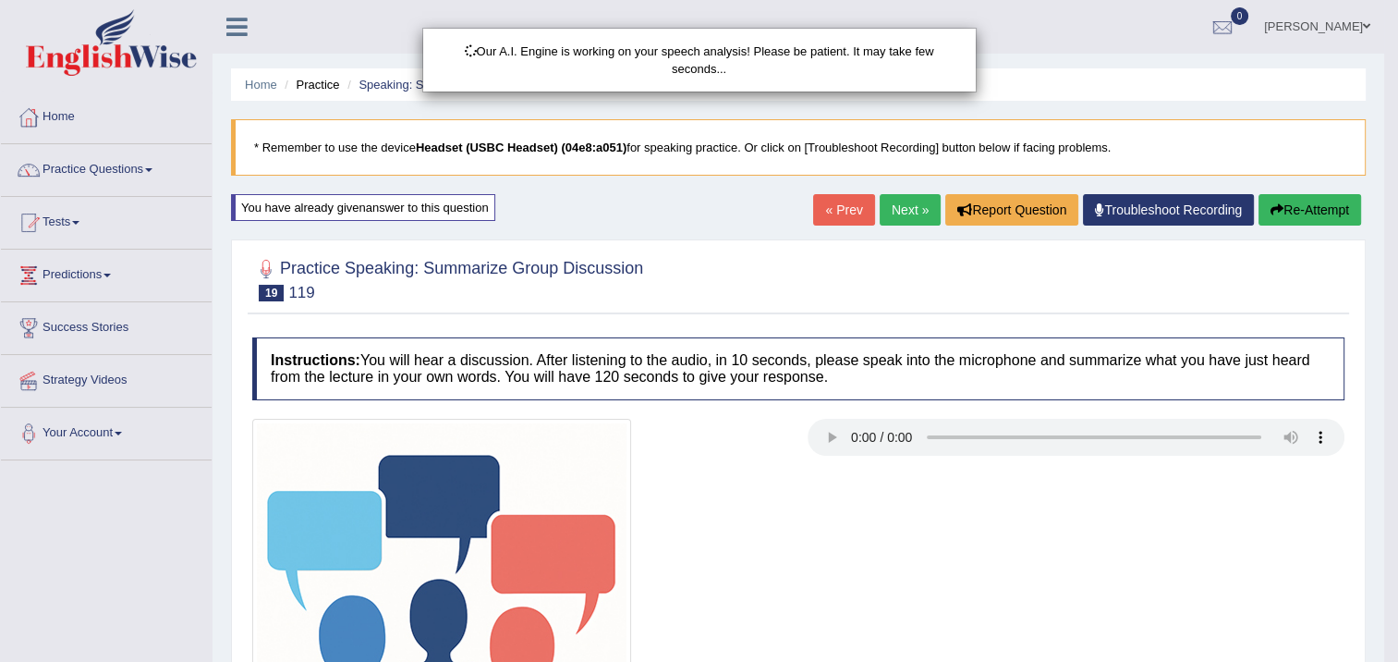
click at [1311, 204] on div "Our A.I. Engine is working on your speech analysis! Please be patient. It may t…" at bounding box center [699, 331] width 1398 height 662
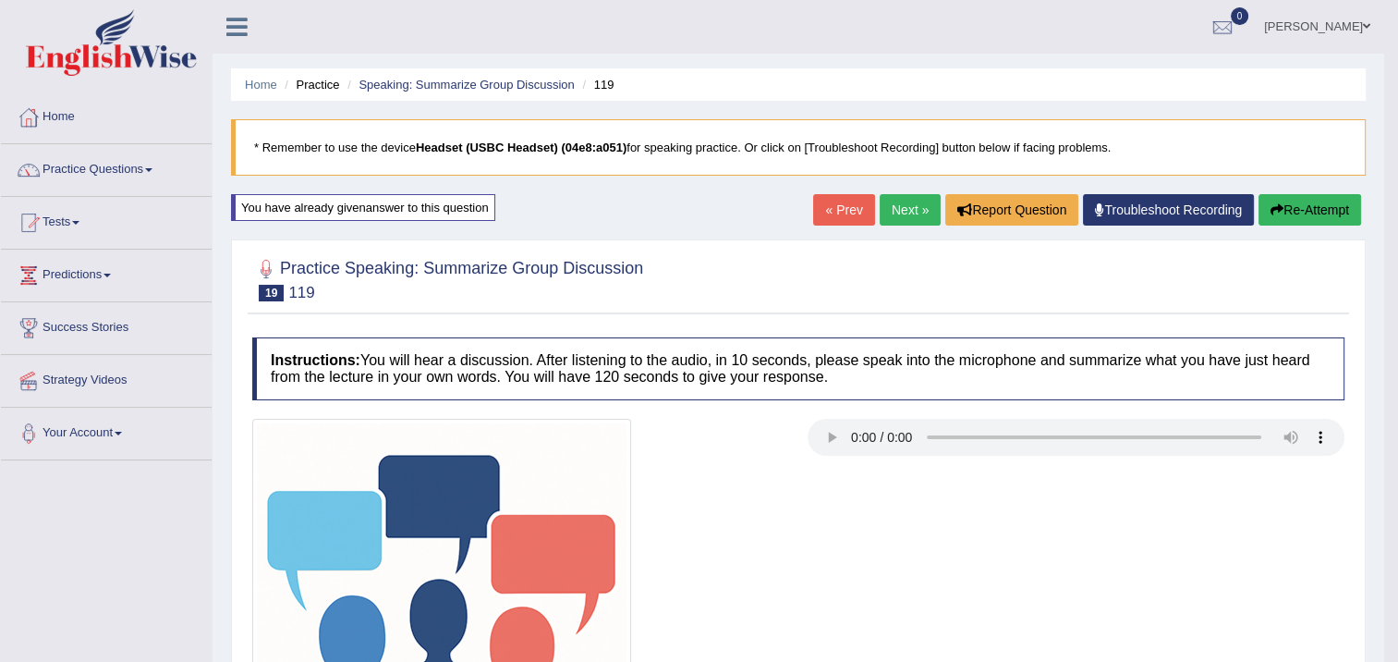
click at [1310, 204] on button "Re-Attempt" at bounding box center [1310, 209] width 103 height 31
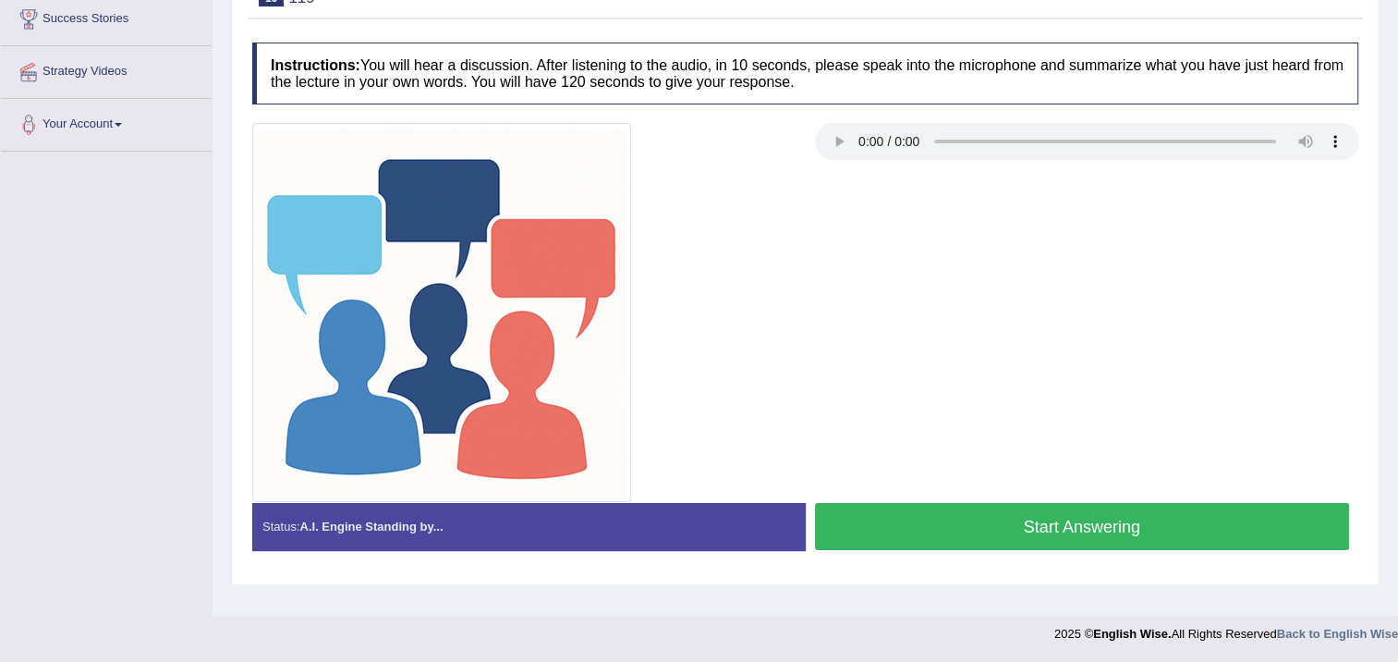
click at [1216, 533] on button "Start Answering" at bounding box center [1082, 526] width 535 height 47
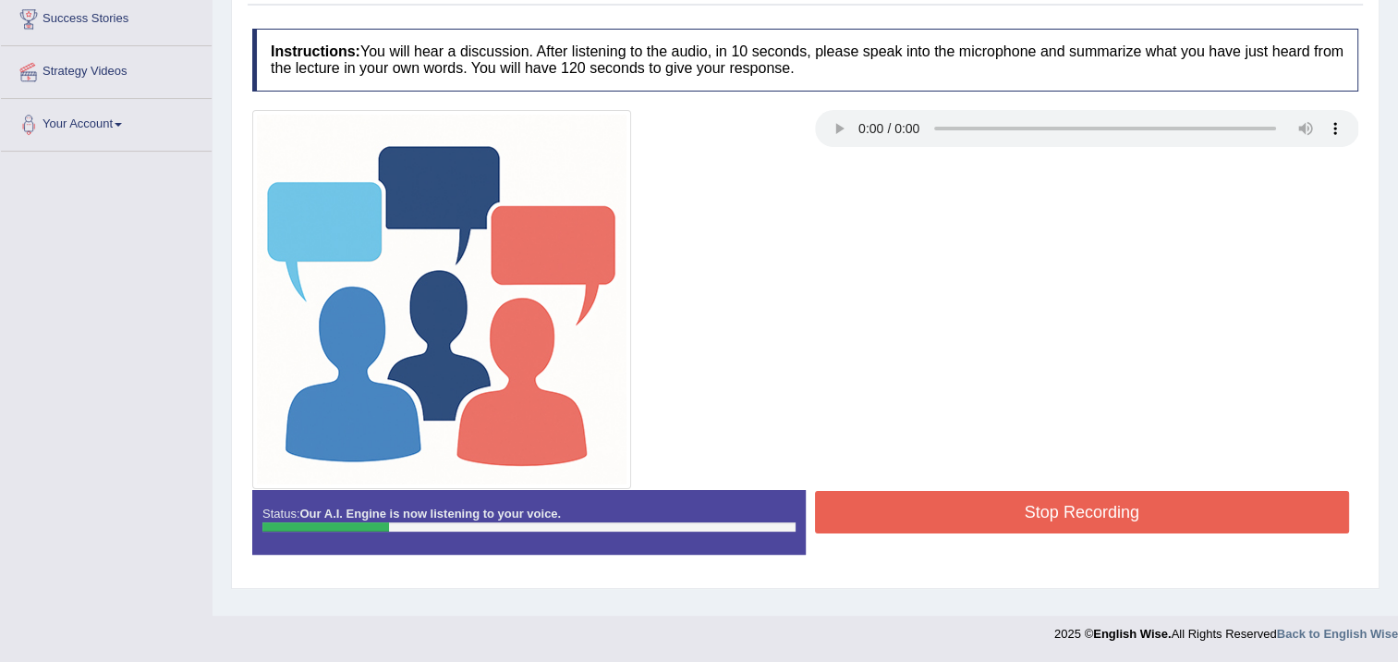
click at [1231, 499] on button "Stop Recording" at bounding box center [1082, 512] width 535 height 43
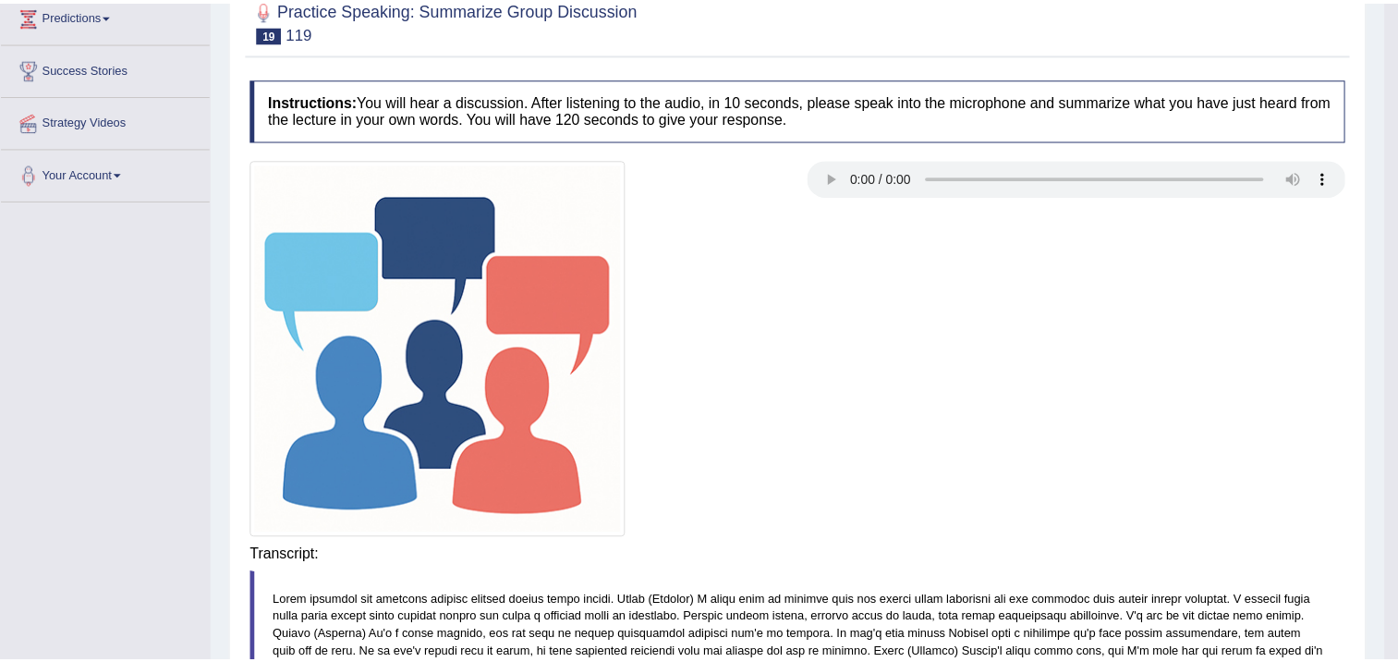
scroll to position [216, 0]
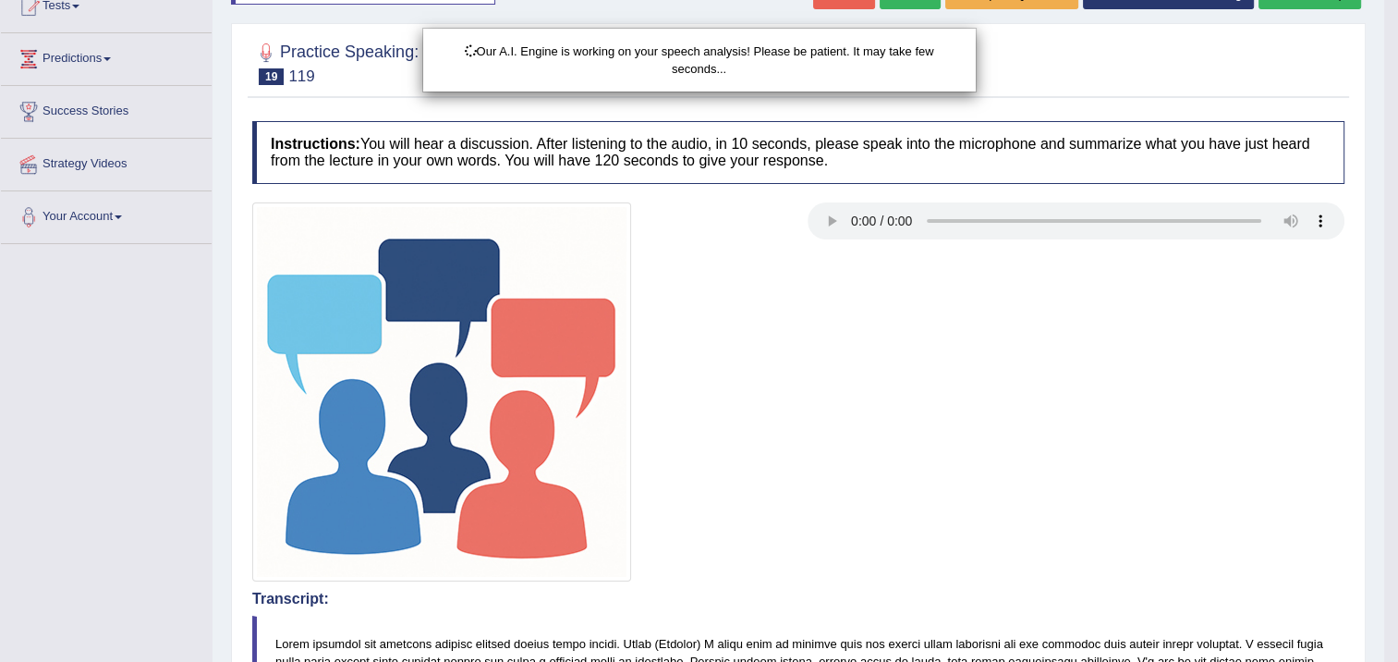
click at [1323, 0] on div "Our A.I. Engine is working on your speech analysis! Please be patient. It may t…" at bounding box center [699, 331] width 1398 height 662
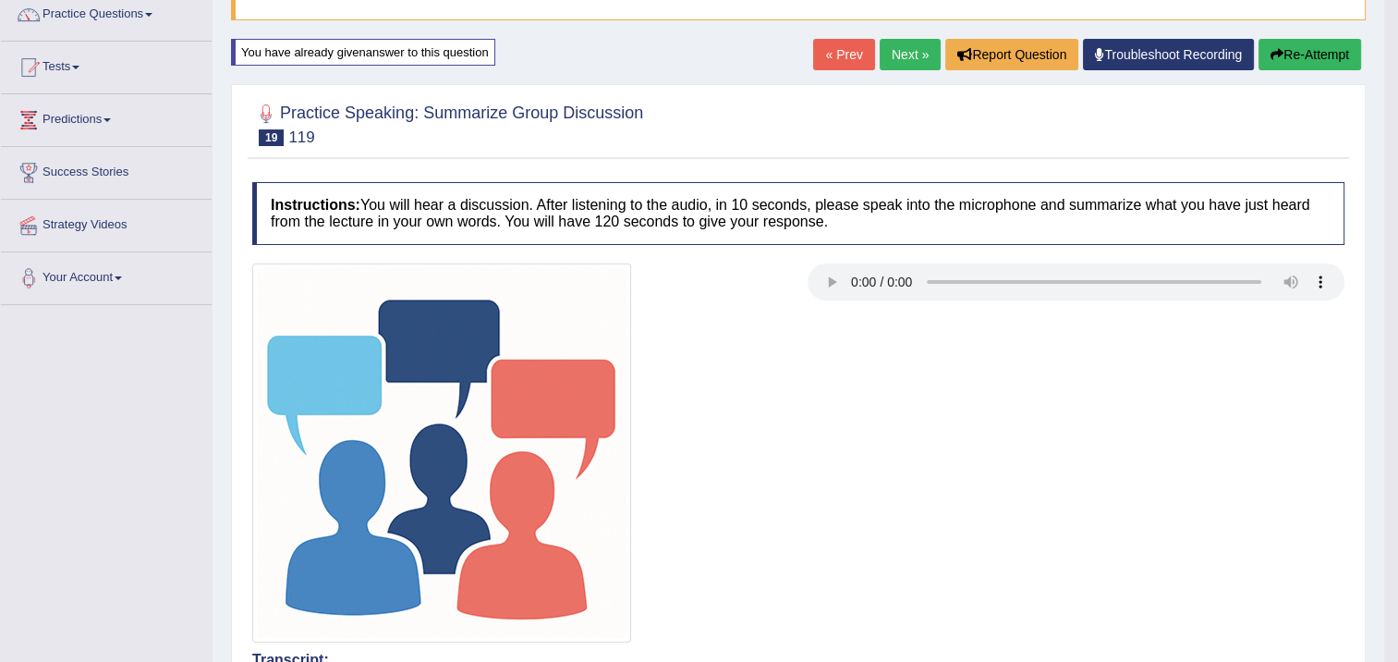
scroll to position [31, 0]
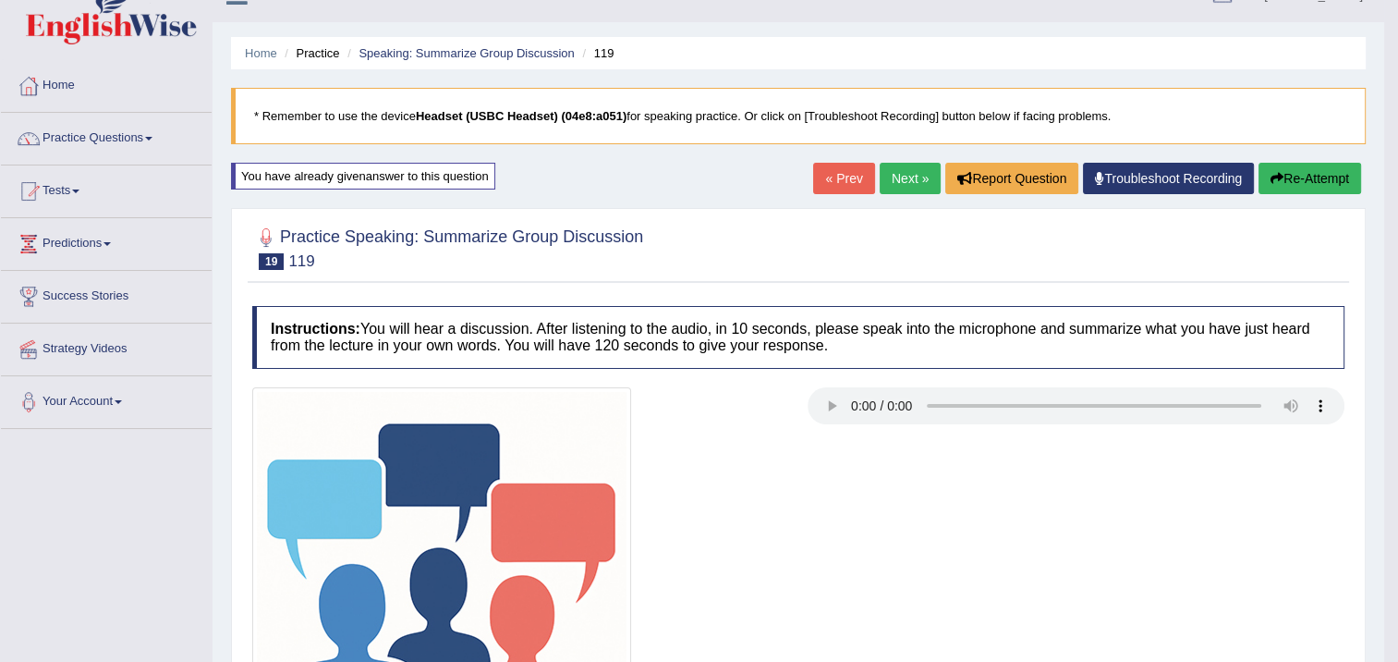
click at [1303, 176] on button "Re-Attempt" at bounding box center [1310, 178] width 103 height 31
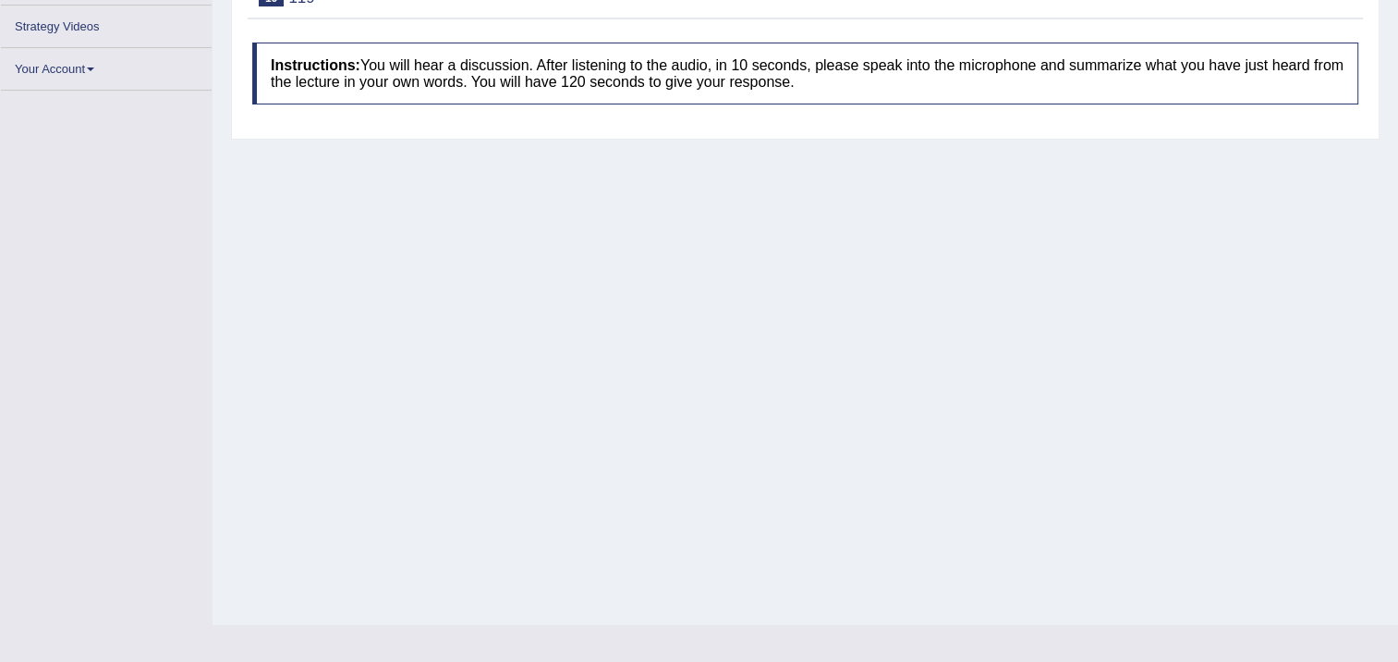
scroll to position [309, 0]
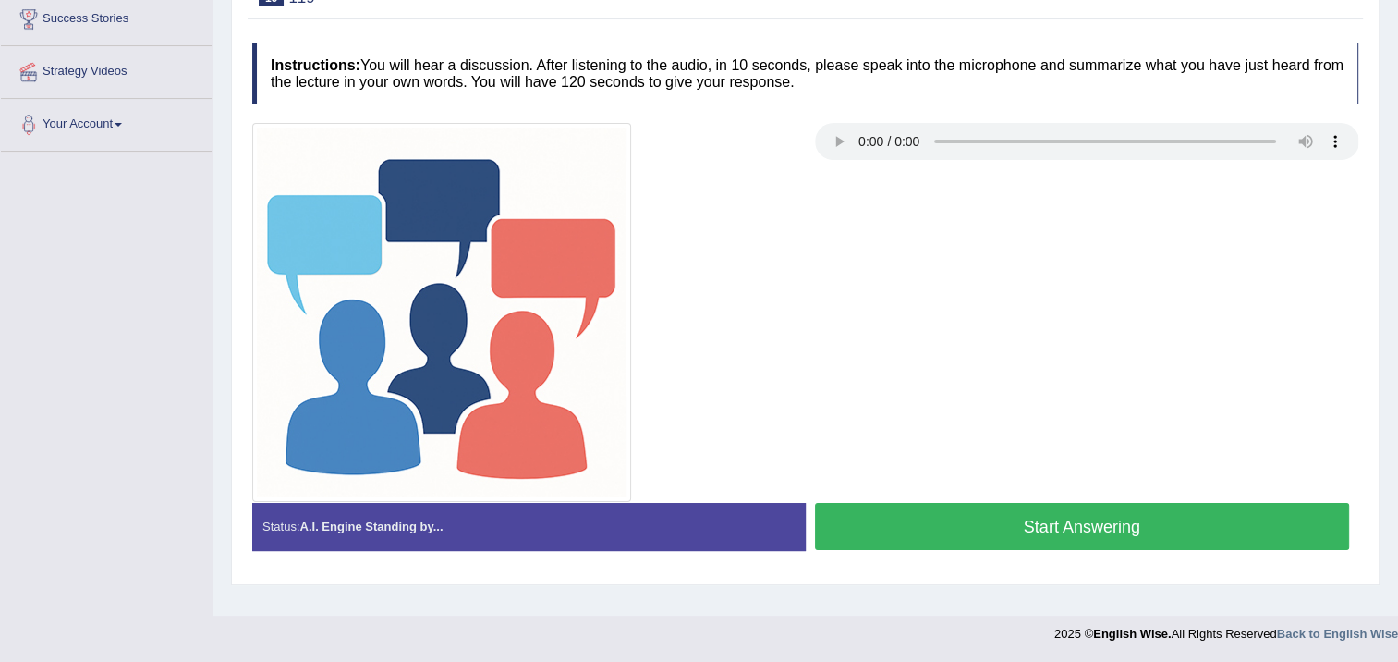
click at [1165, 535] on button "Start Answering" at bounding box center [1082, 526] width 535 height 47
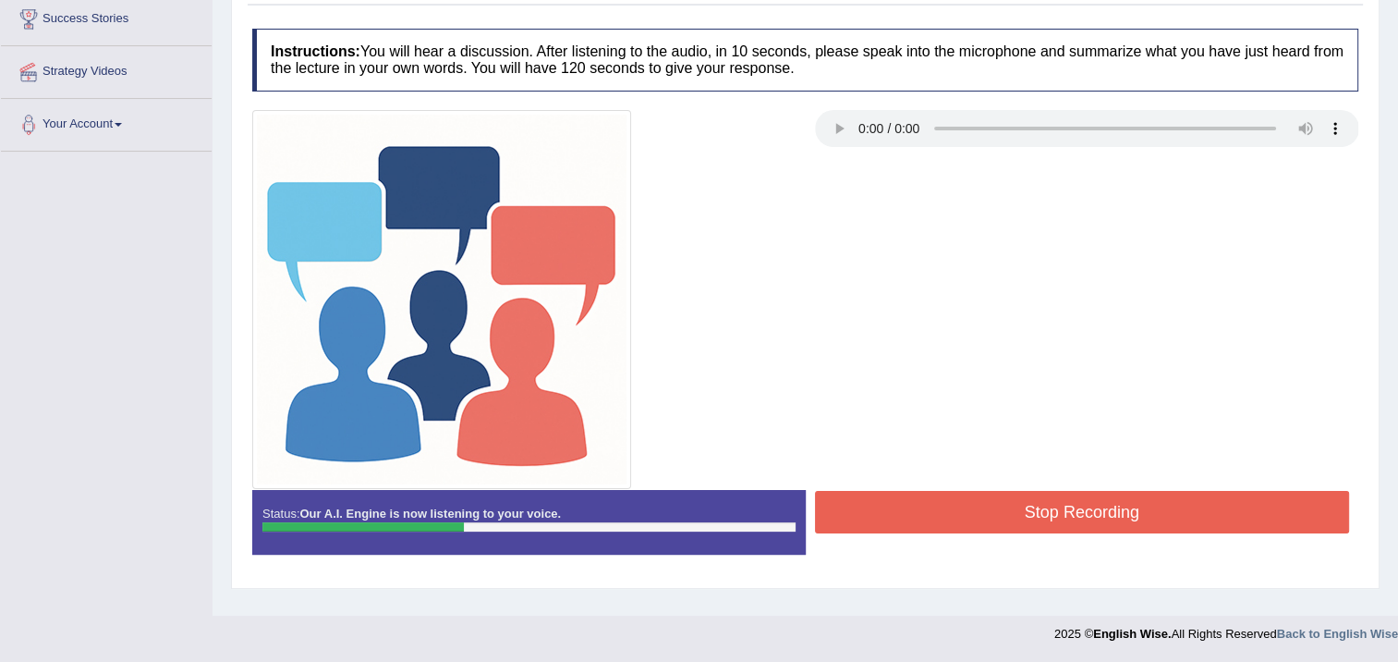
click at [1098, 518] on button "Stop Recording" at bounding box center [1082, 512] width 535 height 43
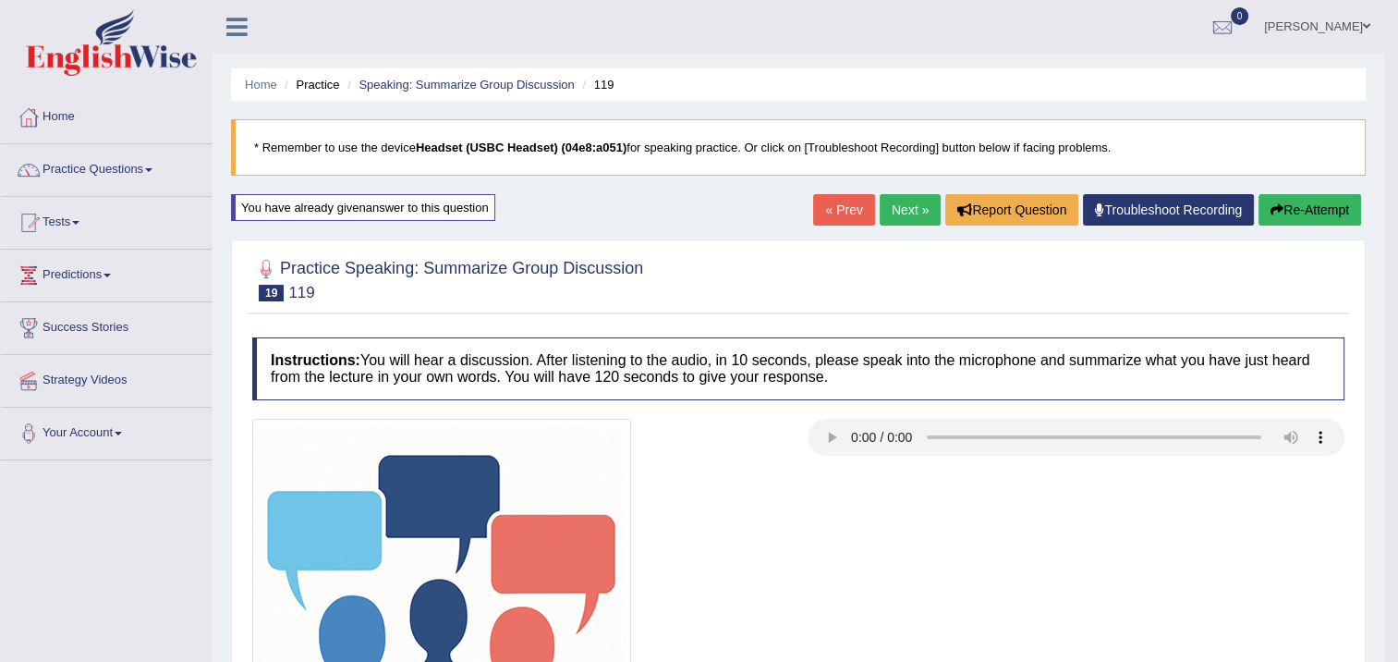
scroll to position [0, 0]
click at [1270, 223] on button "Re-Attempt" at bounding box center [1310, 209] width 103 height 31
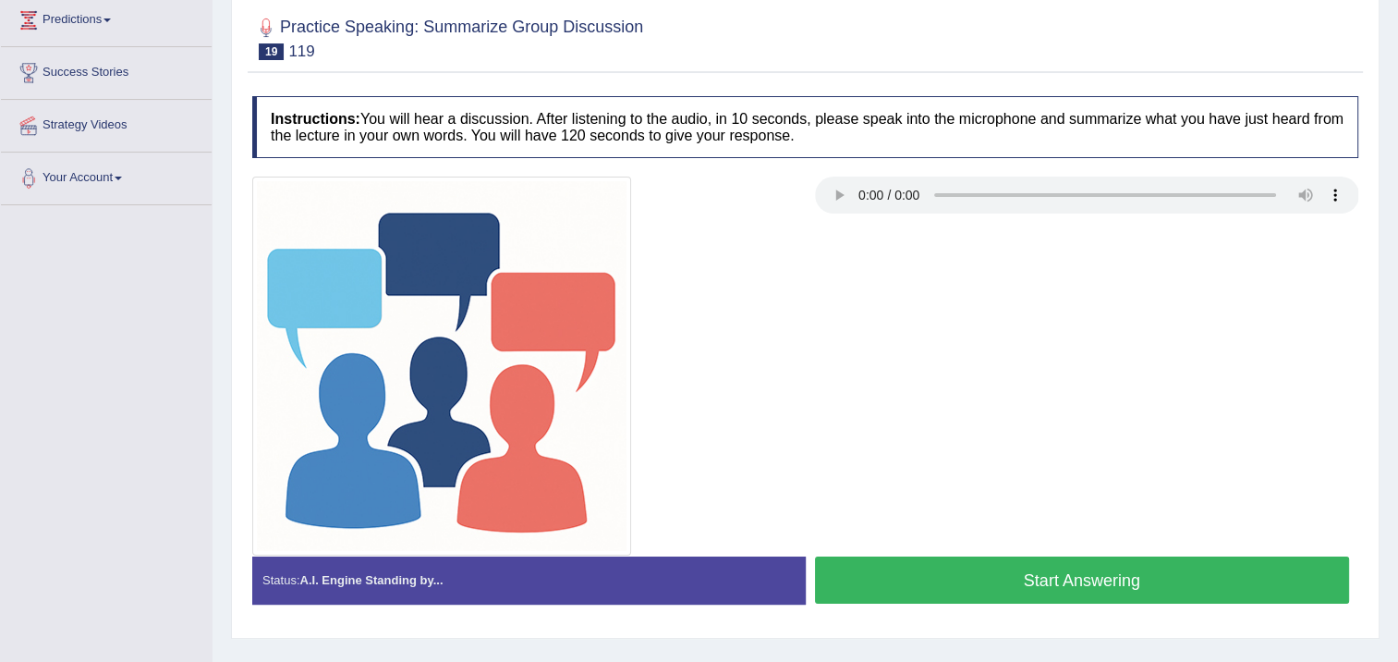
scroll to position [309, 0]
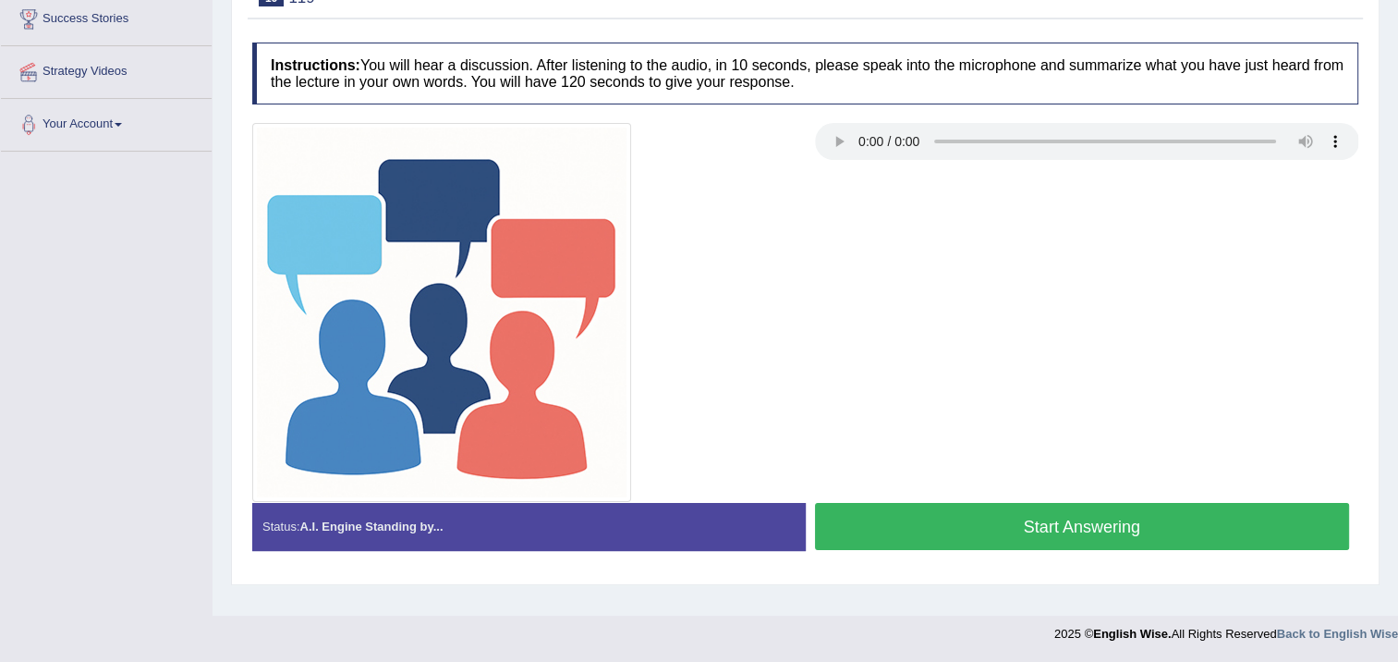
click at [1170, 514] on button "Start Answering" at bounding box center [1082, 526] width 535 height 47
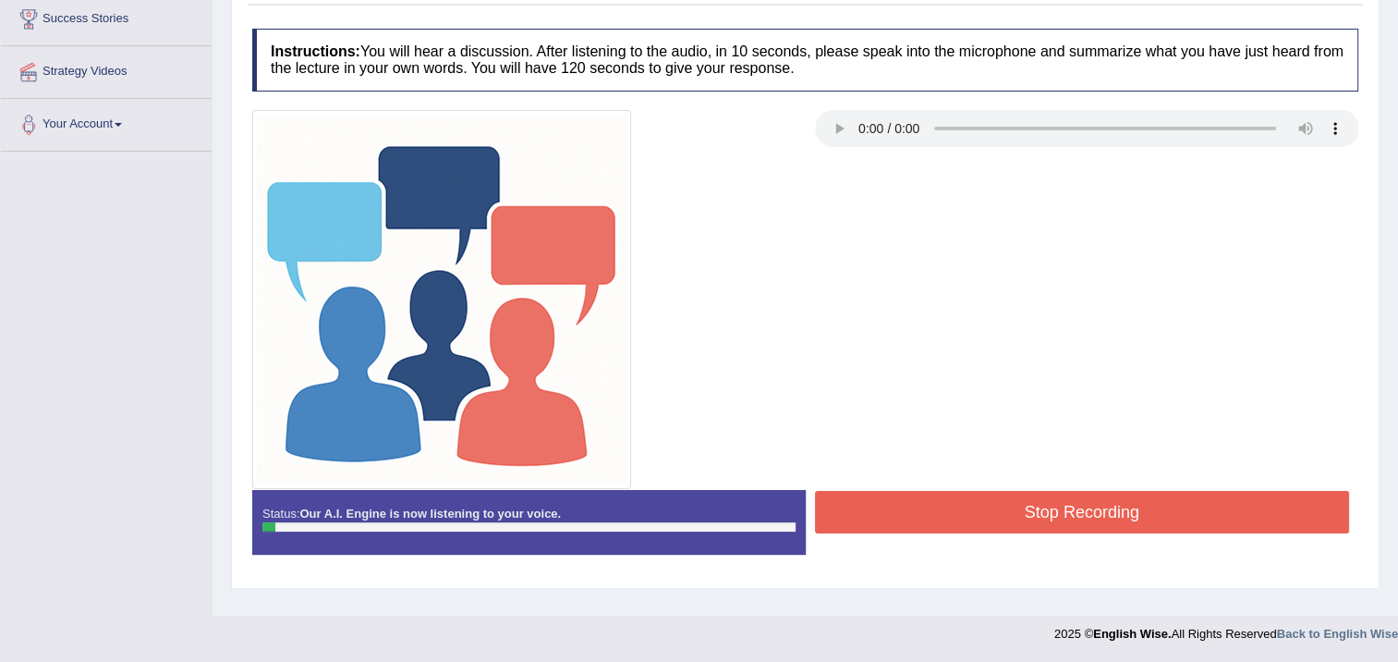
click at [1158, 502] on button "Stop Recording" at bounding box center [1082, 512] width 535 height 43
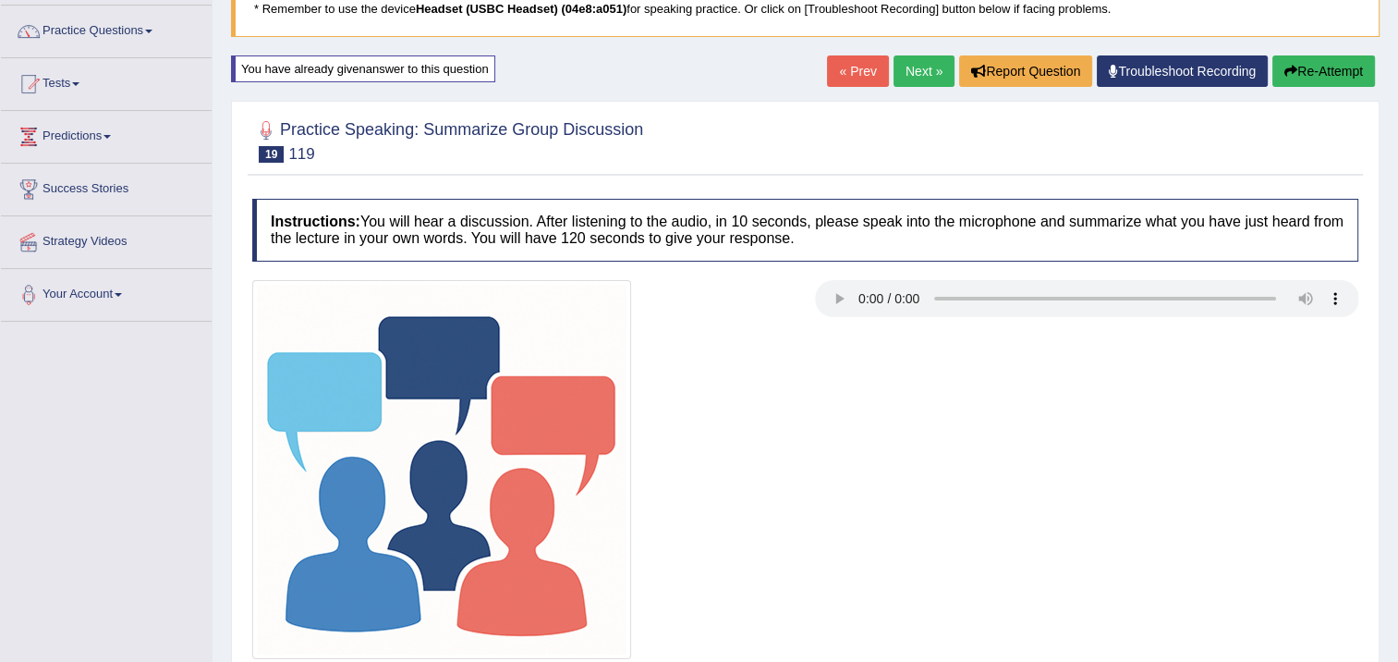
scroll to position [0, 0]
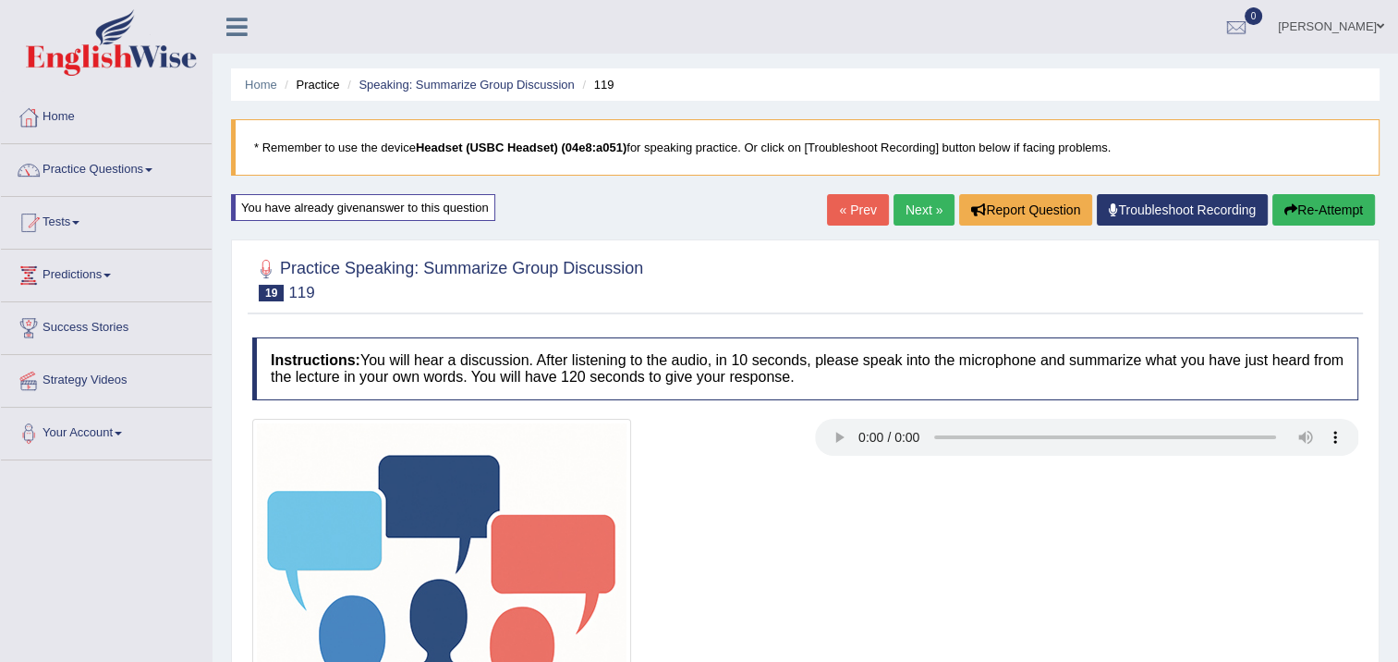
click at [1305, 209] on button "Re-Attempt" at bounding box center [1324, 209] width 103 height 31
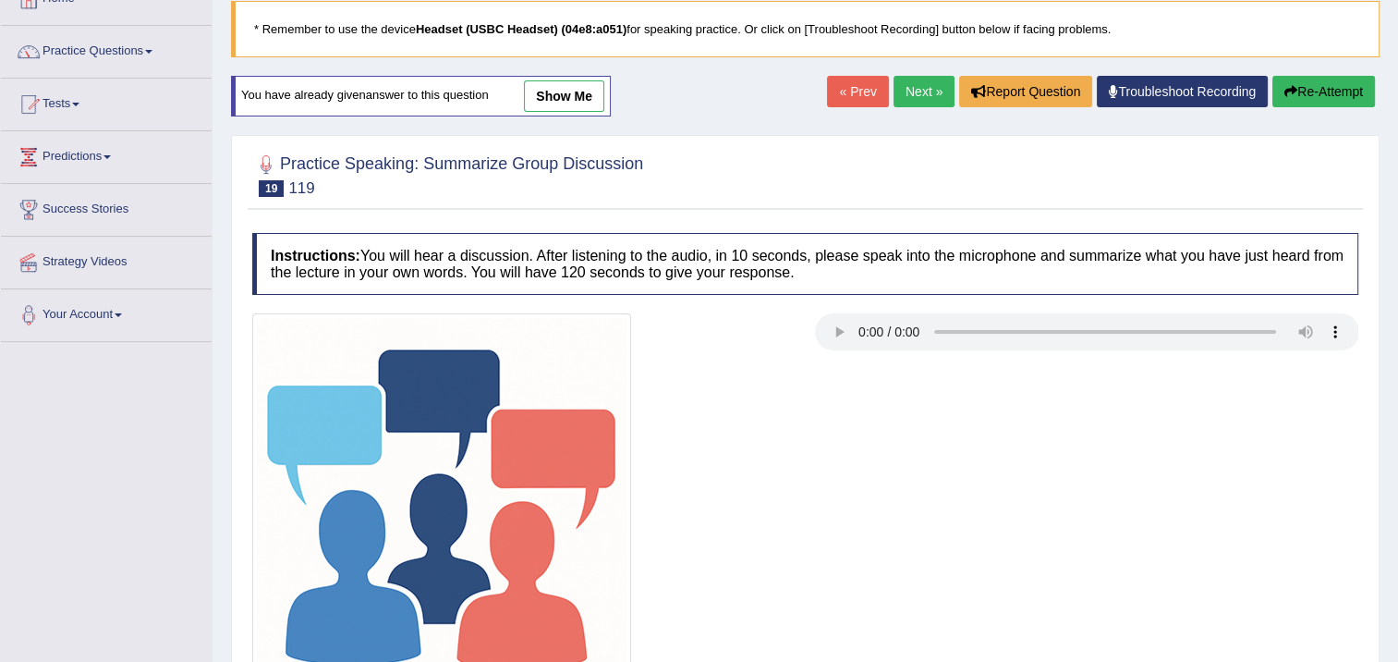
scroll to position [309, 0]
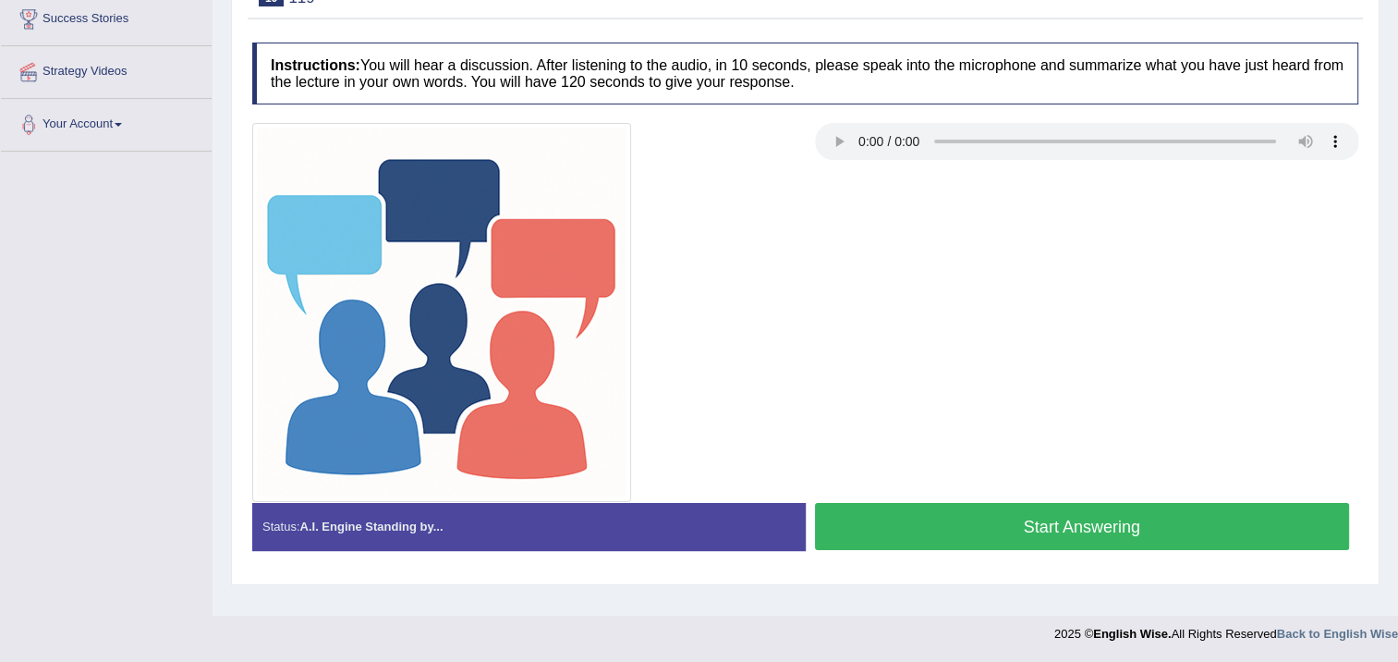
click at [1232, 532] on button "Start Answering" at bounding box center [1082, 526] width 535 height 47
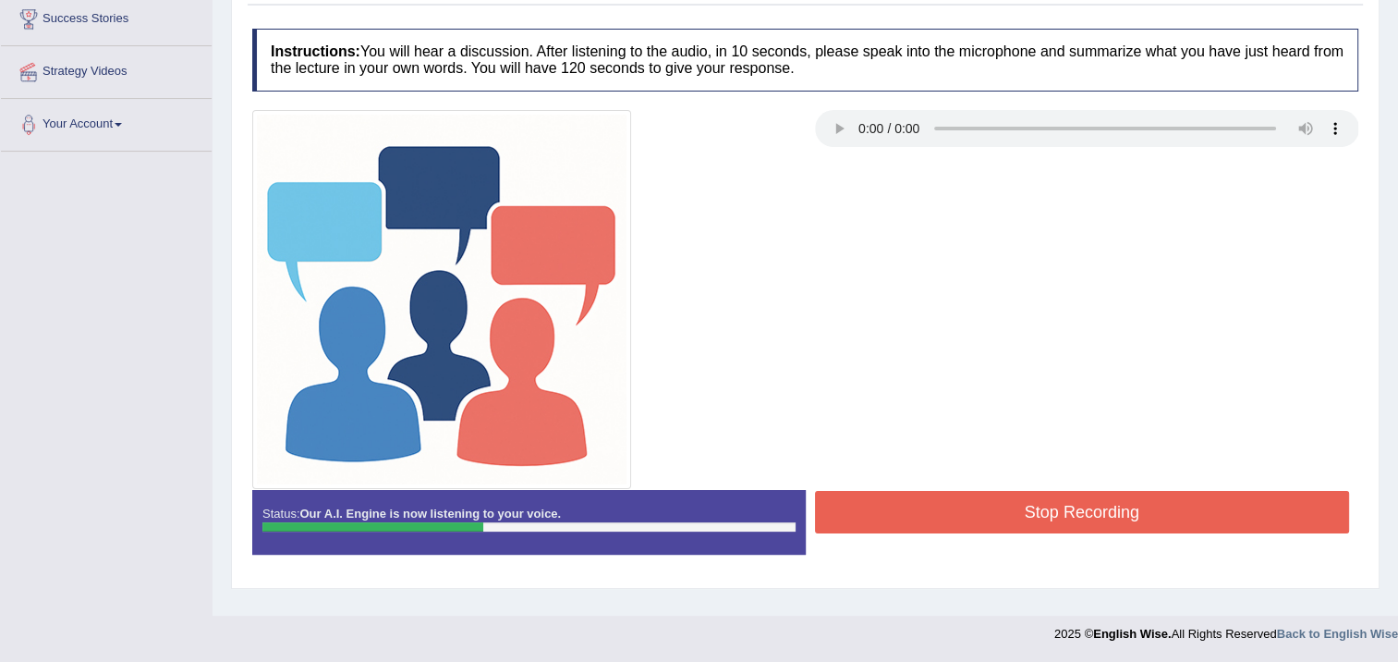
click at [854, 518] on button "Stop Recording" at bounding box center [1082, 512] width 535 height 43
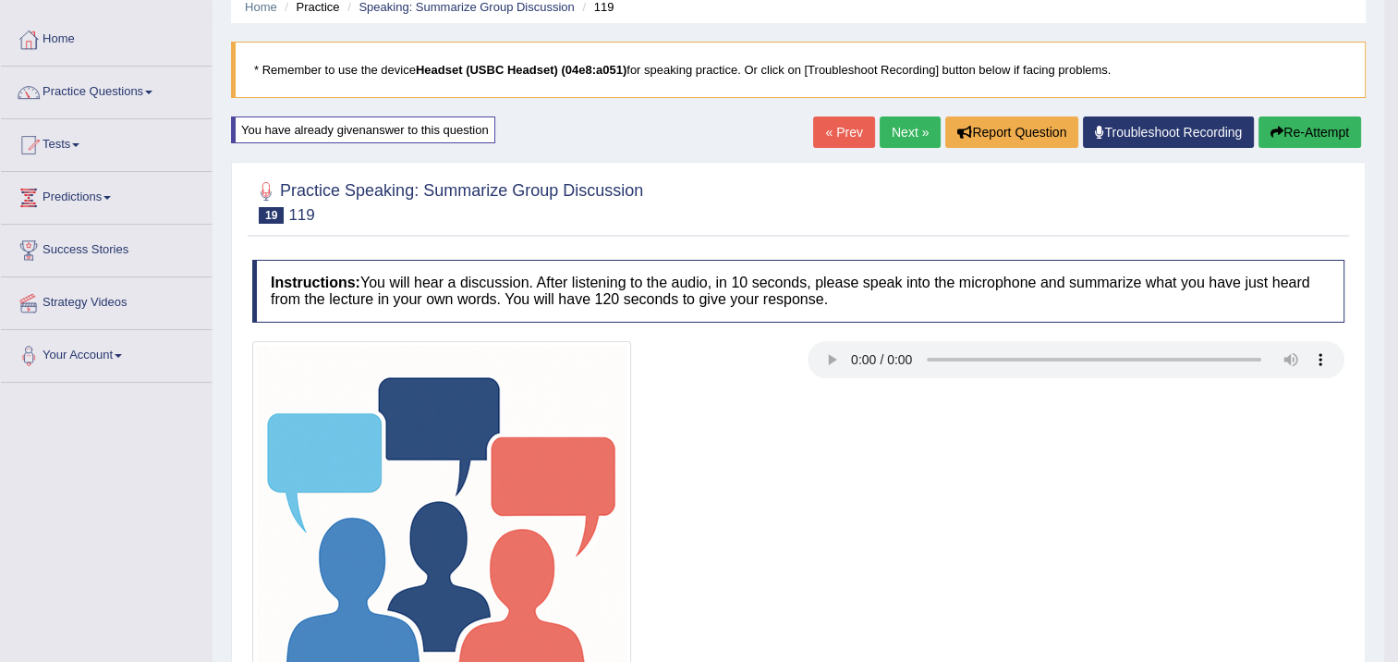
scroll to position [0, 0]
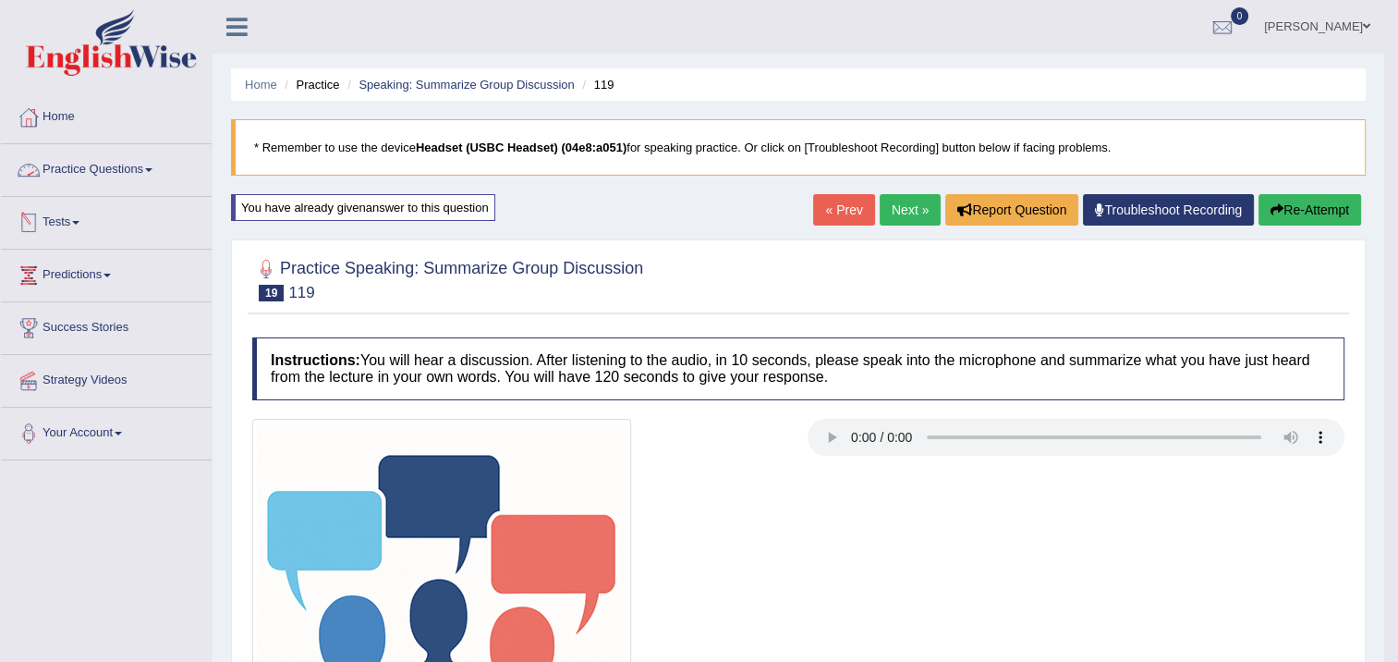
click at [125, 169] on link "Practice Questions" at bounding box center [106, 167] width 211 height 46
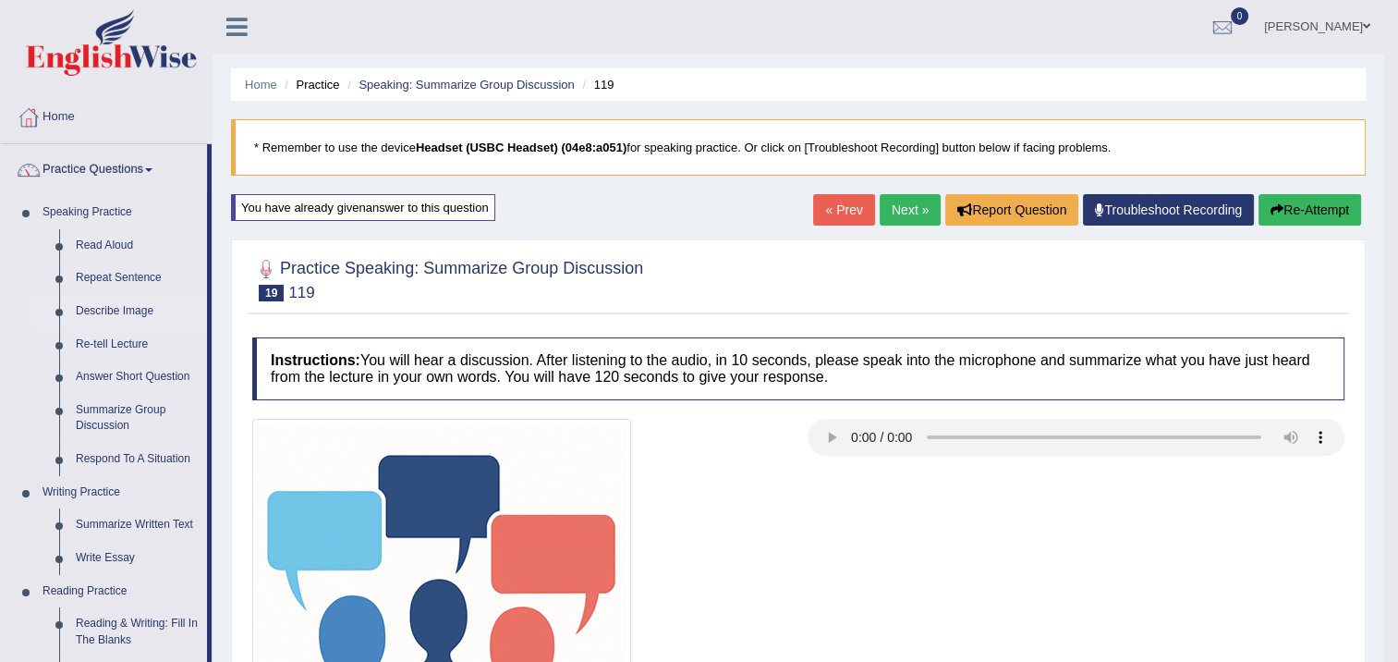
click at [124, 312] on link "Describe Image" at bounding box center [137, 311] width 140 height 33
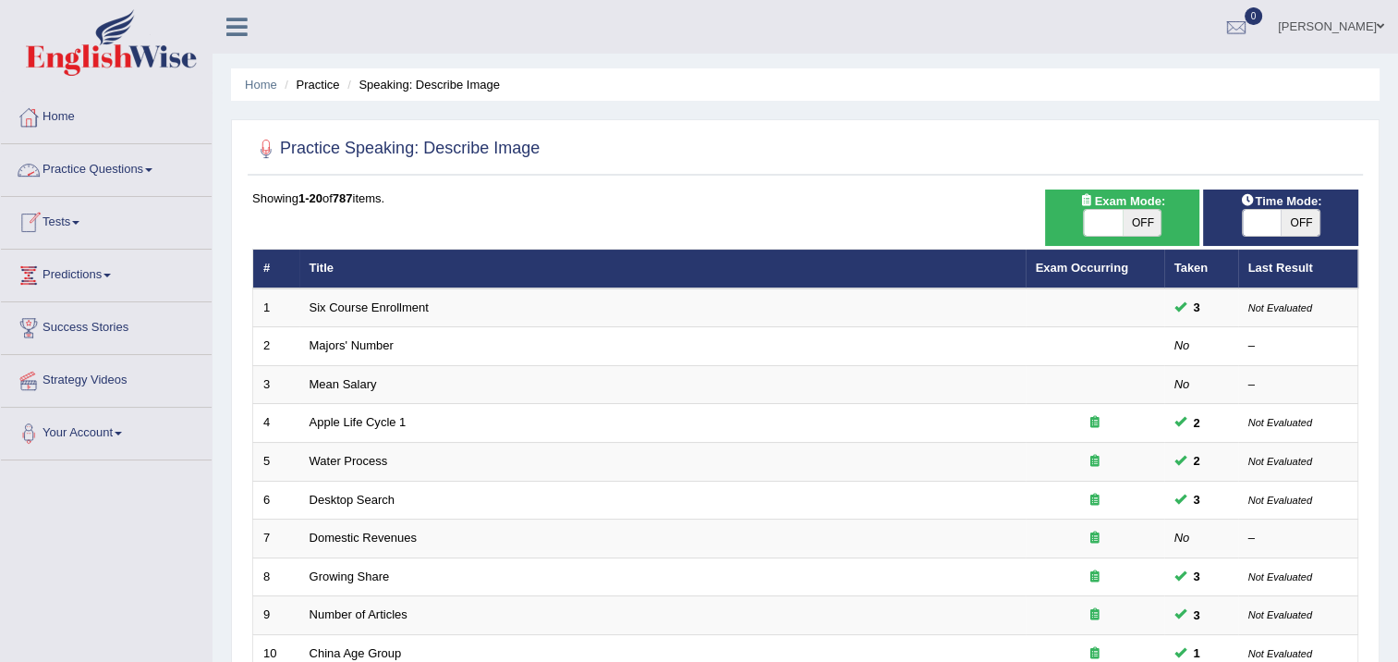
click at [150, 166] on link "Practice Questions" at bounding box center [106, 167] width 211 height 46
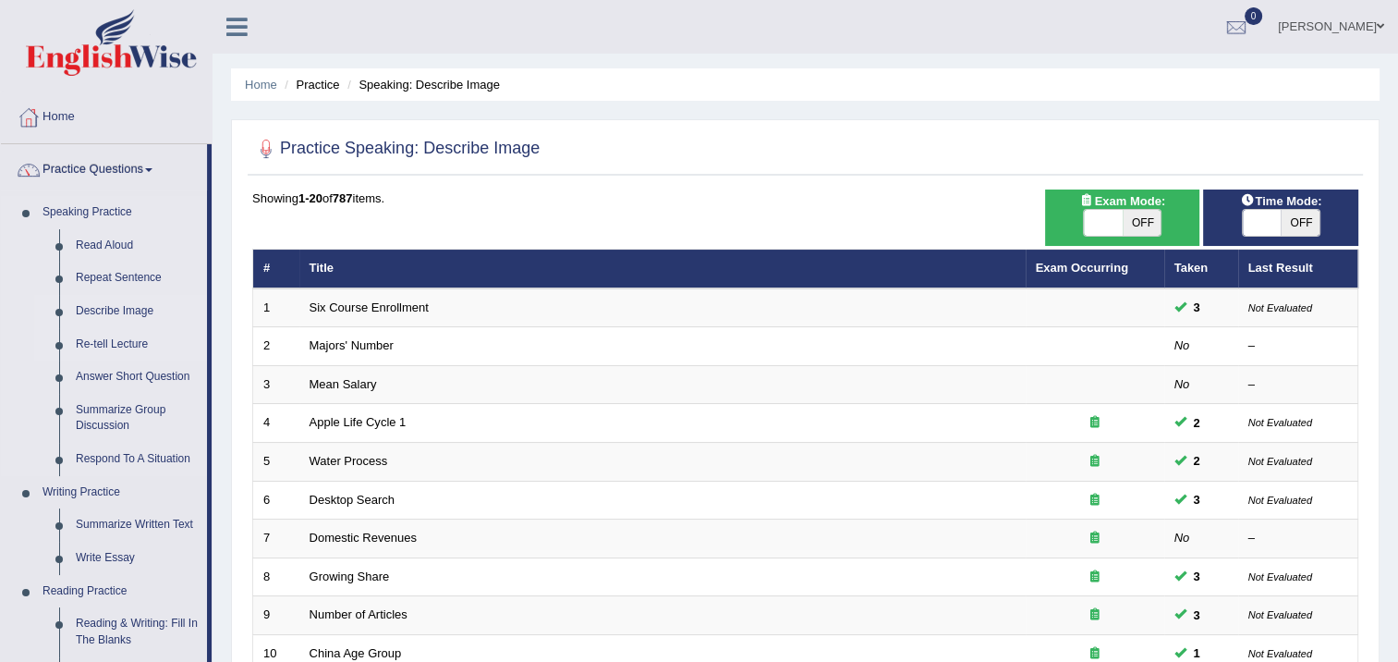
click at [140, 338] on link "Re-tell Lecture" at bounding box center [137, 344] width 140 height 33
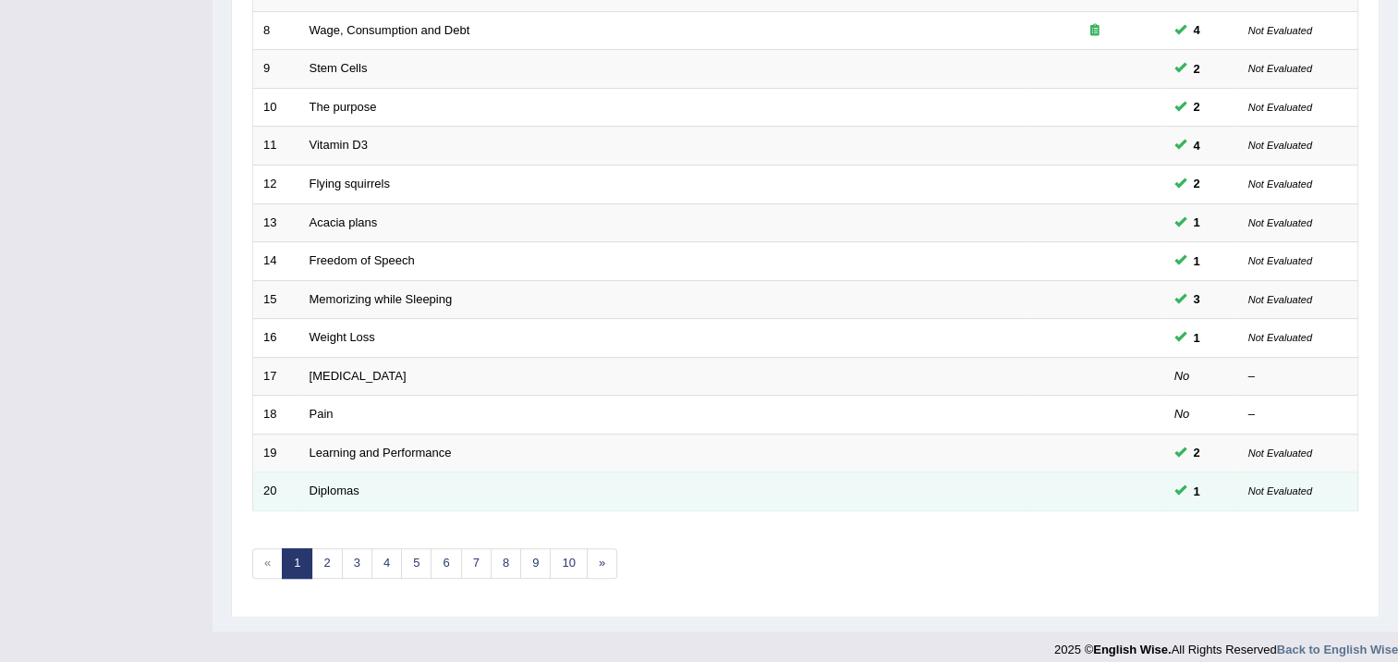
scroll to position [556, 0]
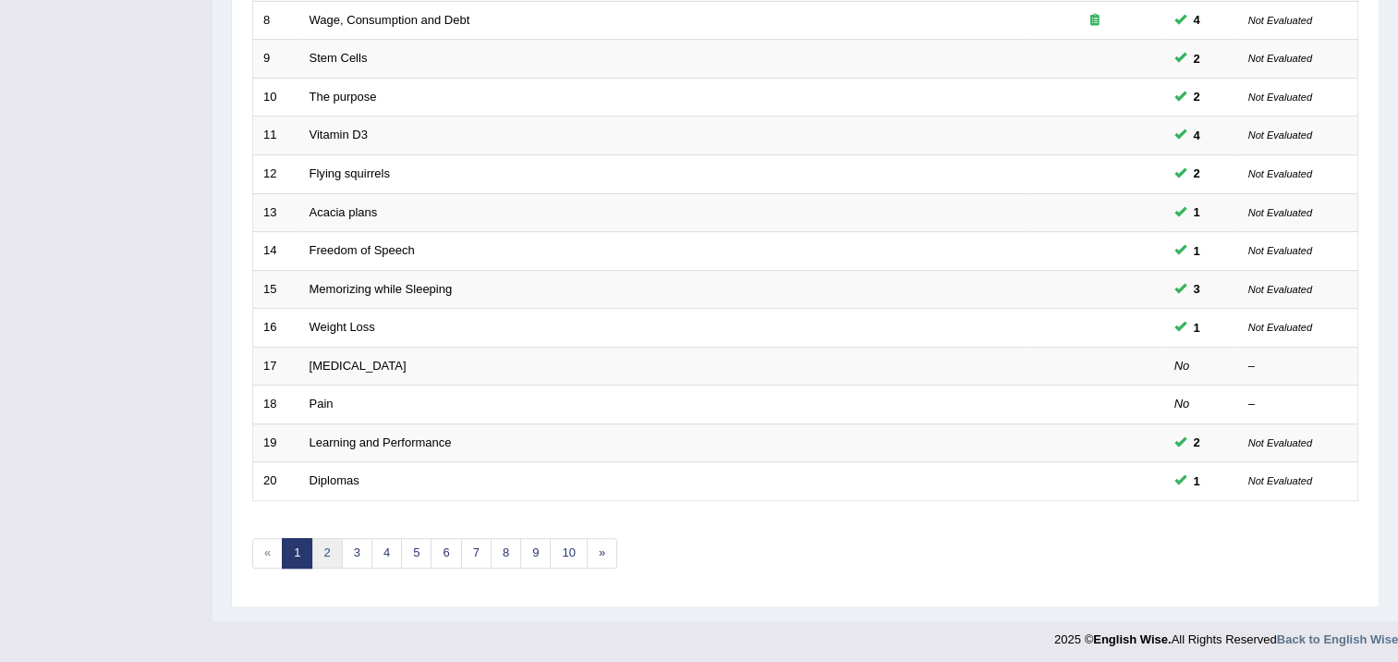
click at [338, 554] on link "2" at bounding box center [326, 553] width 30 height 30
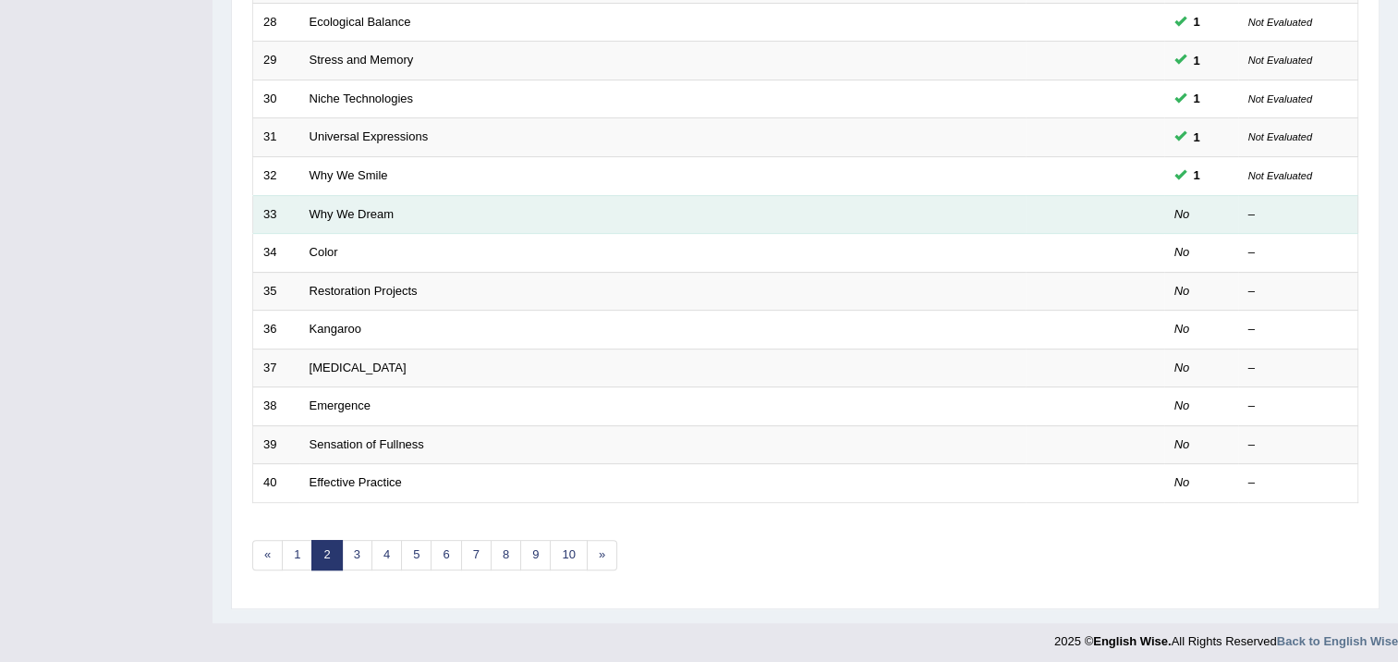
click at [527, 217] on td "Why We Dream" at bounding box center [662, 214] width 726 height 39
click at [368, 209] on link "Why We Dream" at bounding box center [352, 214] width 85 height 14
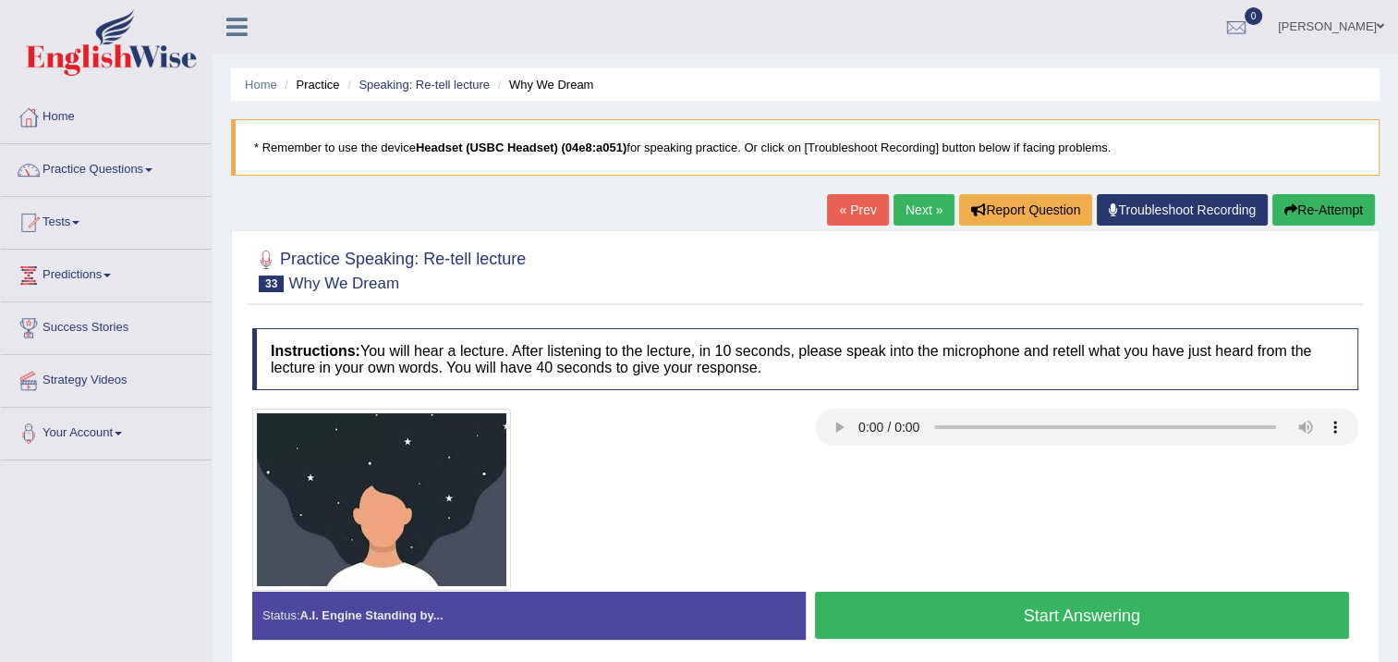
click at [1064, 622] on button "Start Answering" at bounding box center [1082, 614] width 535 height 47
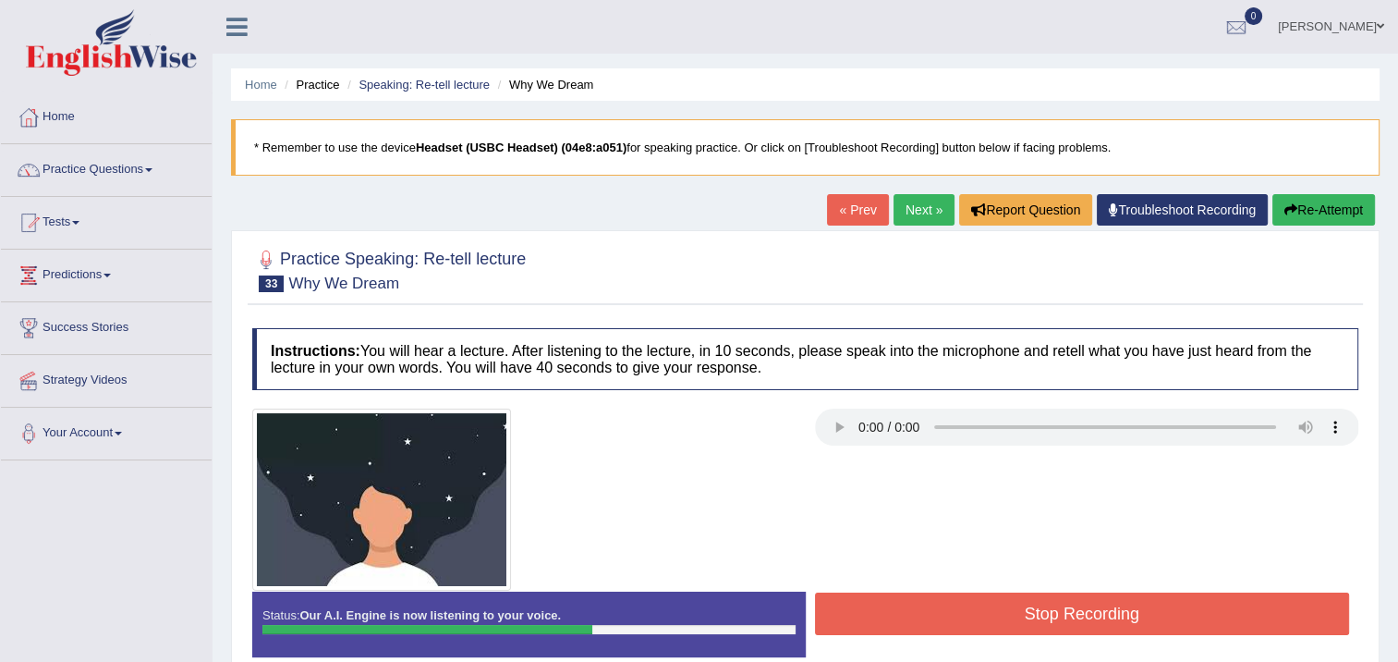
click at [1094, 619] on button "Stop Recording" at bounding box center [1082, 613] width 535 height 43
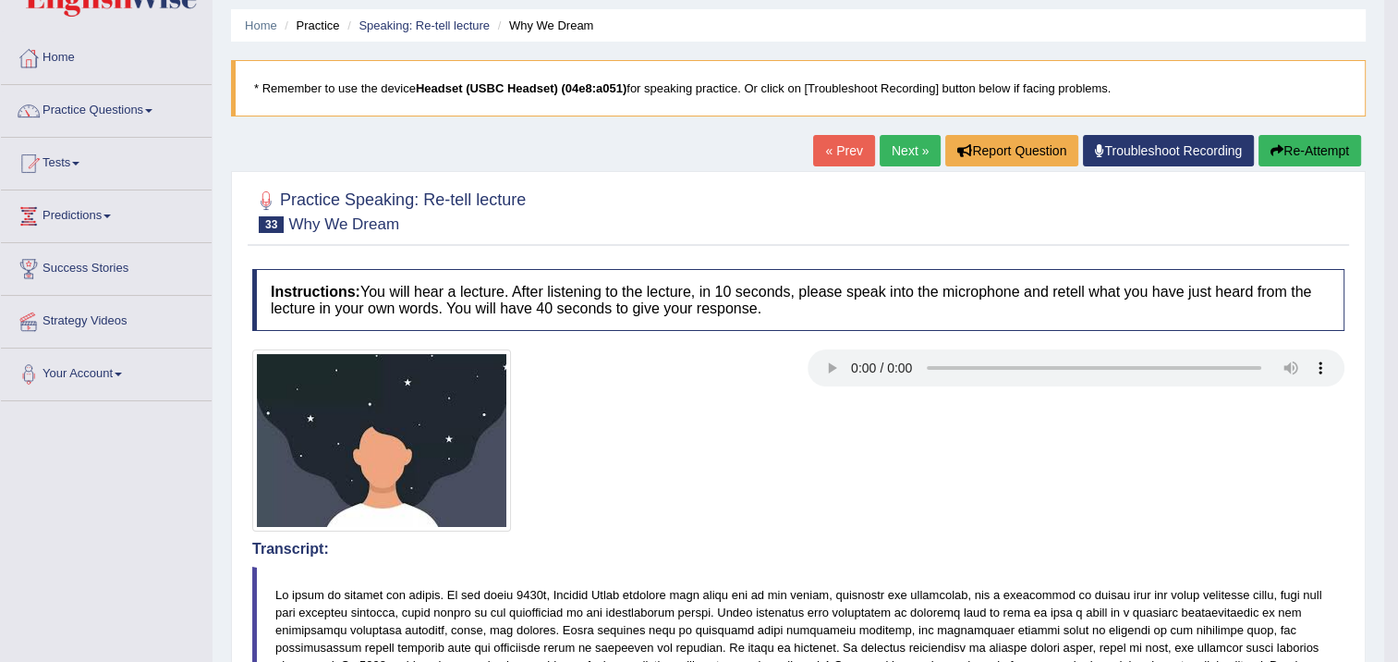
scroll to position [92, 0]
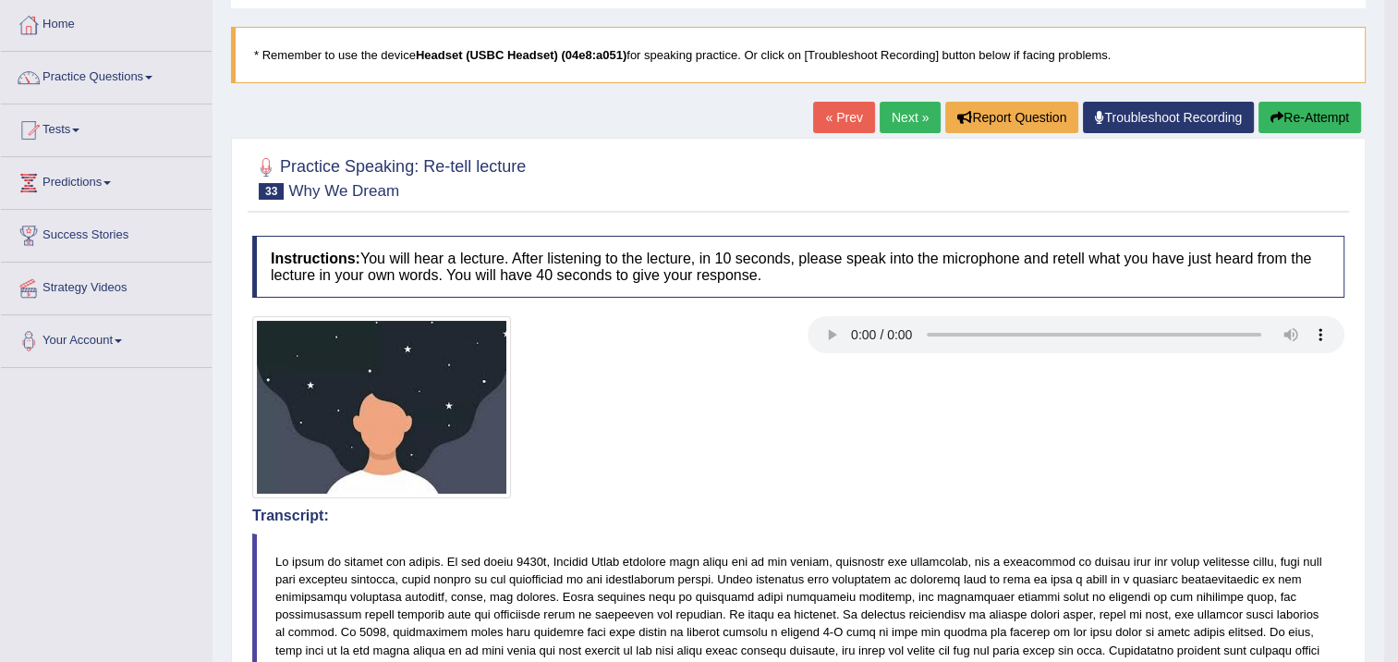
click at [902, 112] on link "Next »" at bounding box center [910, 117] width 61 height 31
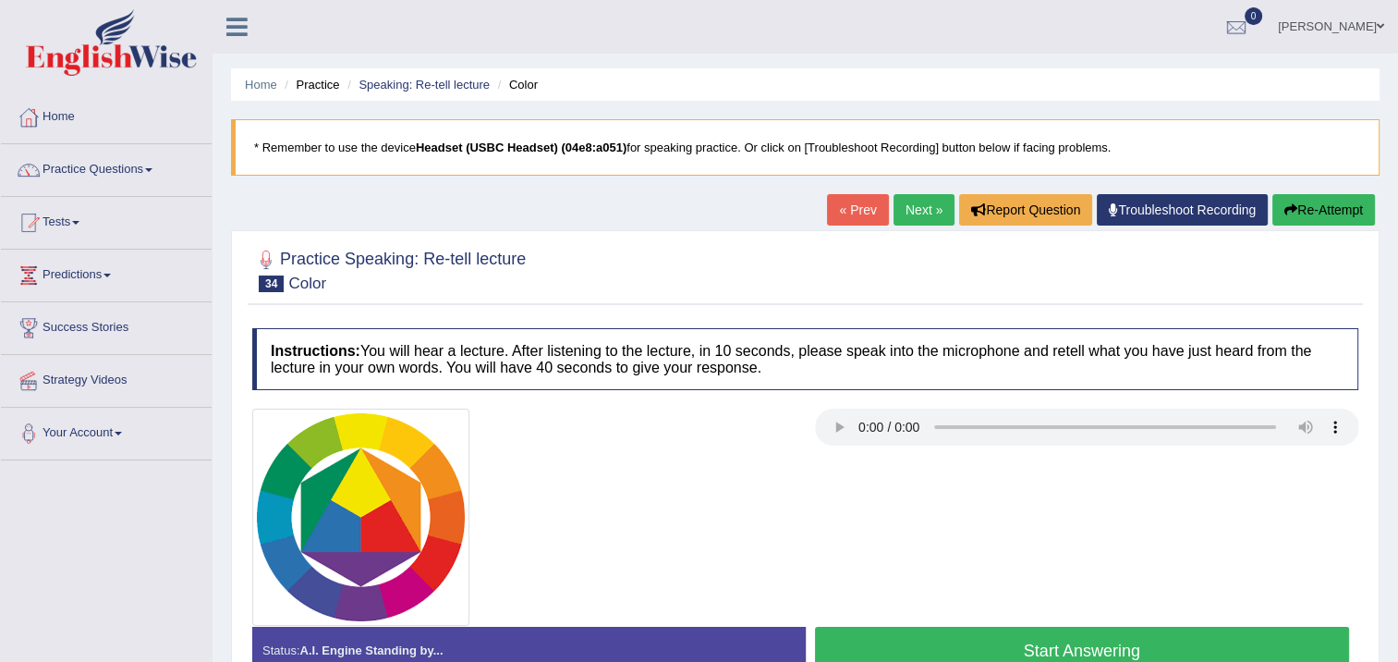
click at [959, 636] on button "Start Answering" at bounding box center [1082, 650] width 535 height 47
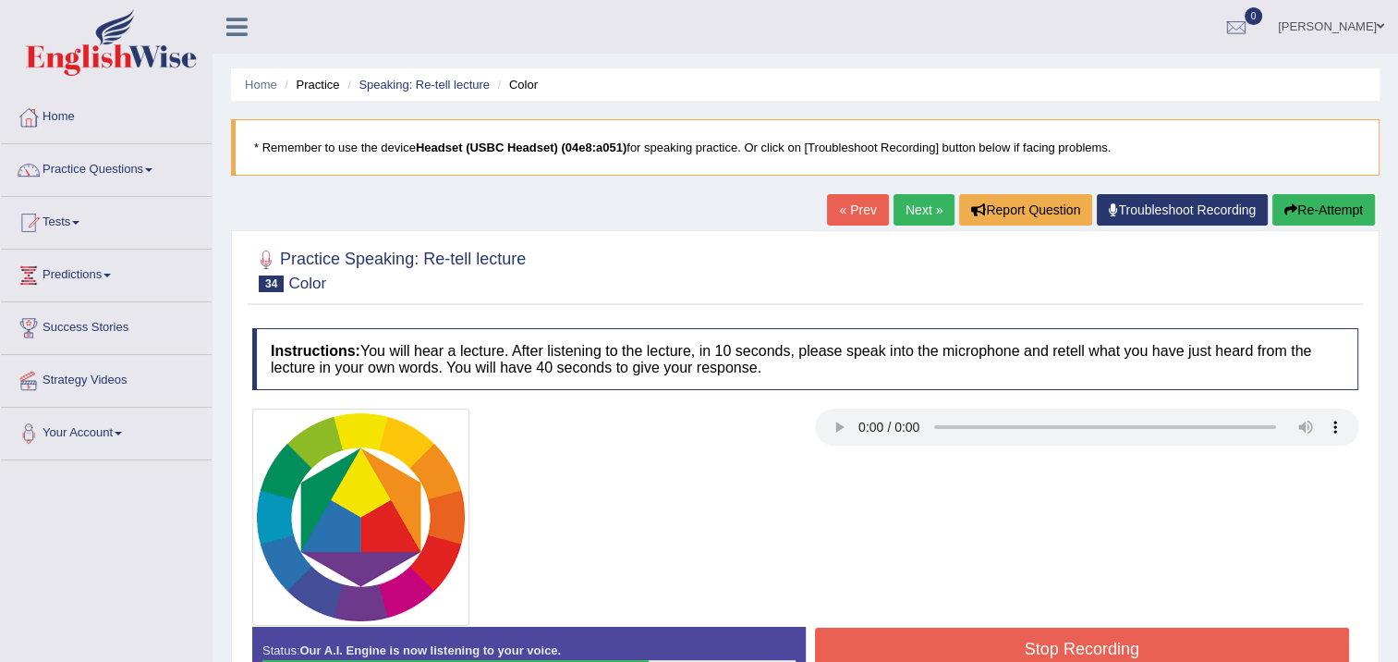
click at [936, 628] on button "Stop Recording" at bounding box center [1082, 649] width 535 height 43
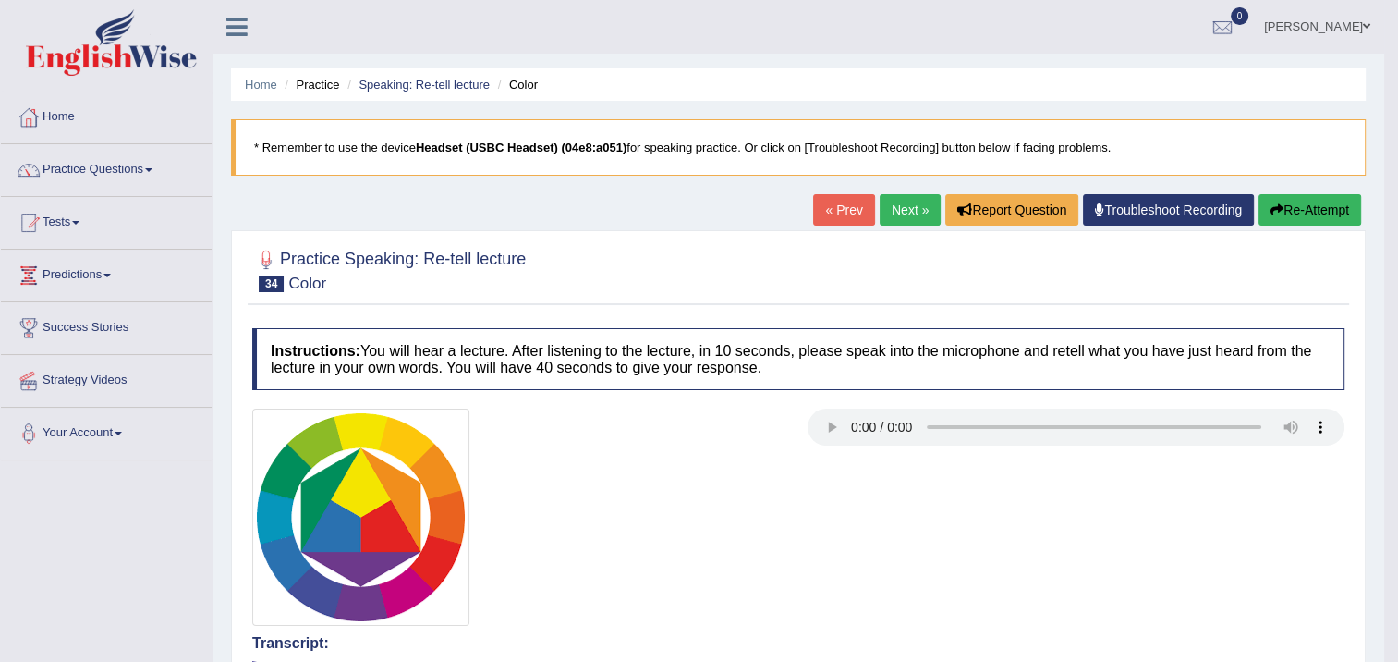
click at [909, 218] on link "Next »" at bounding box center [910, 209] width 61 height 31
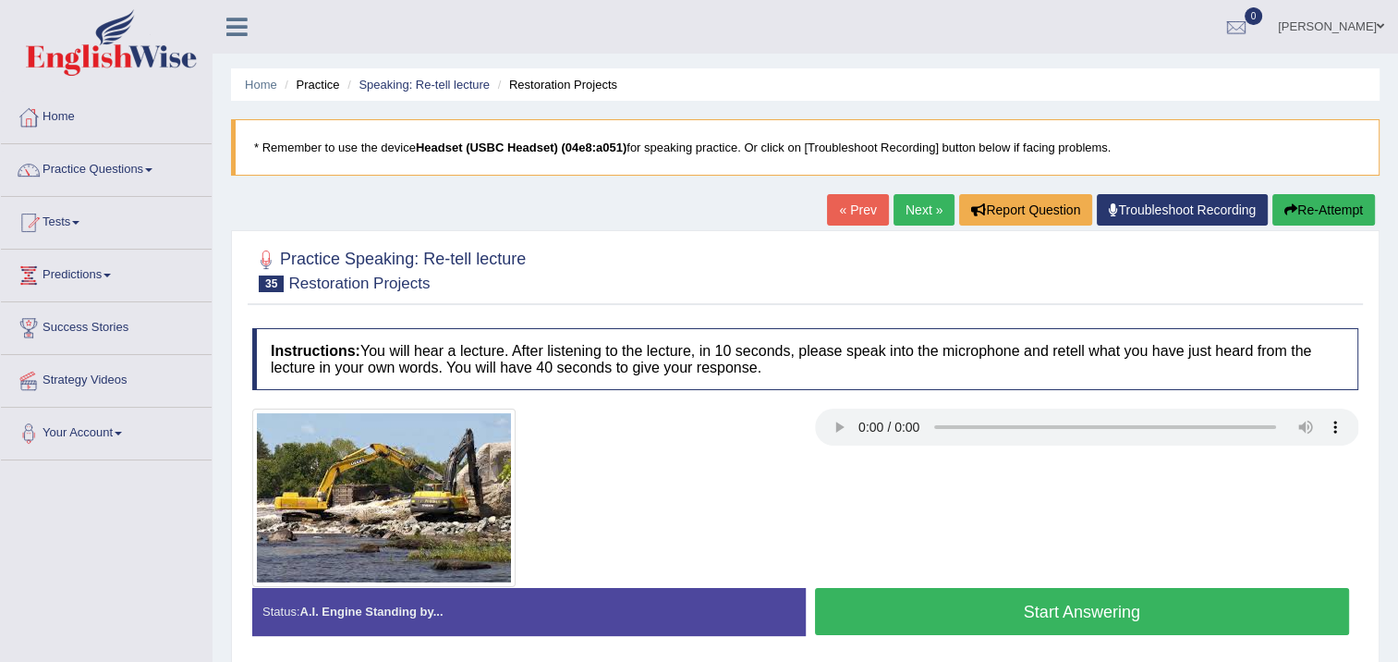
click at [1112, 606] on button "Start Answering" at bounding box center [1082, 611] width 535 height 47
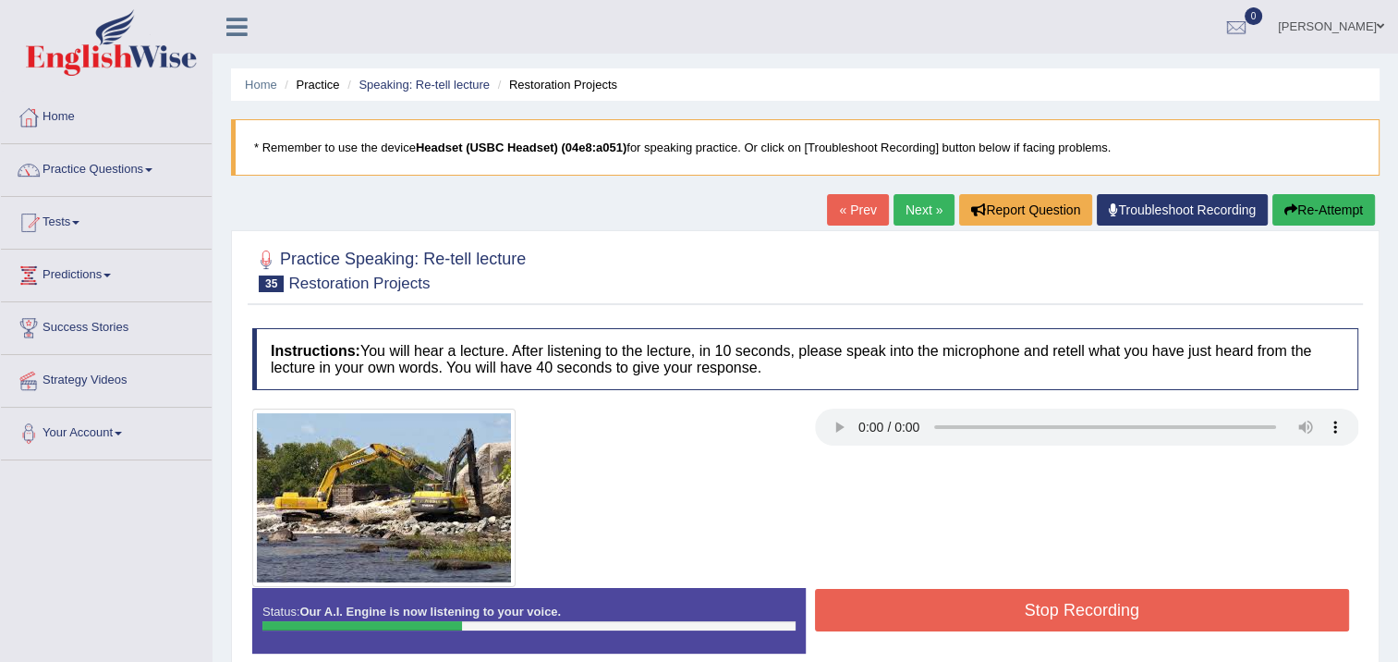
click at [1165, 595] on button "Stop Recording" at bounding box center [1082, 610] width 535 height 43
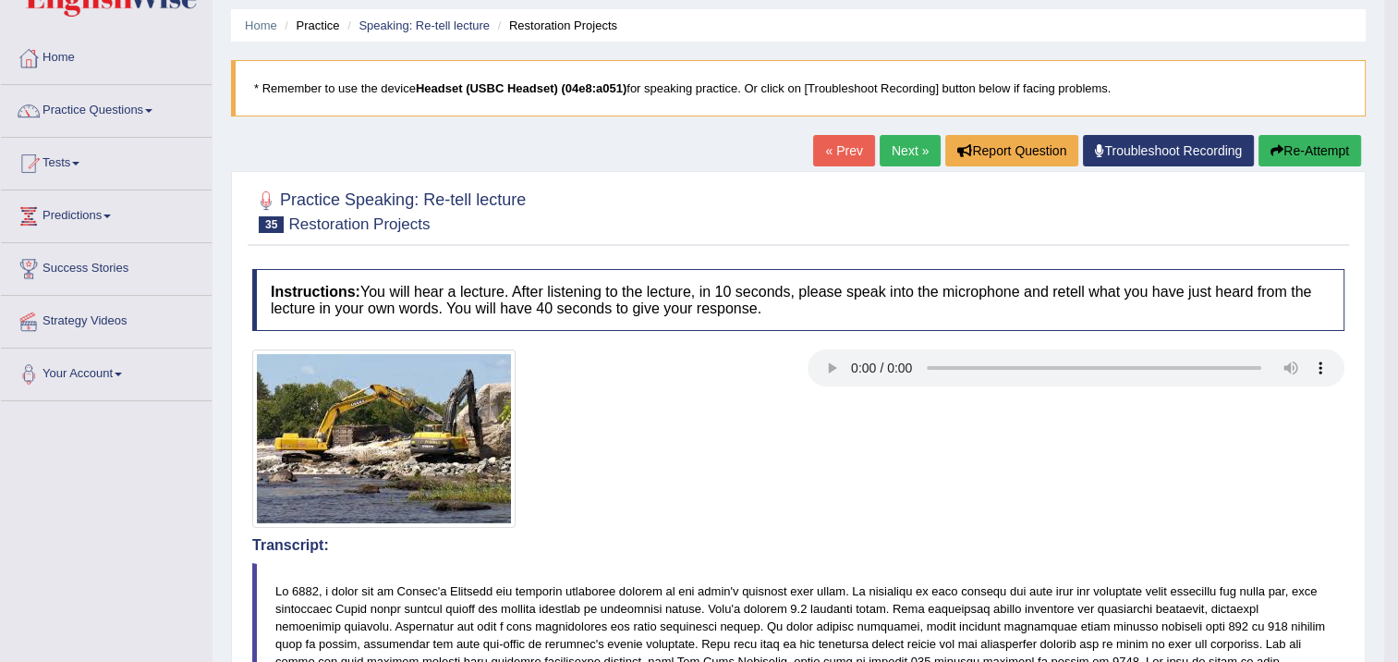
scroll to position [92, 0]
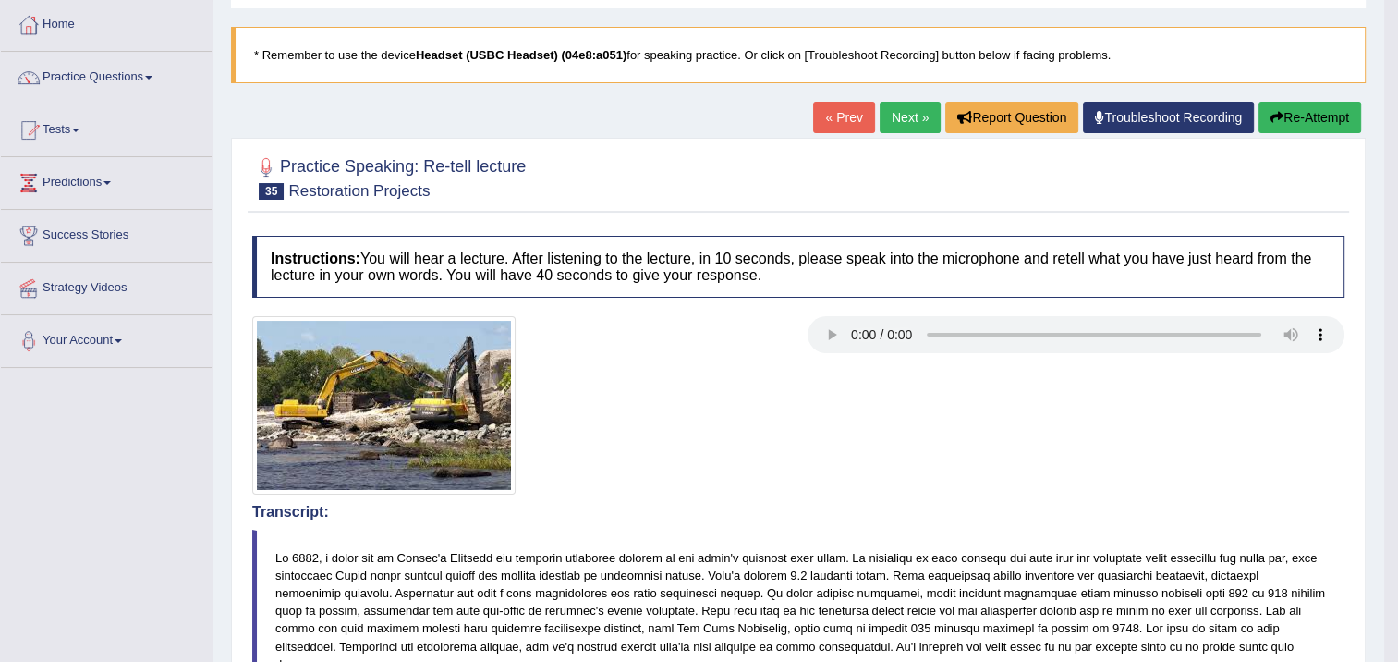
click at [1311, 113] on button "Re-Attempt" at bounding box center [1310, 117] width 103 height 31
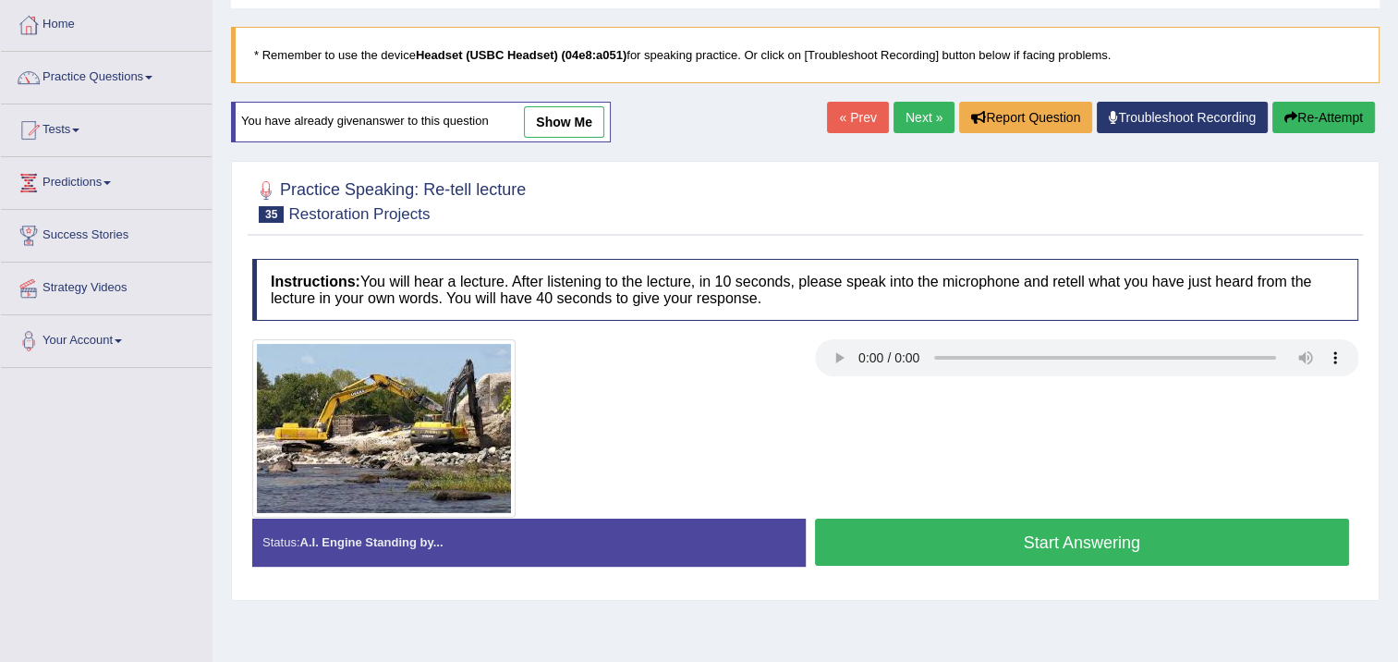
click at [1200, 543] on button "Start Answering" at bounding box center [1082, 541] width 535 height 47
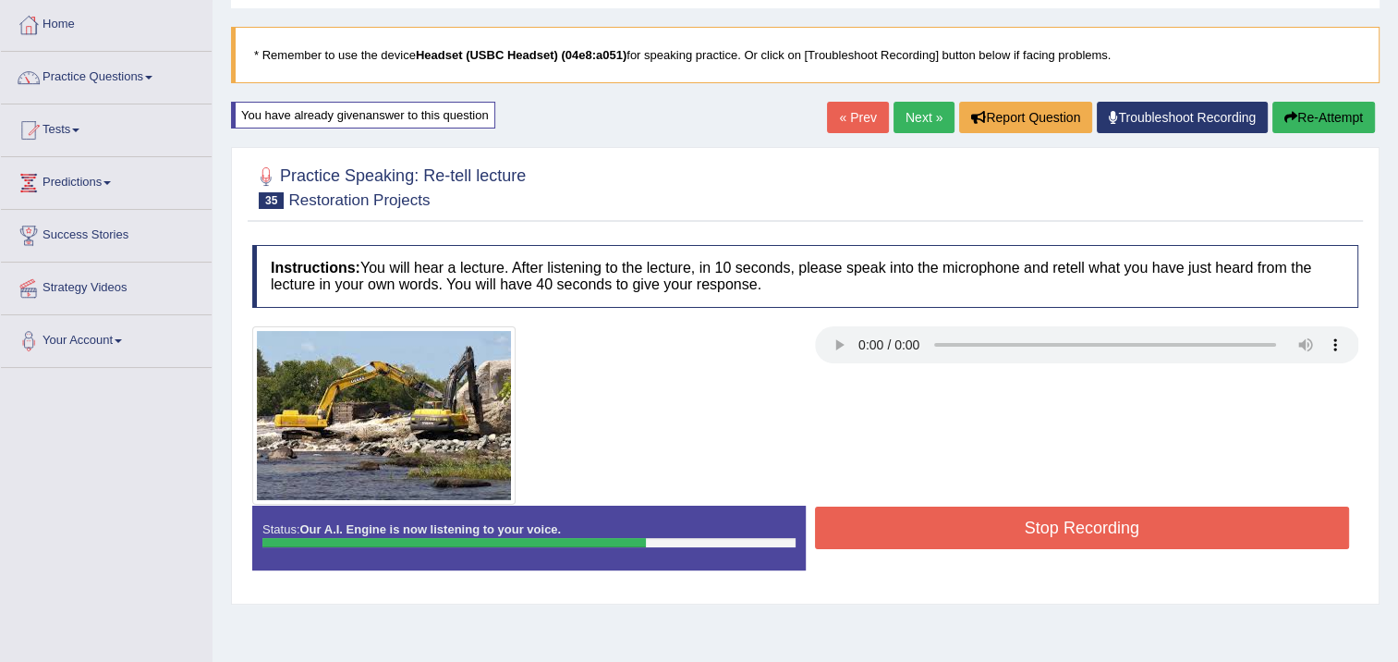
click at [1219, 510] on button "Stop Recording" at bounding box center [1082, 527] width 535 height 43
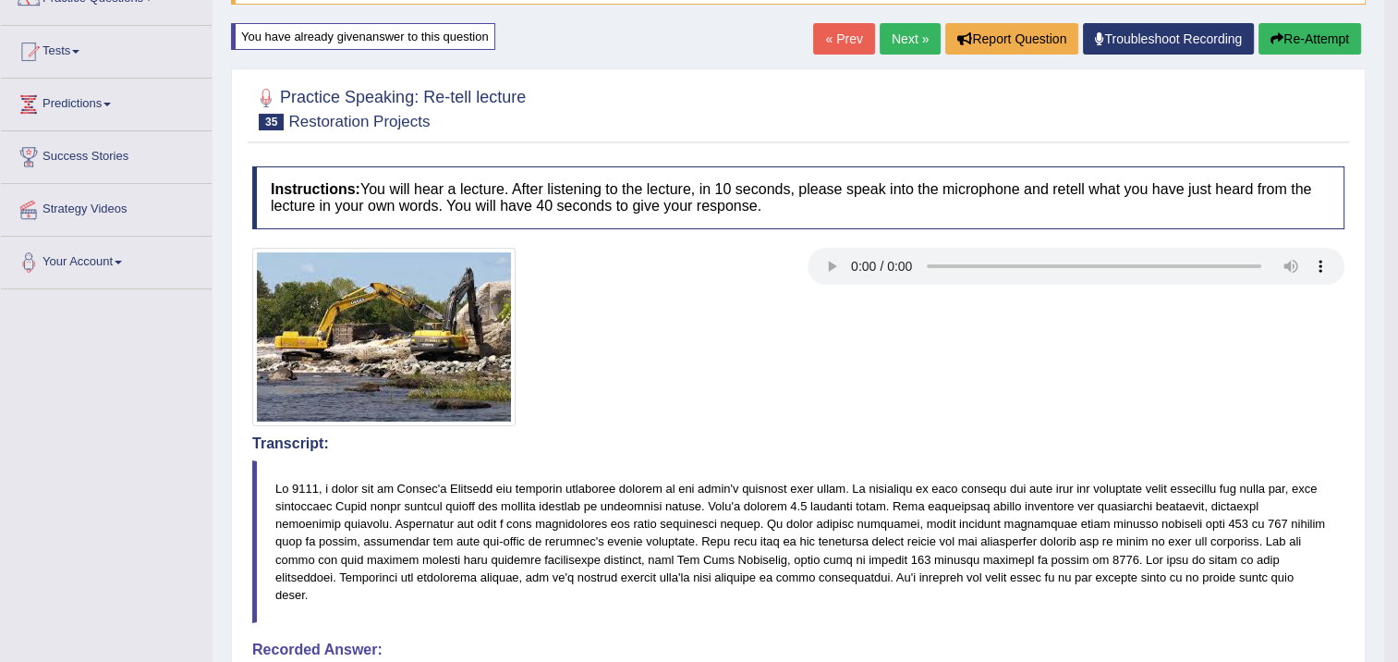
scroll to position [166, 0]
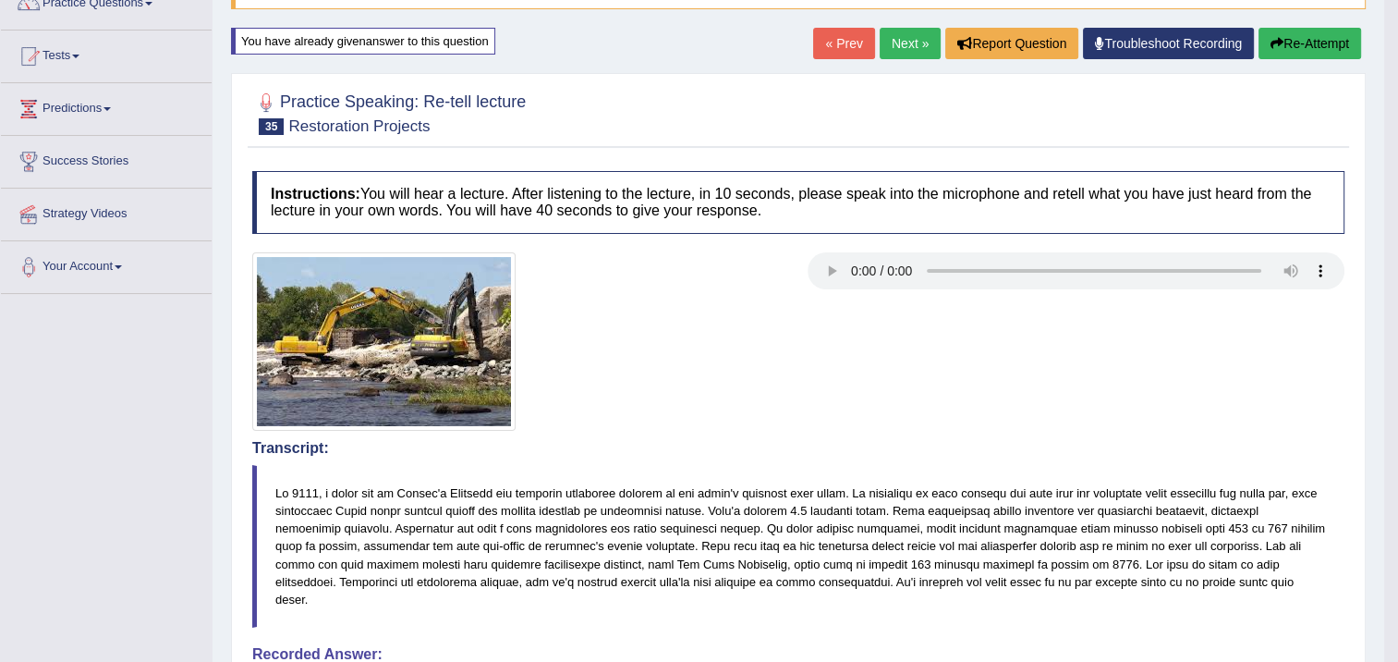
click at [919, 43] on link "Next »" at bounding box center [910, 43] width 61 height 31
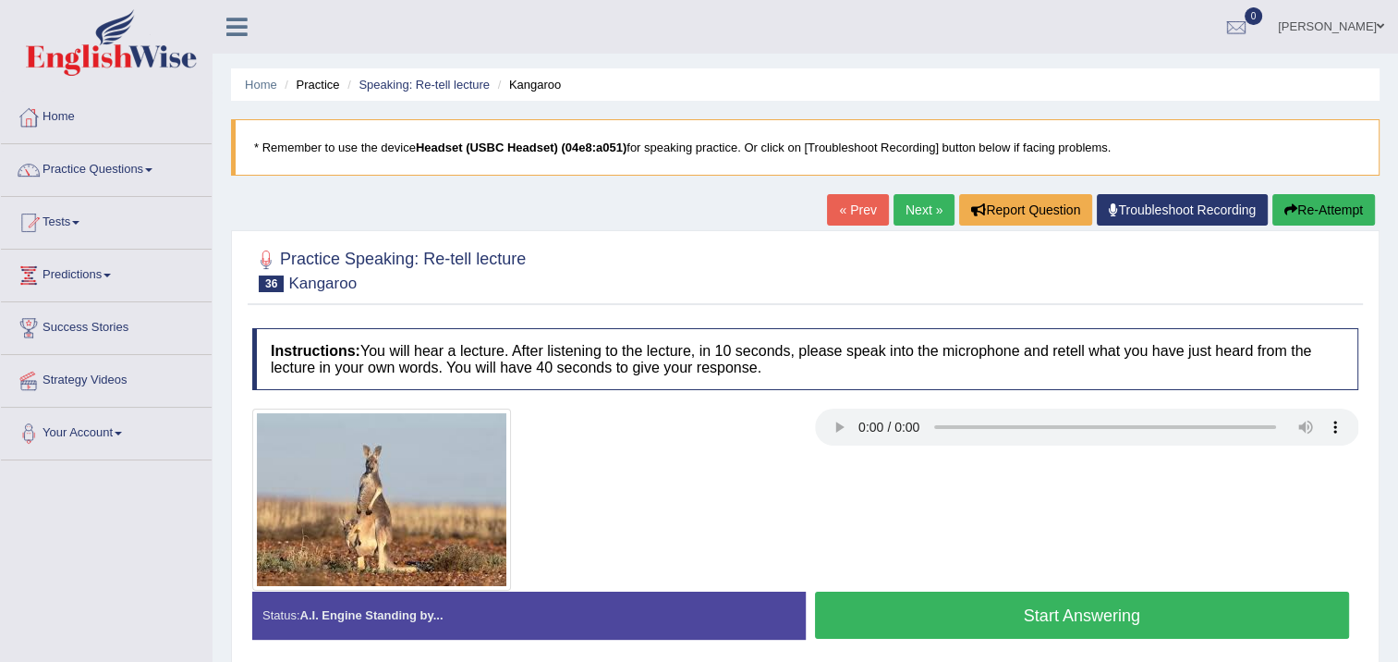
click at [1087, 618] on button "Start Answering" at bounding box center [1082, 614] width 535 height 47
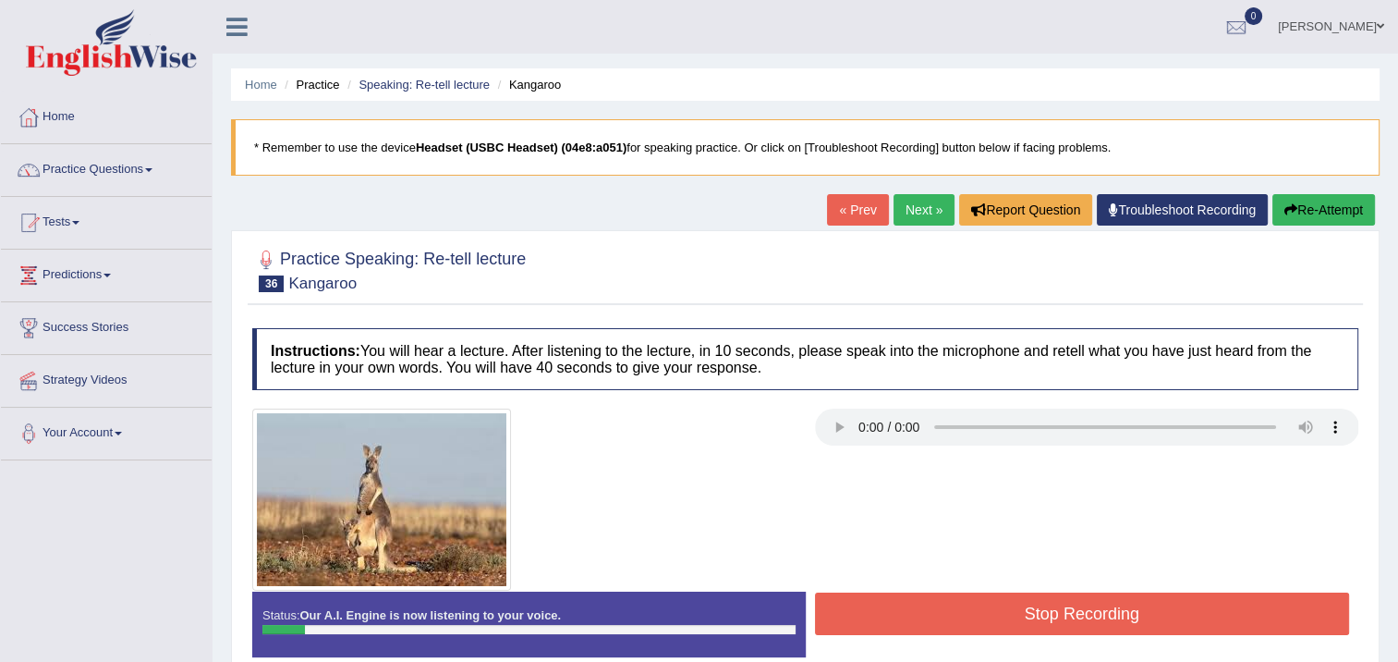
click at [1325, 211] on button "Re-Attempt" at bounding box center [1324, 209] width 103 height 31
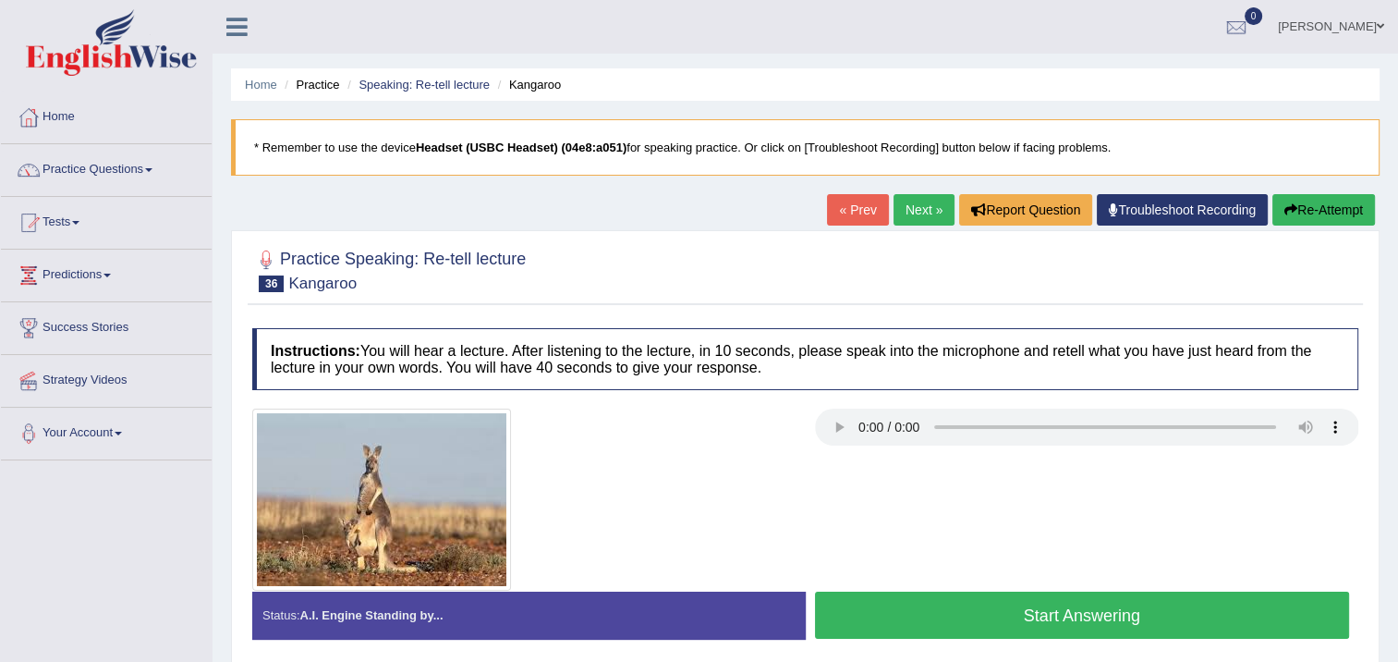
click at [1182, 614] on button "Start Answering" at bounding box center [1082, 614] width 535 height 47
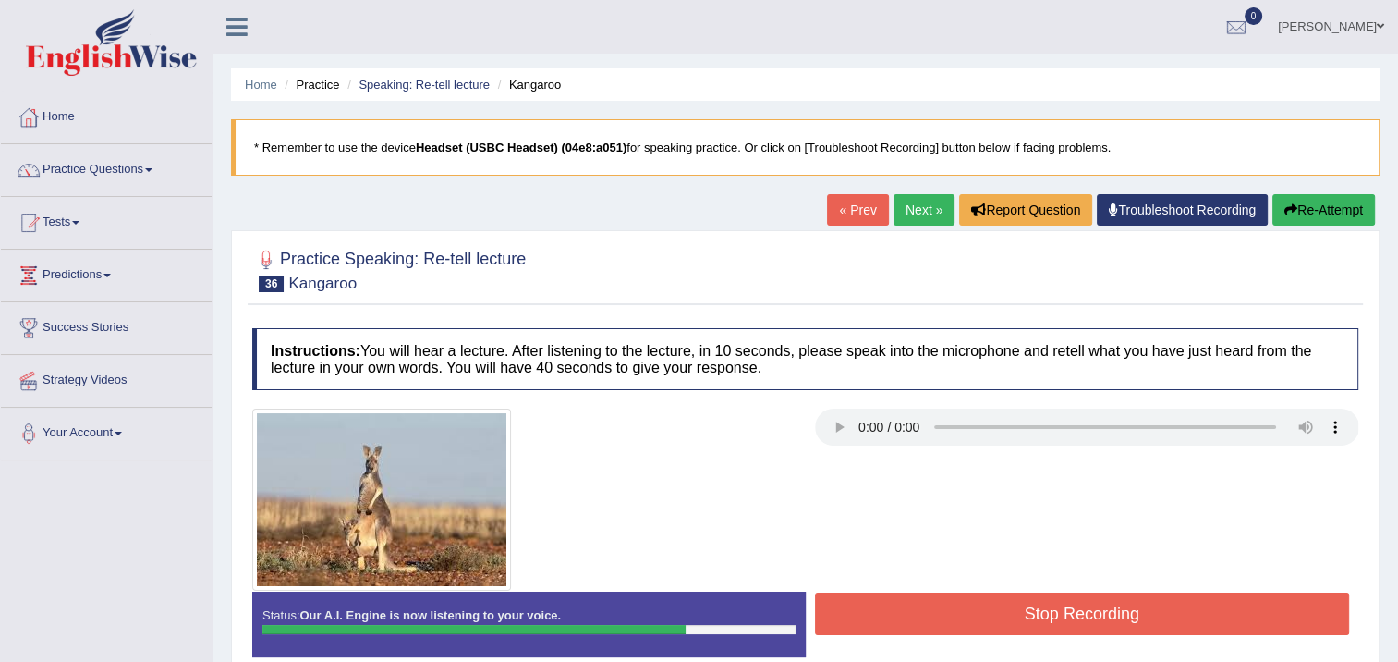
click at [1166, 620] on button "Stop Recording" at bounding box center [1082, 613] width 535 height 43
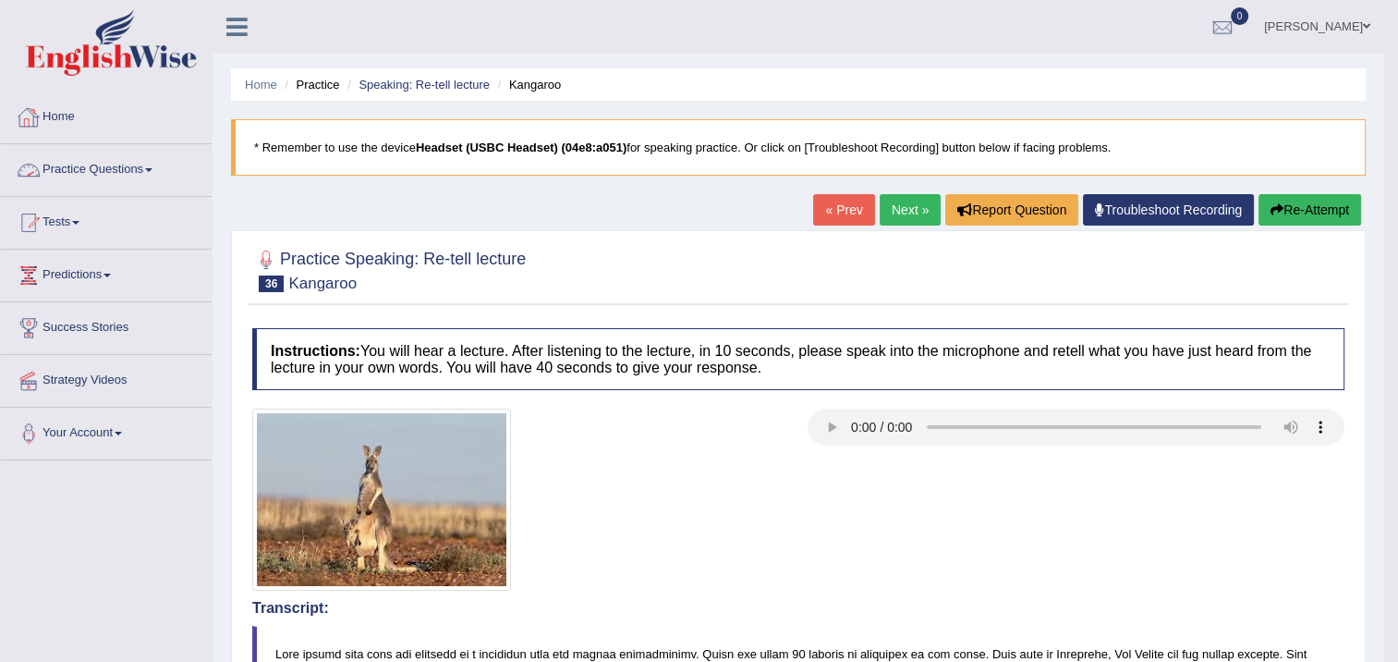
click at [152, 170] on span at bounding box center [148, 170] width 7 height 4
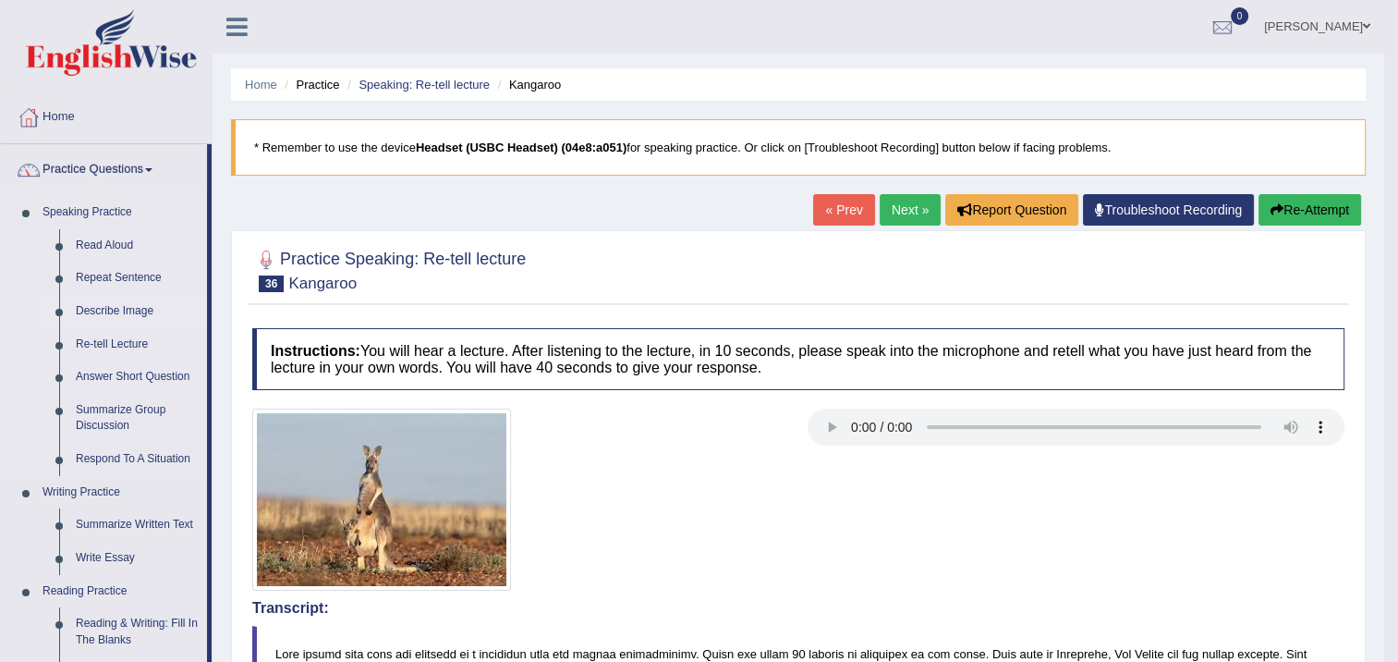
click at [114, 309] on link "Describe Image" at bounding box center [137, 311] width 140 height 33
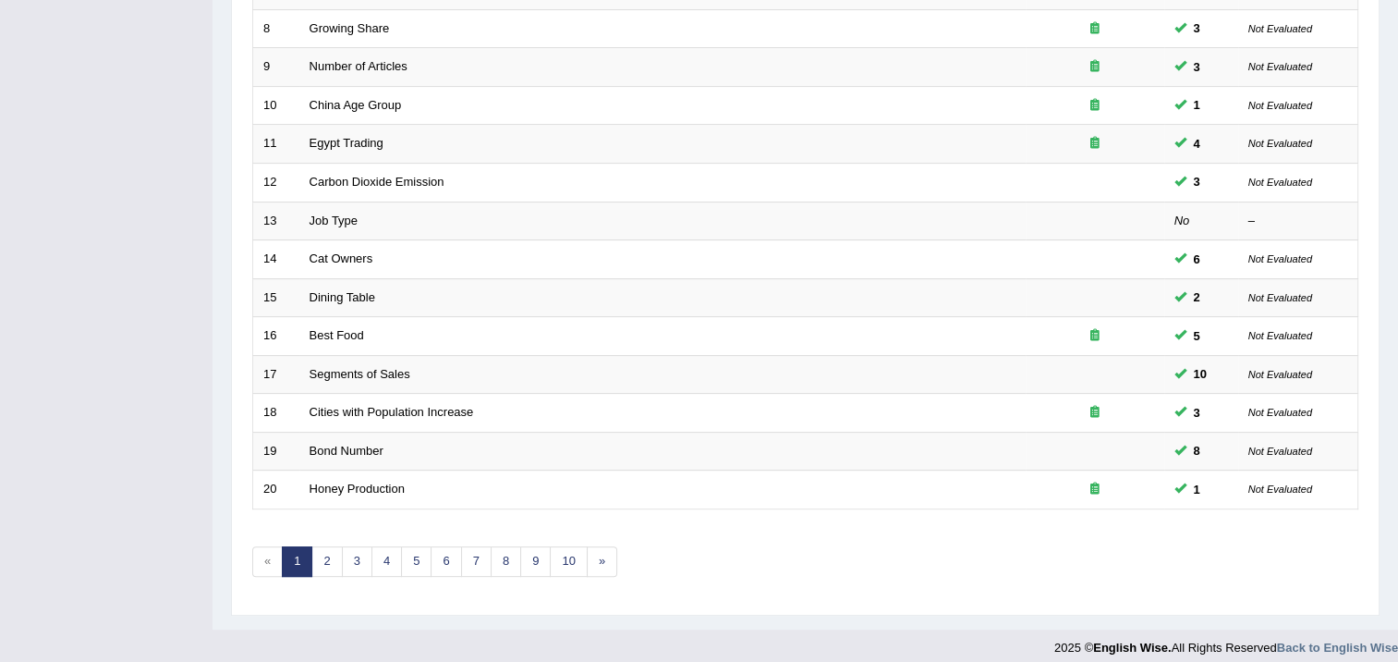
scroll to position [556, 0]
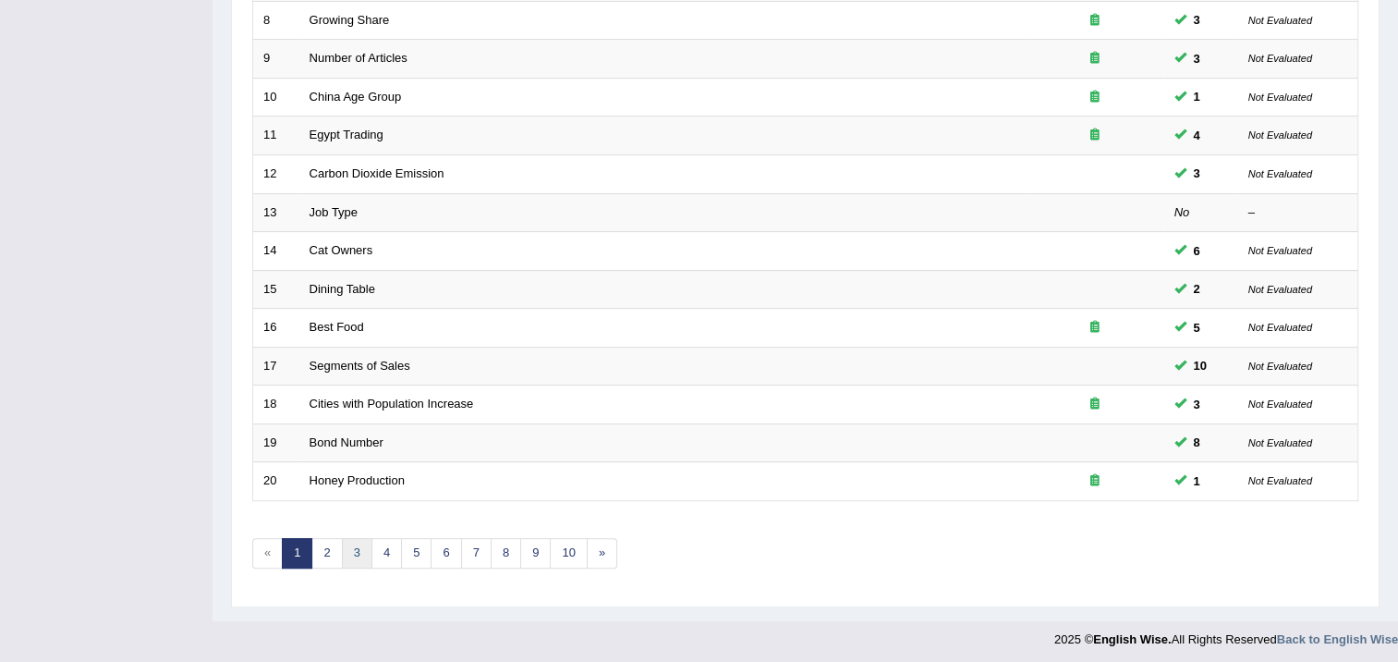
click at [348, 538] on link "3" at bounding box center [357, 553] width 30 height 30
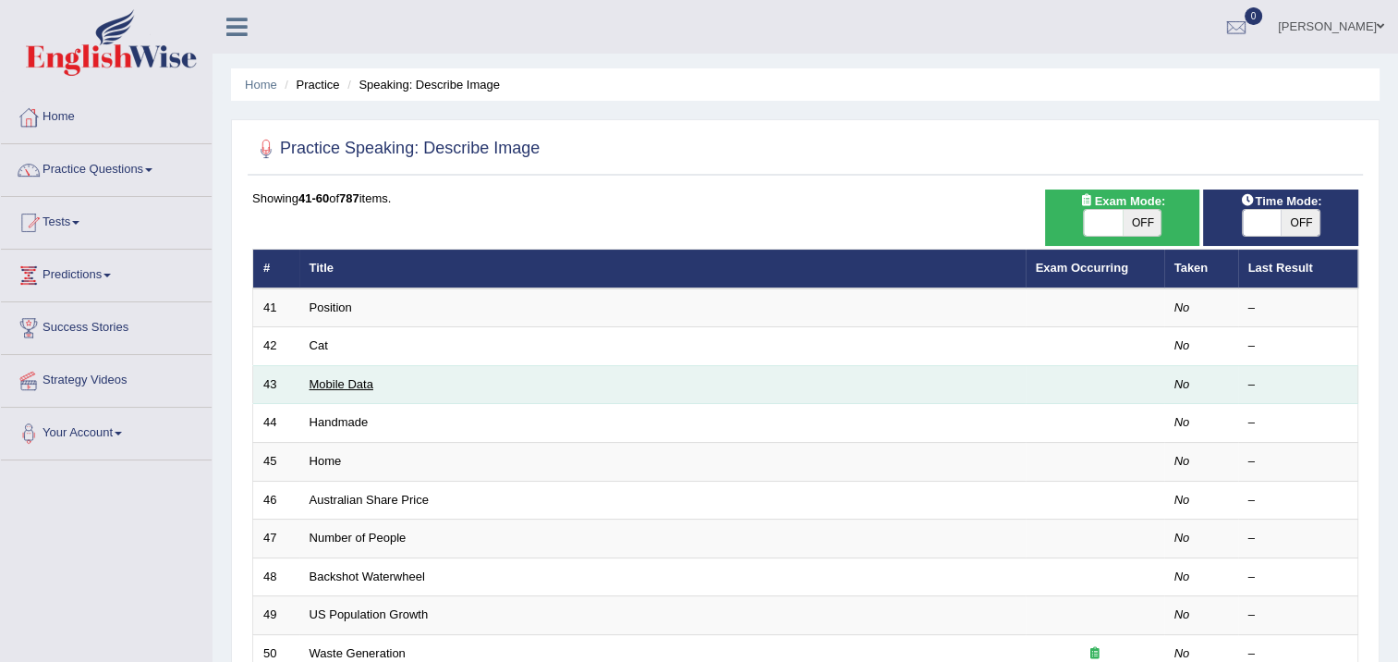
click at [314, 386] on link "Mobile Data" at bounding box center [342, 384] width 64 height 14
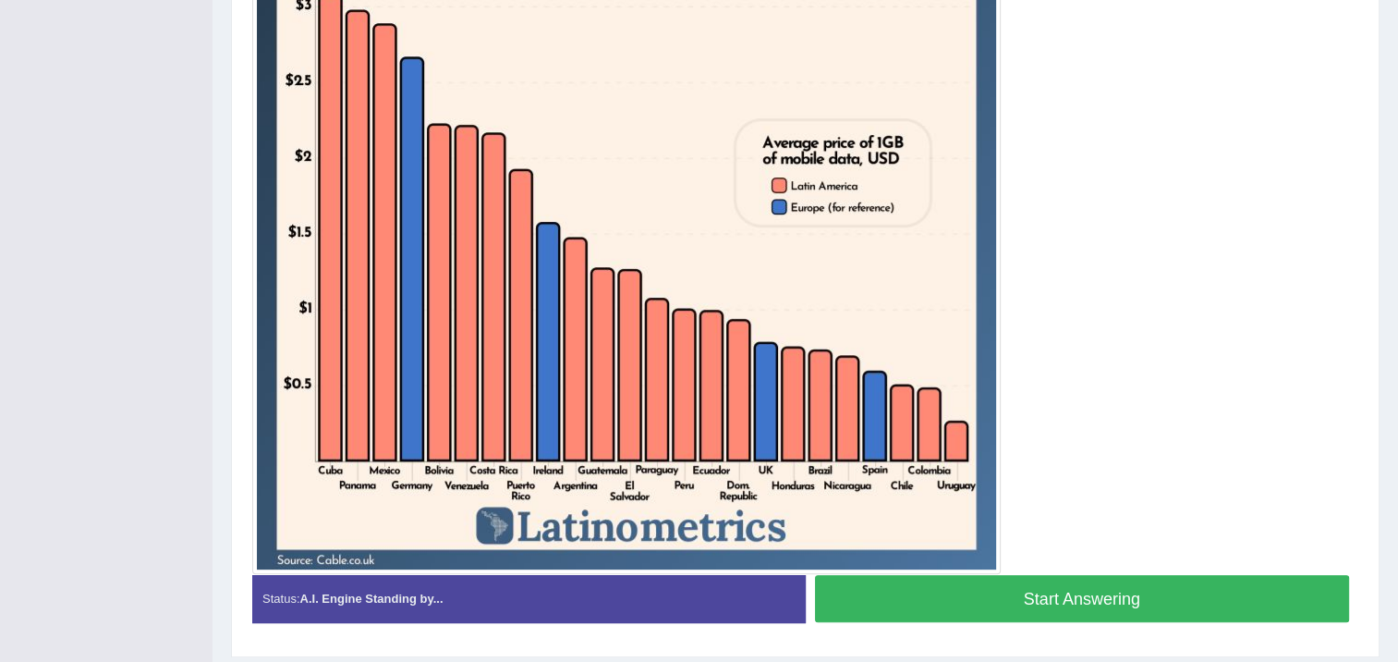
scroll to position [636, 0]
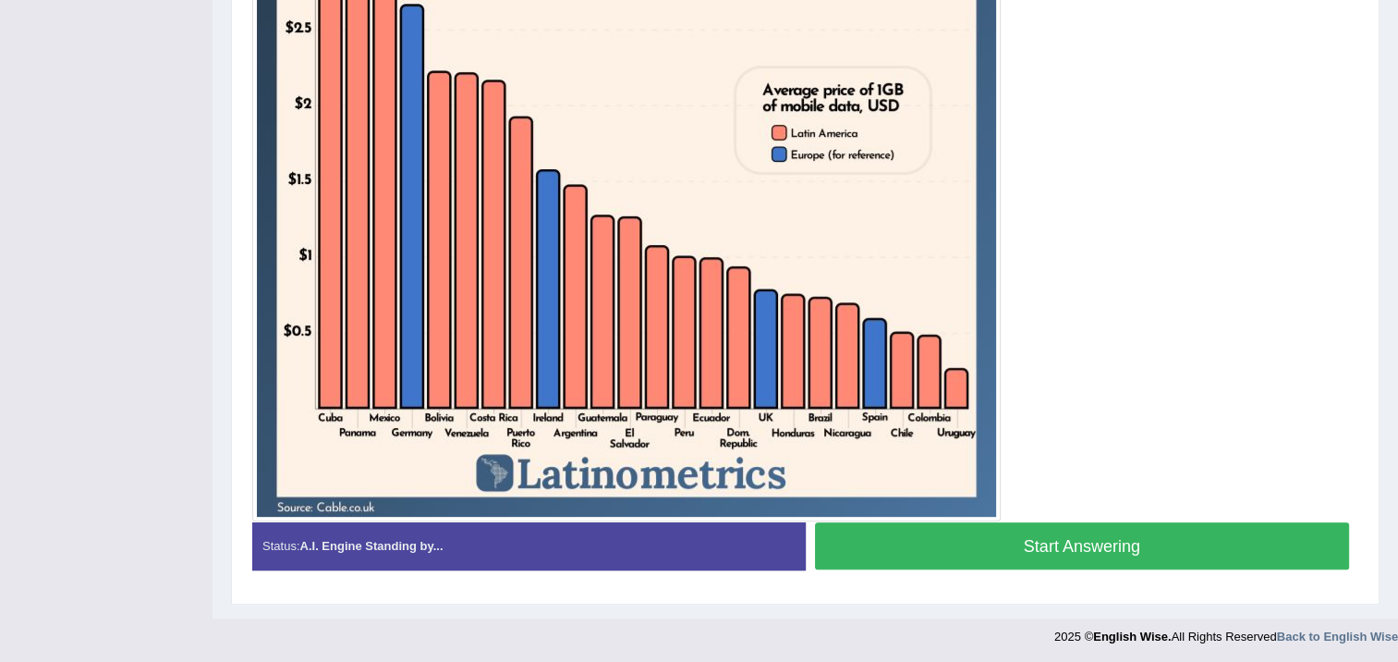
click at [943, 548] on button "Start Answering" at bounding box center [1082, 545] width 535 height 47
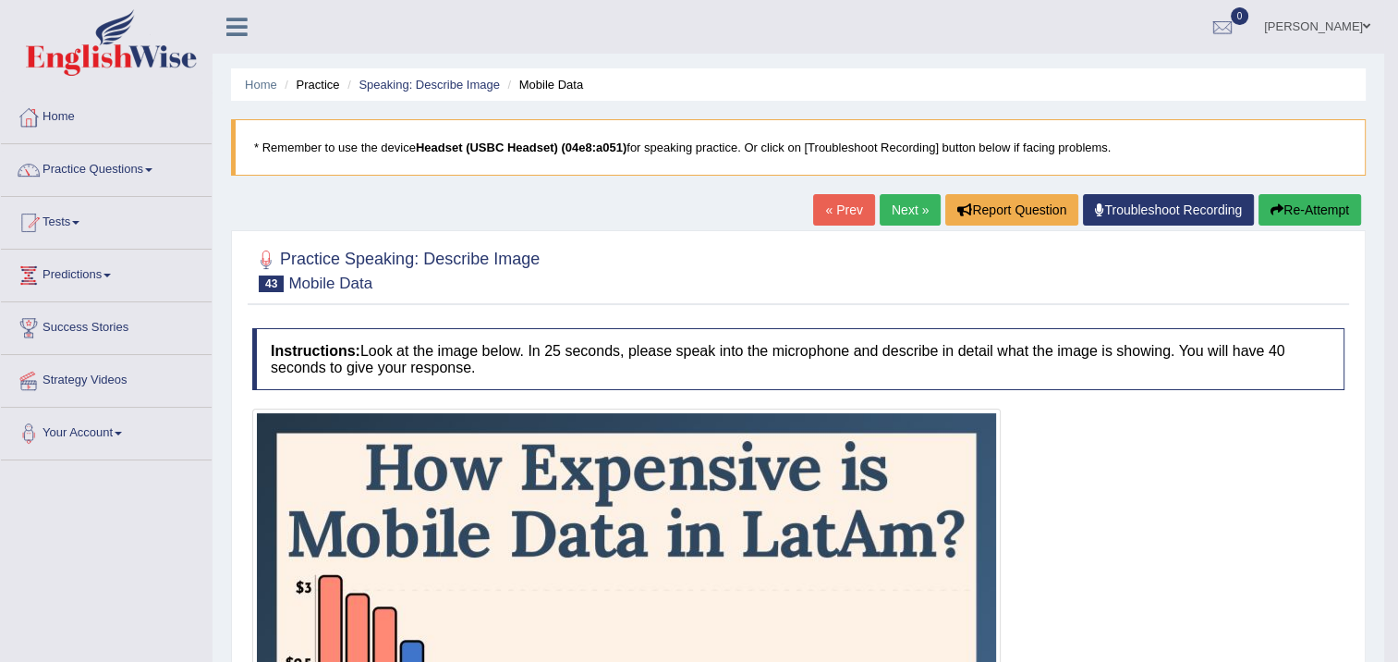
scroll to position [0, 0]
click at [1309, 214] on button "Re-Attempt" at bounding box center [1310, 209] width 103 height 31
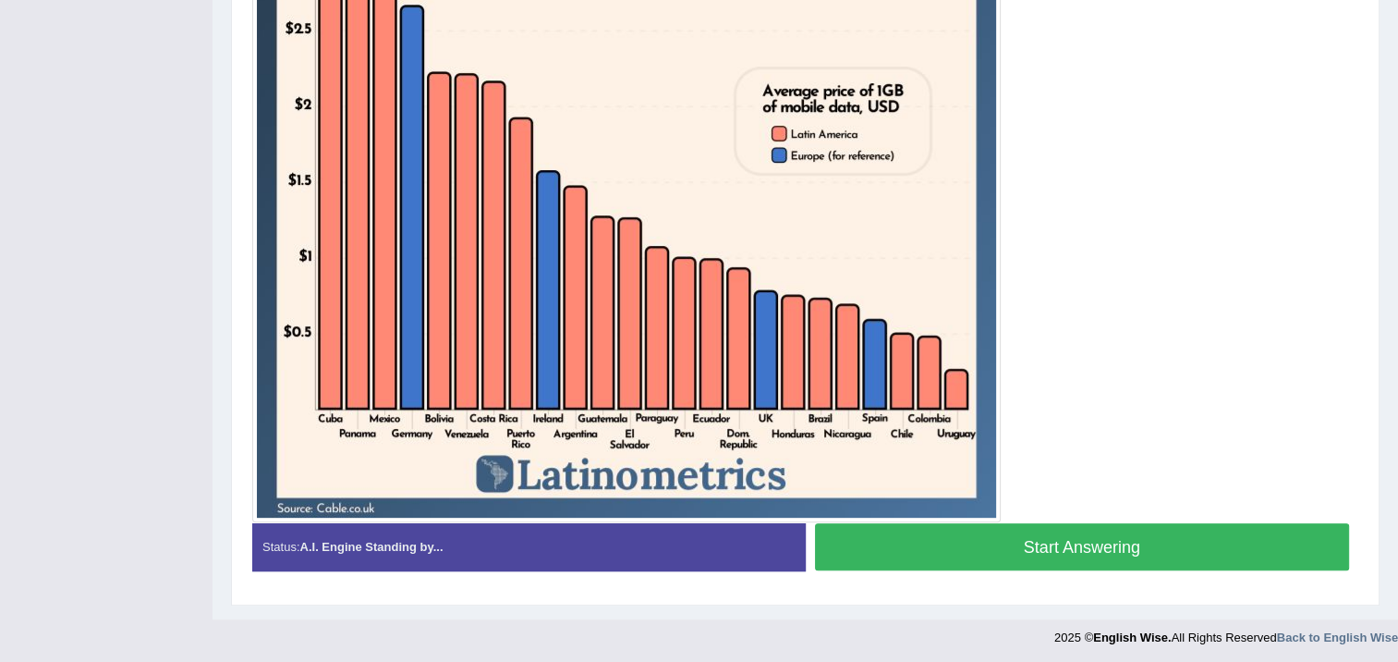
scroll to position [659, 0]
